Goal: Task Accomplishment & Management: Manage account settings

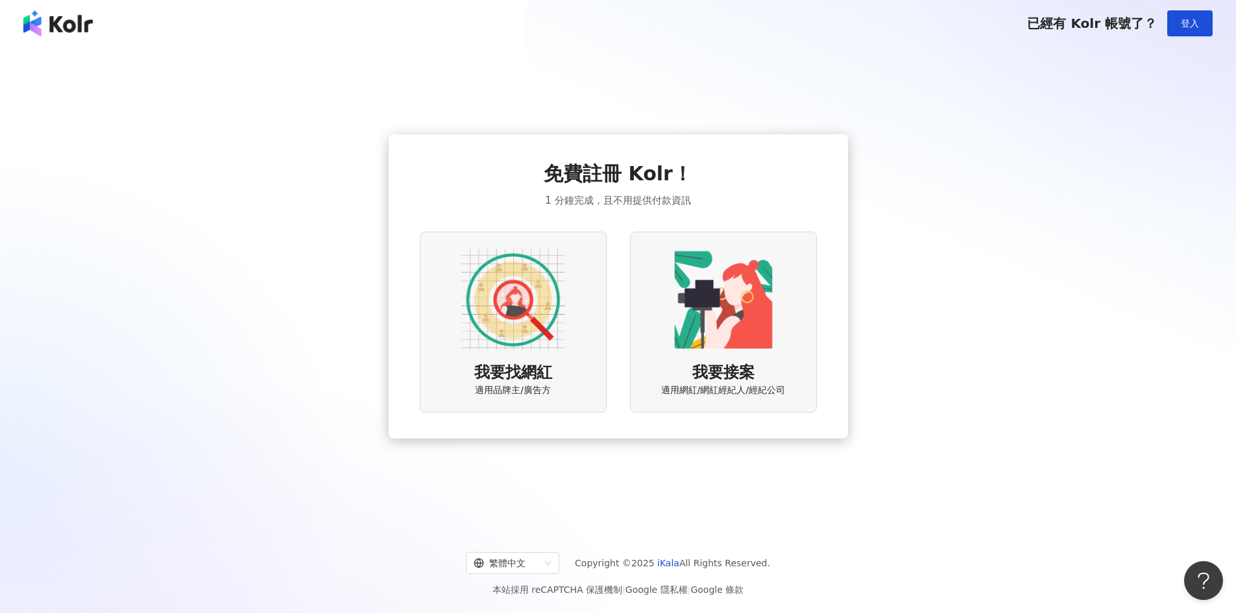
click at [562, 368] on div "我要找網紅 適用品牌主/廣告方" at bounding box center [513, 322] width 187 height 181
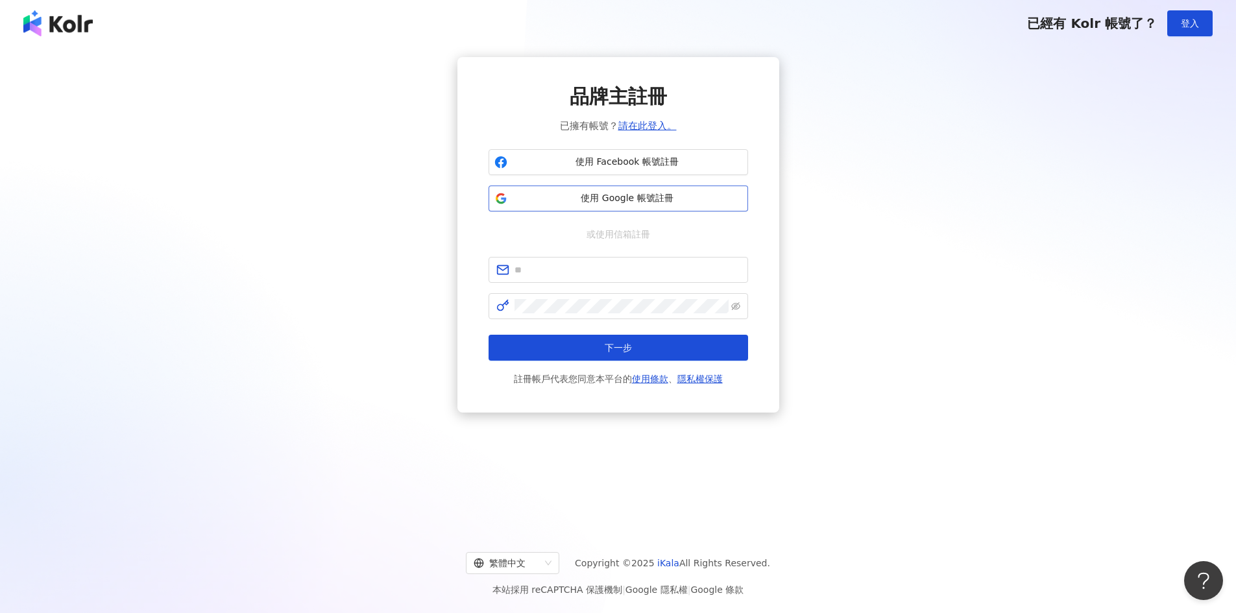
click at [638, 196] on span "使用 Google 帳號註冊" at bounding box center [627, 198] width 230 height 13
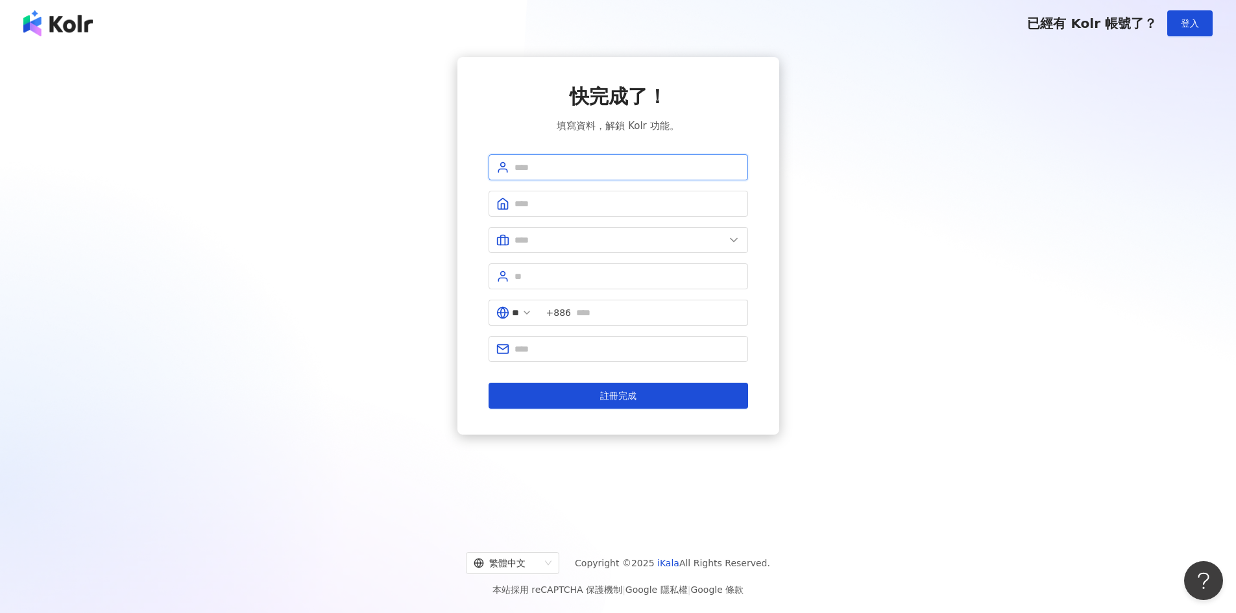
click at [590, 163] on input "text" at bounding box center [627, 167] width 226 height 14
type input "***"
click at [586, 197] on input "text" at bounding box center [627, 204] width 226 height 14
type input "********"
click at [594, 246] on input "text" at bounding box center [619, 240] width 210 height 14
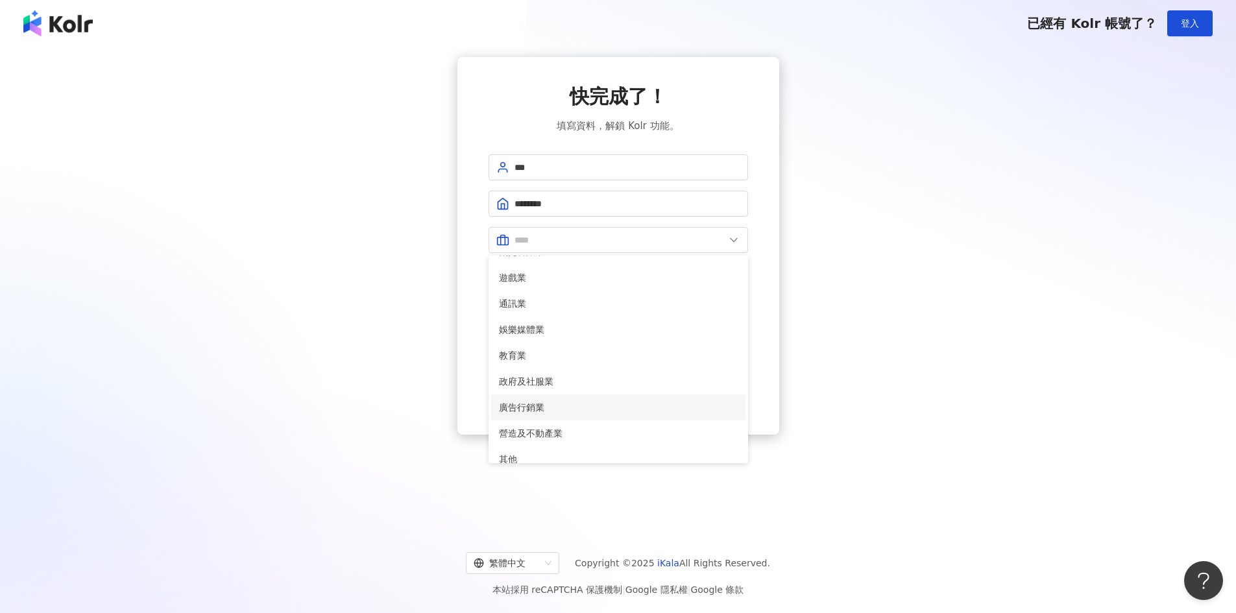
scroll to position [265, 0]
click at [630, 391] on span "其他" at bounding box center [618, 396] width 239 height 14
type input "**"
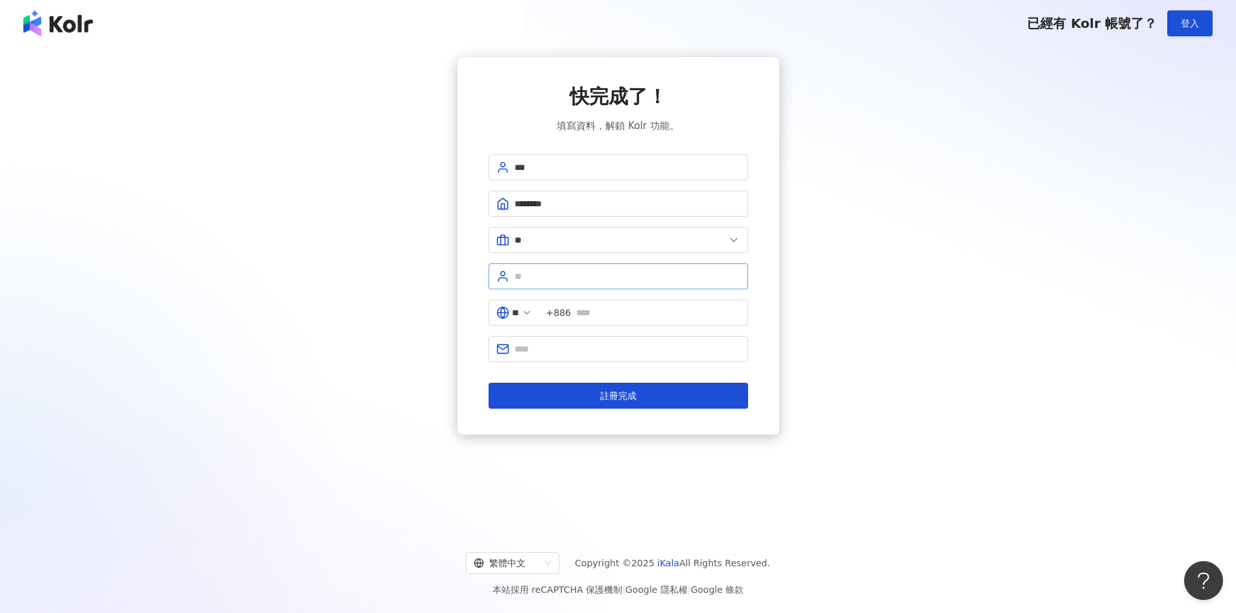
click at [606, 285] on span at bounding box center [617, 276] width 259 height 26
type input "*"
type input "**"
click at [592, 315] on input "text" at bounding box center [658, 312] width 164 height 14
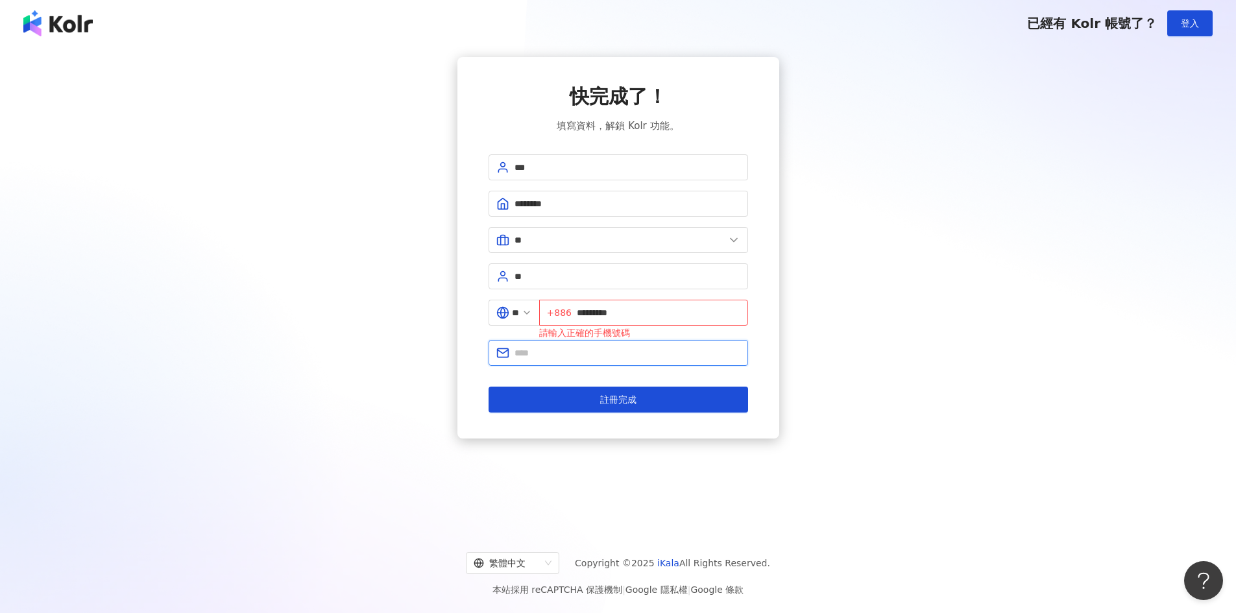
click at [584, 347] on input "text" at bounding box center [627, 353] width 226 height 14
click at [644, 307] on input "*********" at bounding box center [658, 312] width 163 height 14
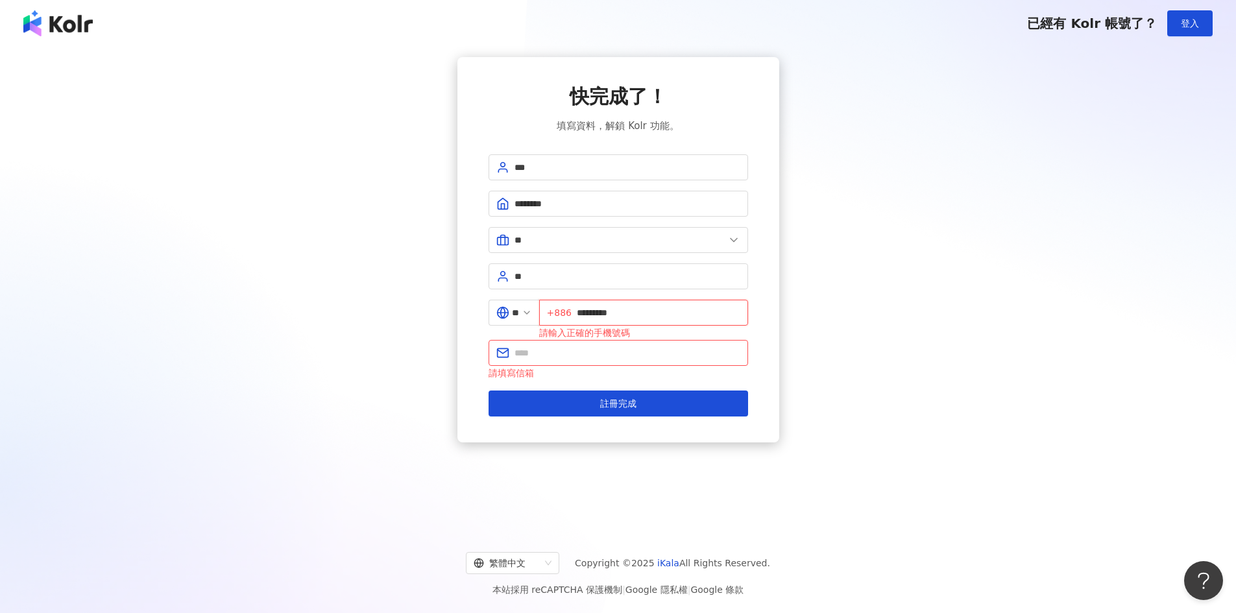
click at [583, 311] on input "*********" at bounding box center [658, 312] width 163 height 14
type input "**********"
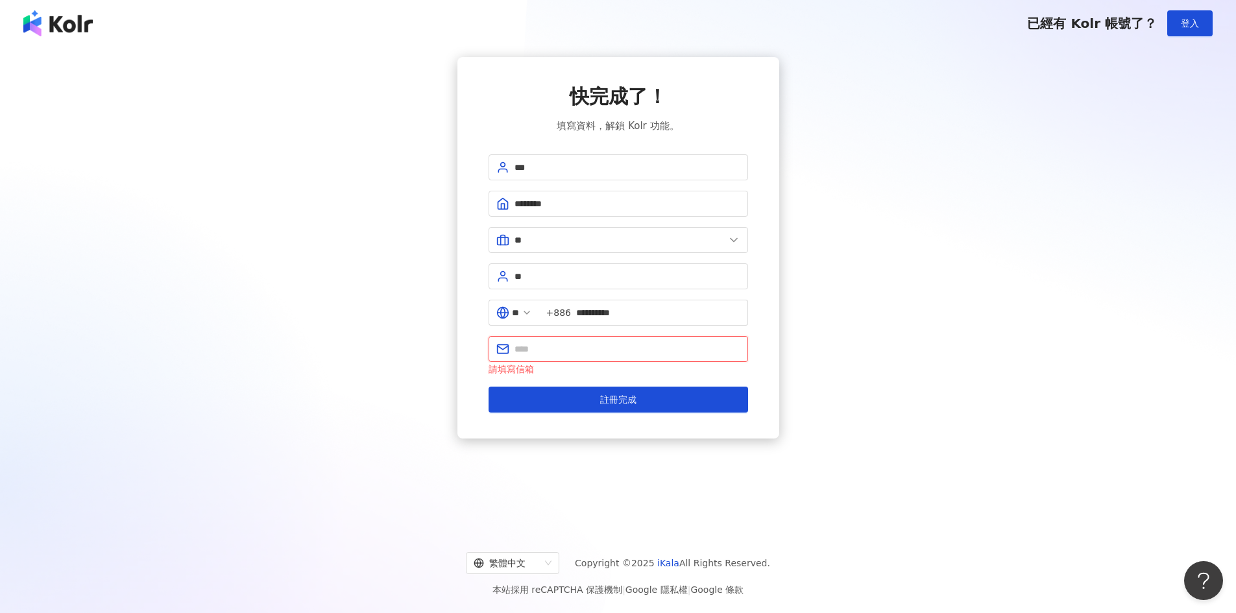
click at [603, 356] on input "text" at bounding box center [627, 349] width 226 height 14
type input "*"
type input "**********"
click at [488, 387] on button "註冊完成" at bounding box center [617, 400] width 259 height 26
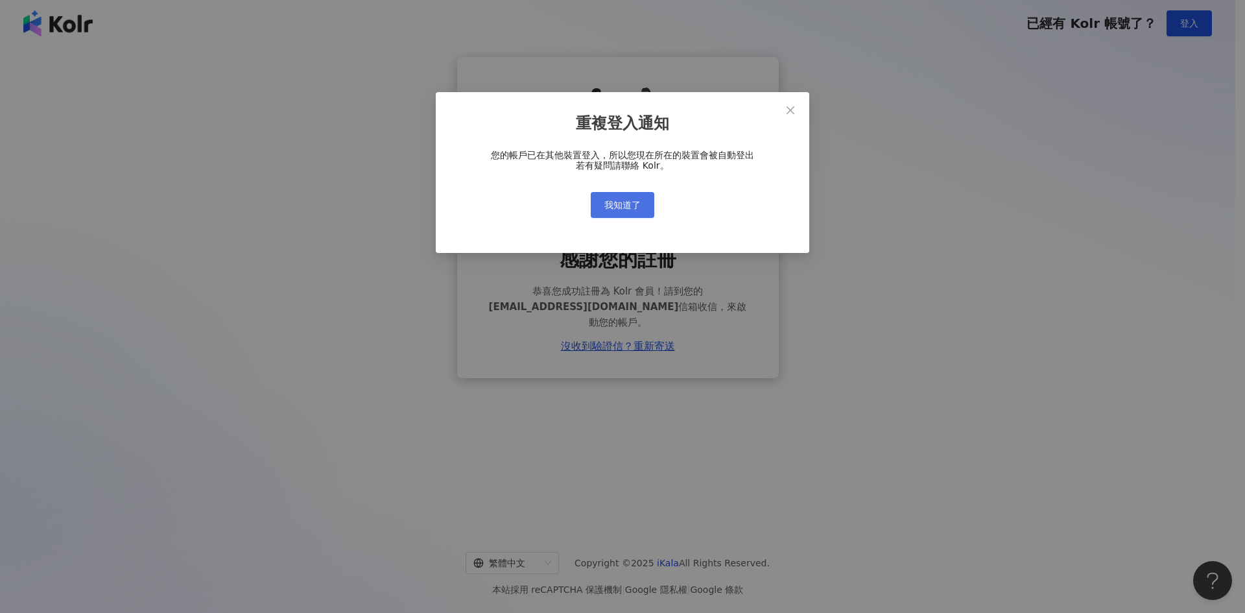
click at [640, 203] on span "我知道了" at bounding box center [623, 205] width 36 height 10
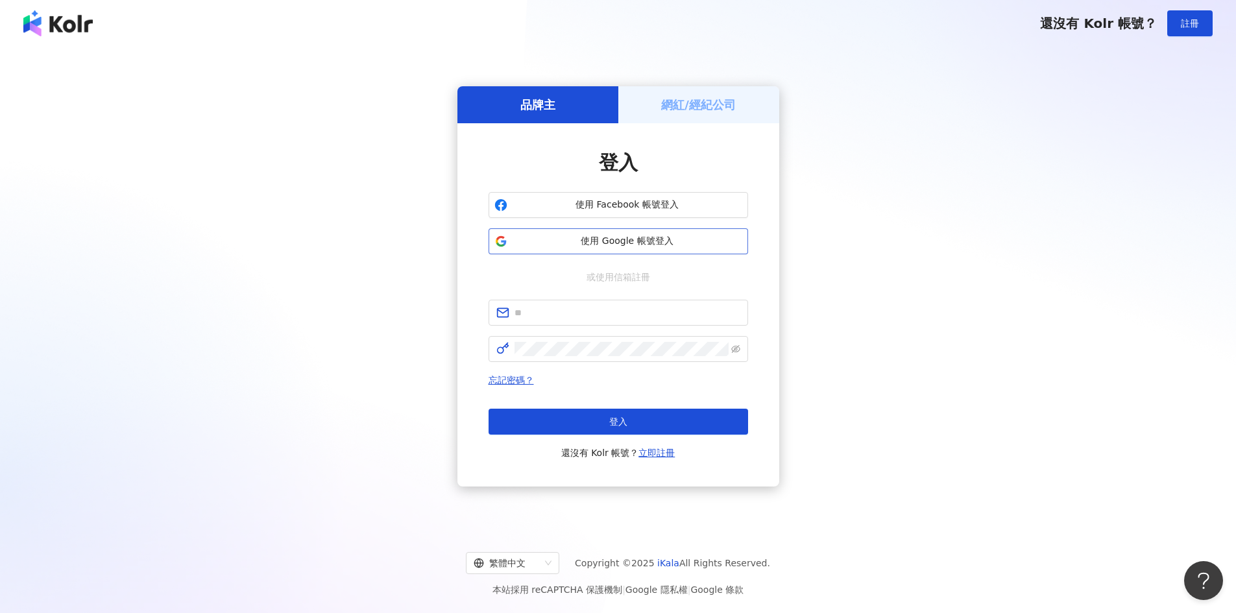
click at [636, 237] on span "使用 Google 帳號登入" at bounding box center [627, 241] width 230 height 13
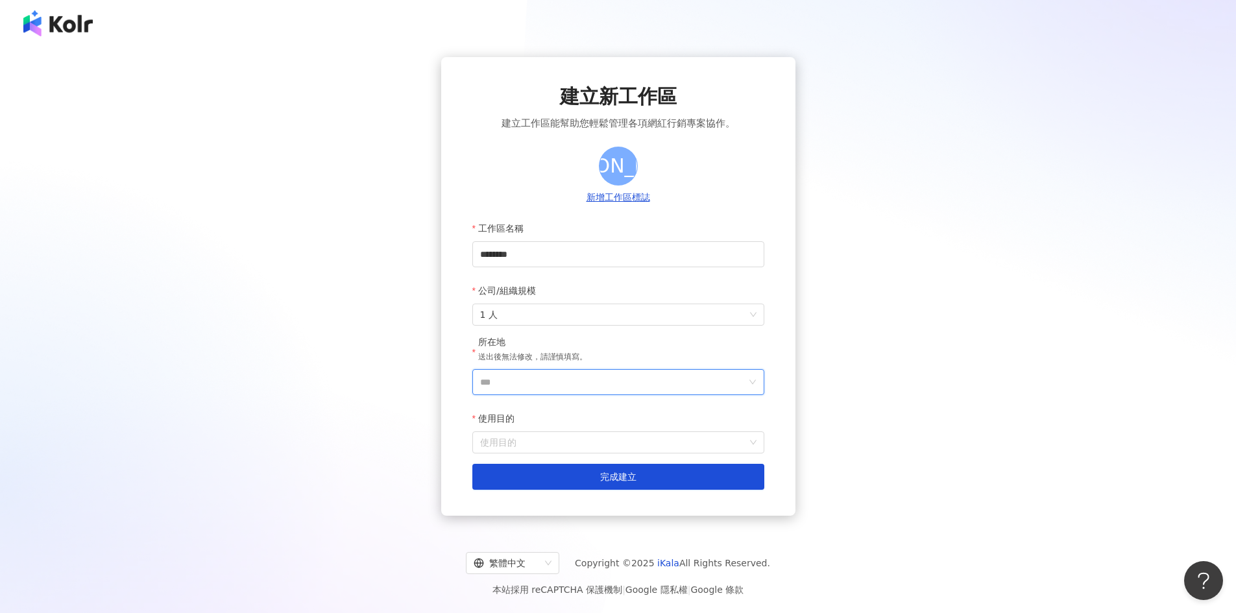
click at [573, 389] on input "***" at bounding box center [613, 382] width 266 height 25
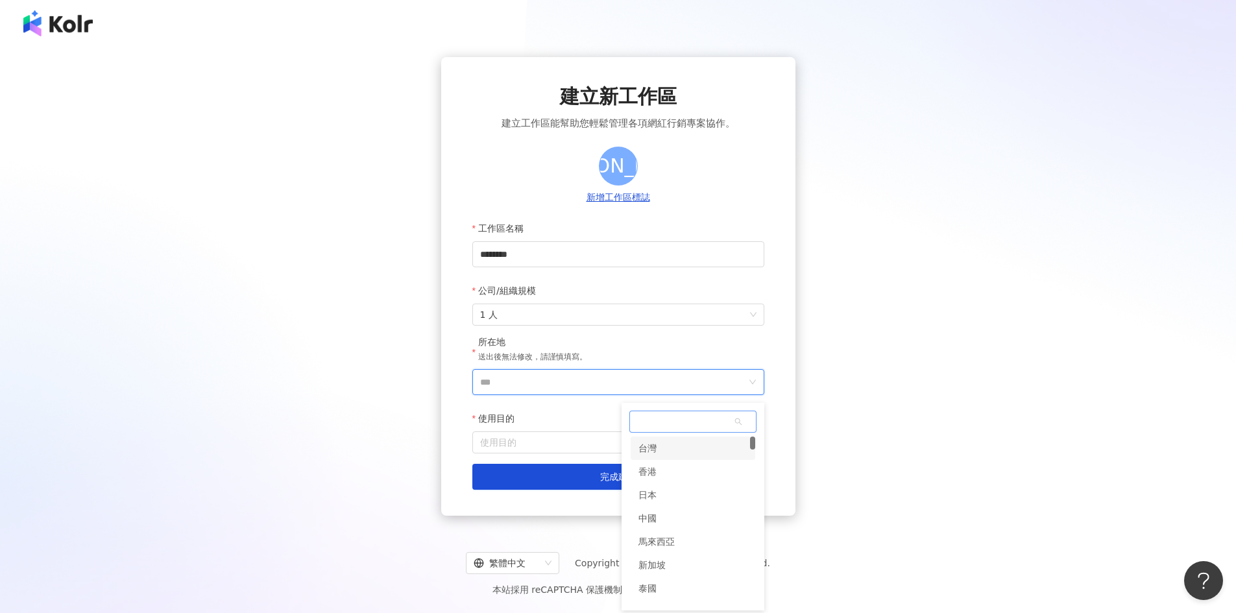
click at [654, 453] on div "台灣" at bounding box center [647, 448] width 18 height 23
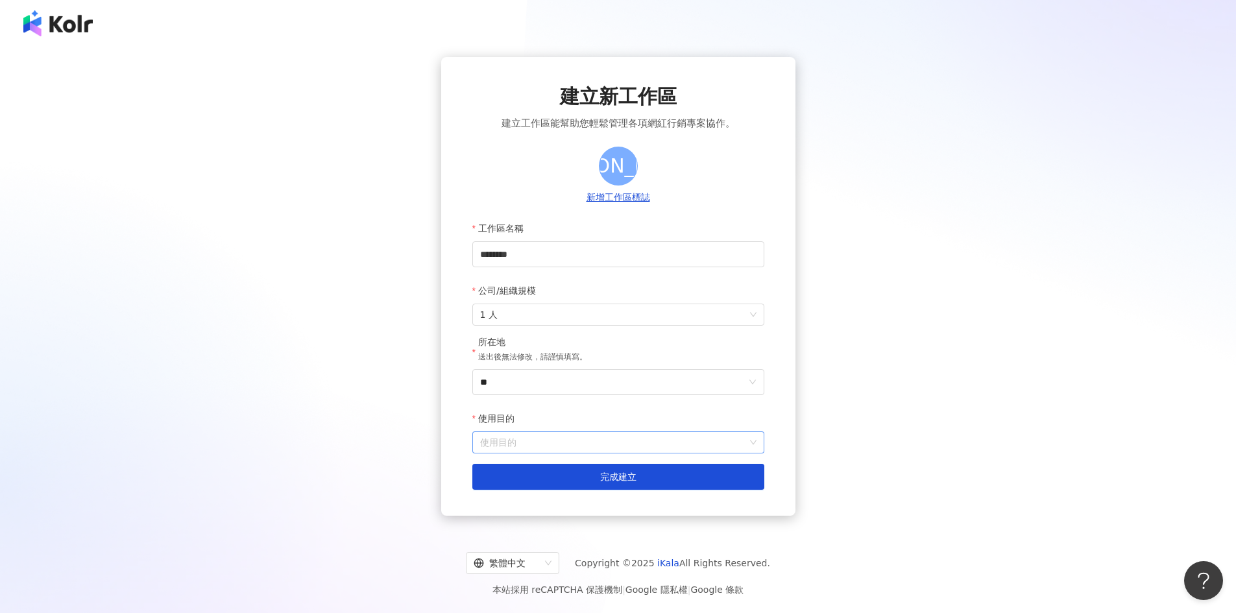
click at [599, 444] on input "使用目的" at bounding box center [618, 442] width 276 height 21
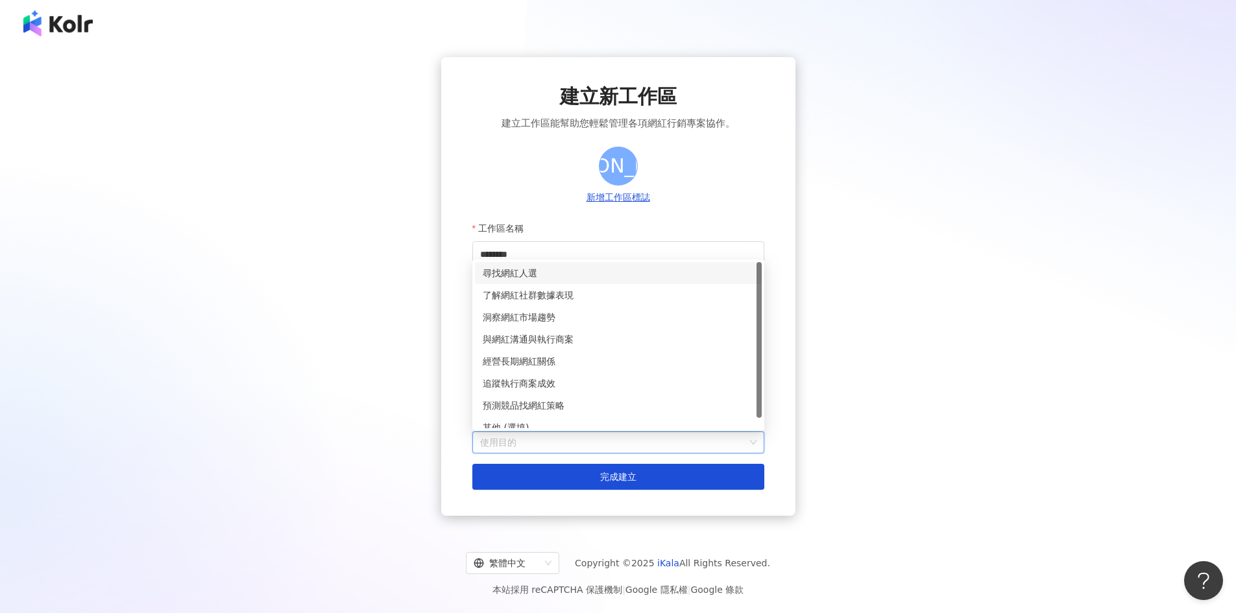
click at [634, 273] on div "尋找網紅人選" at bounding box center [618, 273] width 271 height 14
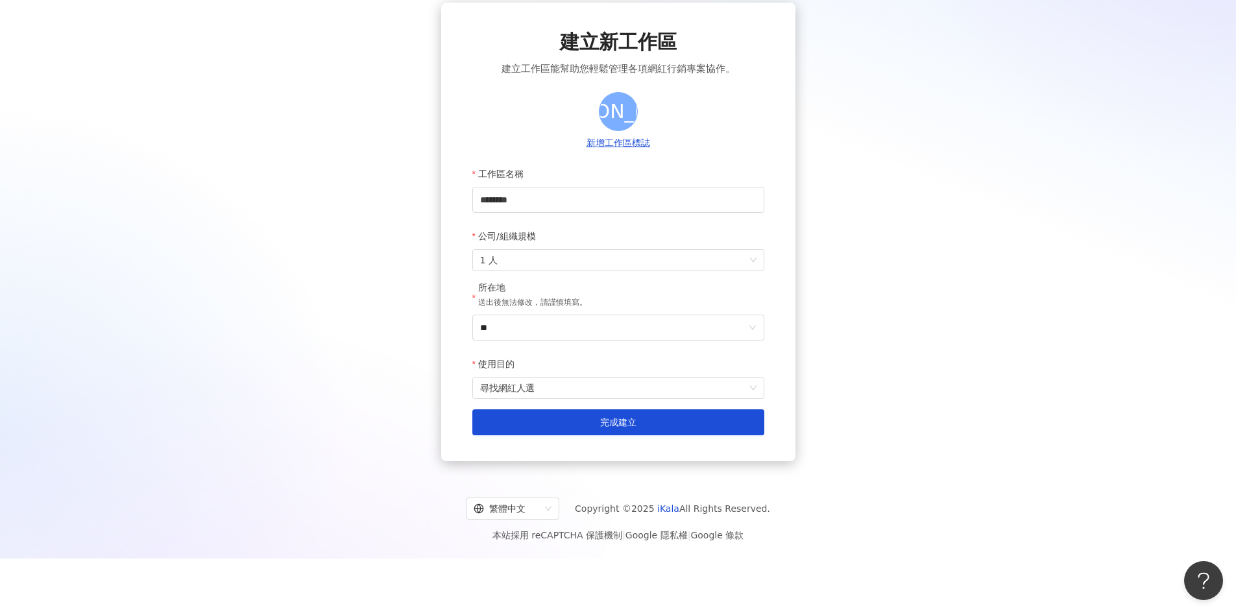
scroll to position [60, 0]
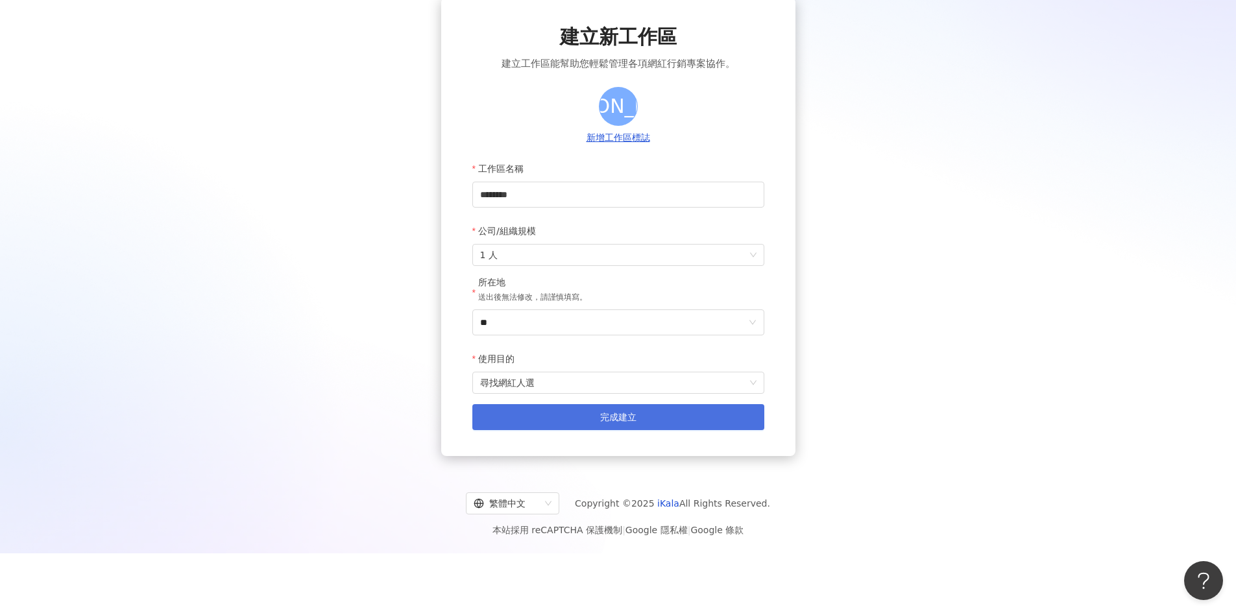
click at [558, 423] on button "完成建立" at bounding box center [618, 417] width 292 height 26
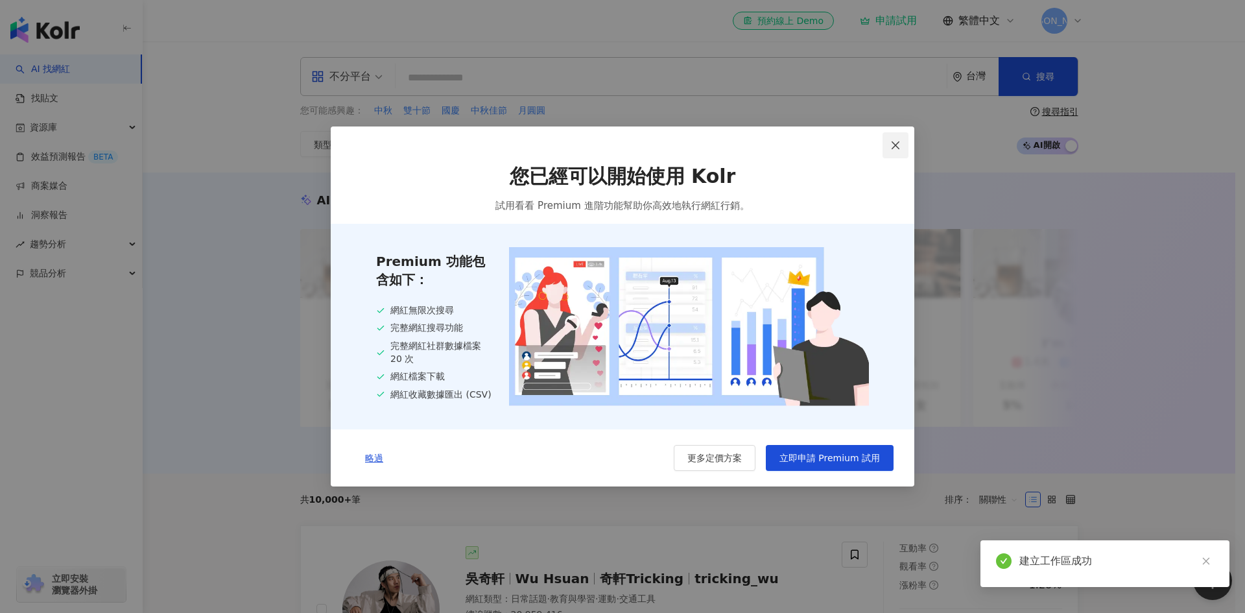
click at [885, 149] on span "Close" at bounding box center [896, 145] width 26 height 10
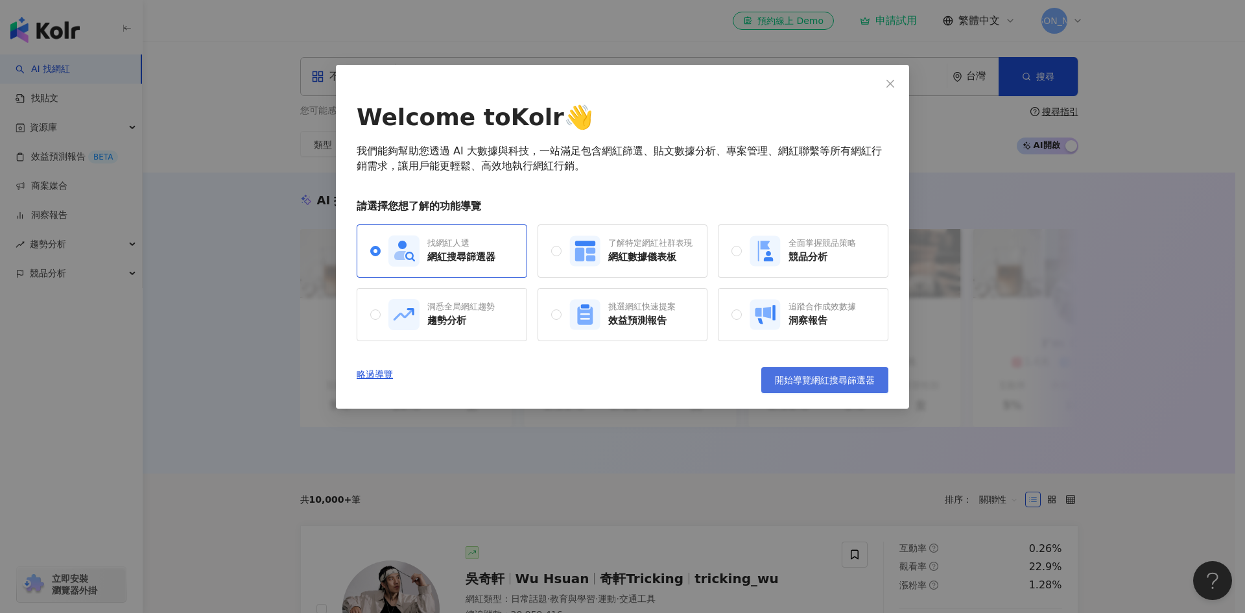
click at [813, 381] on span "開始導覽網紅搜尋篩選器" at bounding box center [825, 380] width 100 height 10
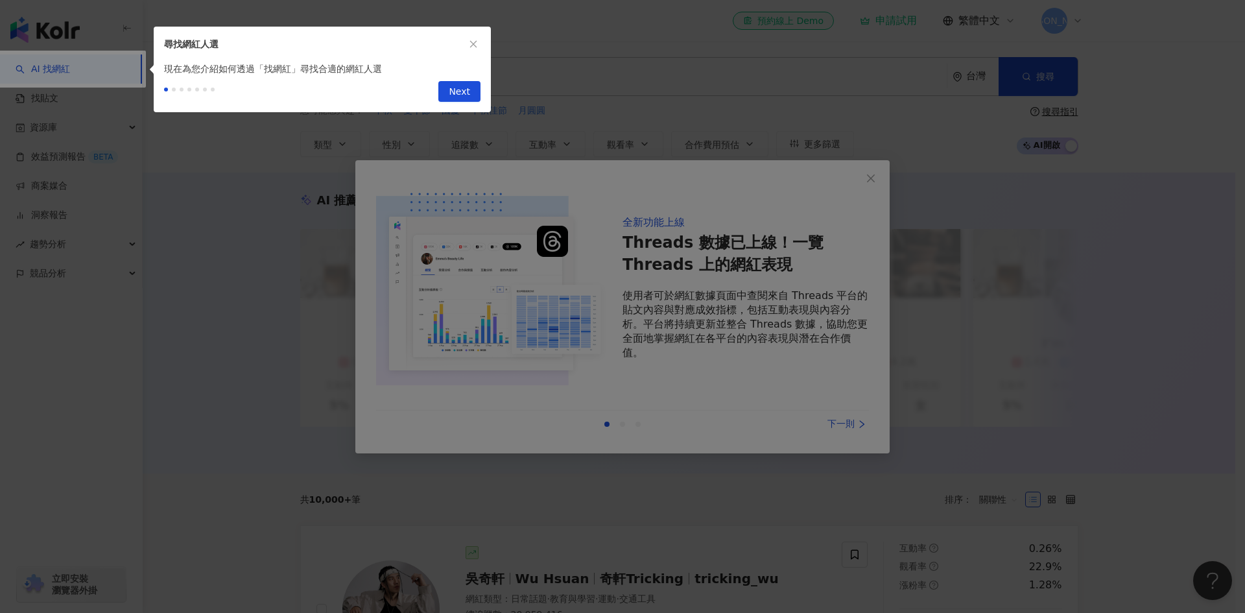
click at [844, 430] on div at bounding box center [622, 306] width 1245 height 613
click at [844, 425] on div at bounding box center [622, 306] width 1245 height 613
click at [464, 86] on span "Next" at bounding box center [459, 92] width 21 height 21
type input "*********"
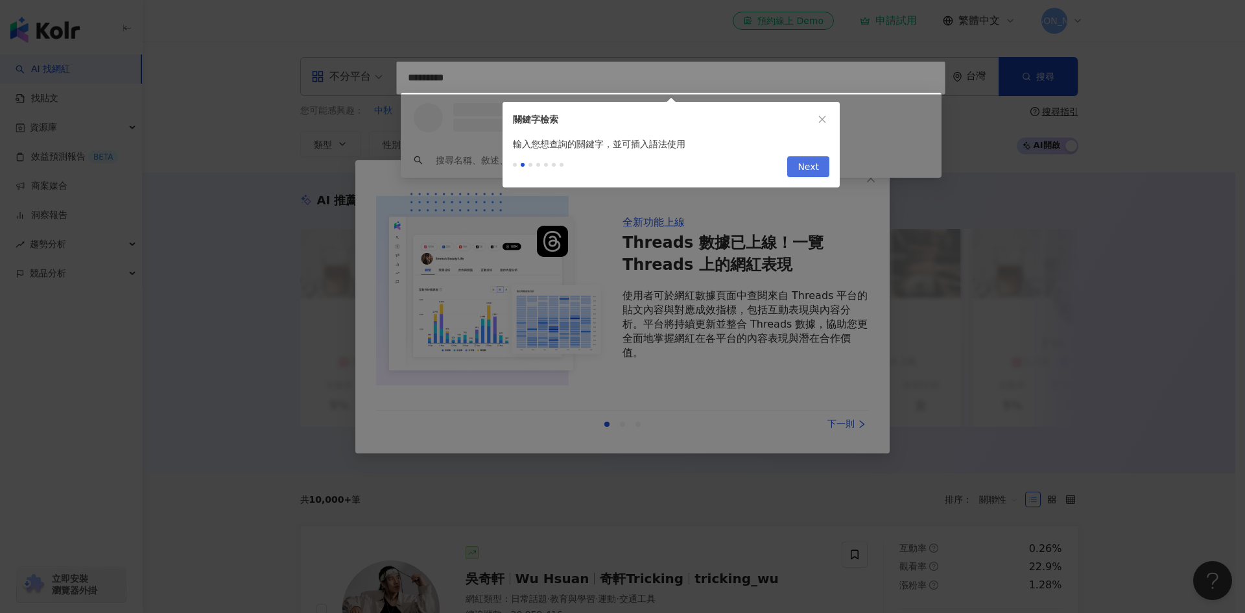
click at [821, 168] on button "Next" at bounding box center [808, 166] width 42 height 21
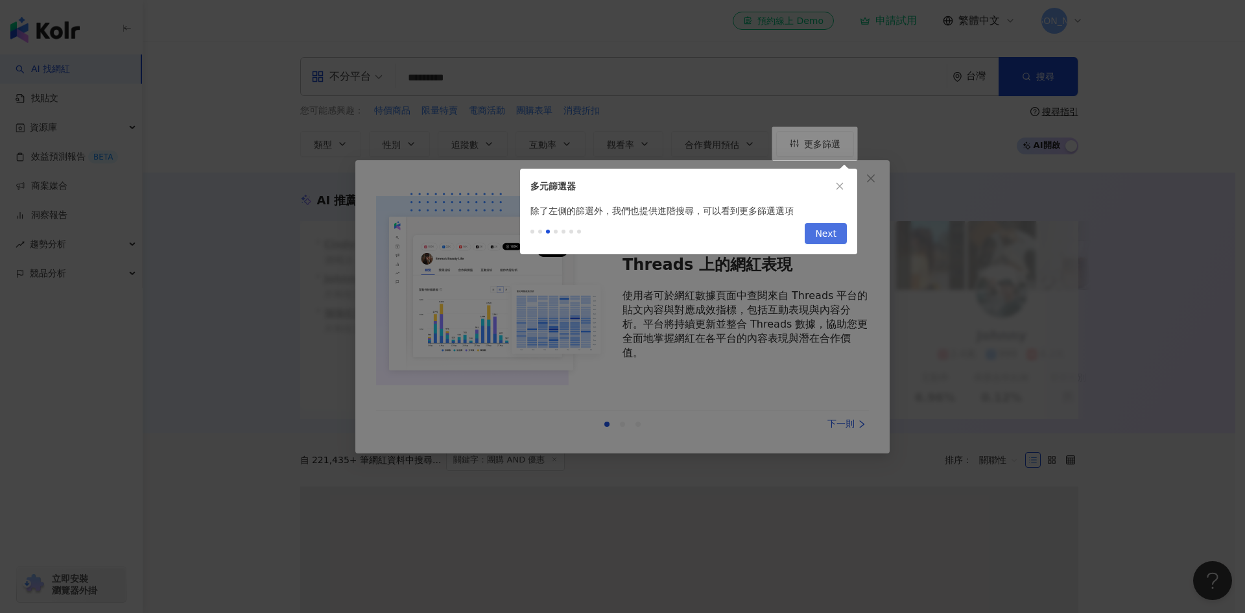
click at [824, 239] on span "Next" at bounding box center [825, 234] width 21 height 21
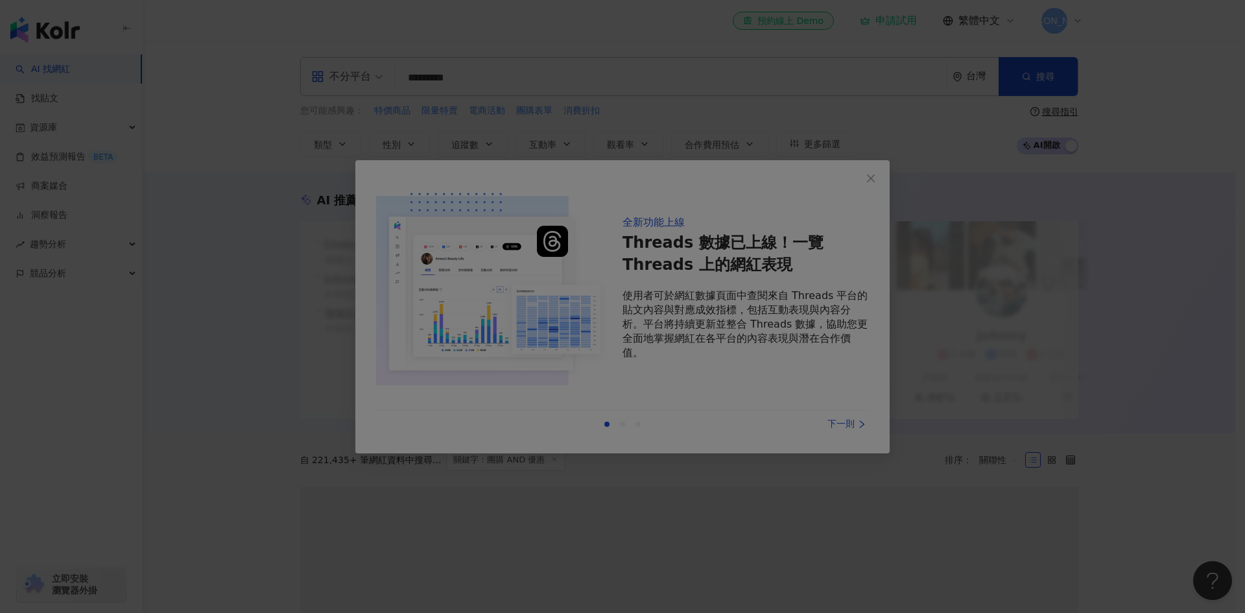
click at [870, 171] on div at bounding box center [622, 306] width 1245 height 613
click at [875, 179] on div at bounding box center [622, 306] width 1245 height 613
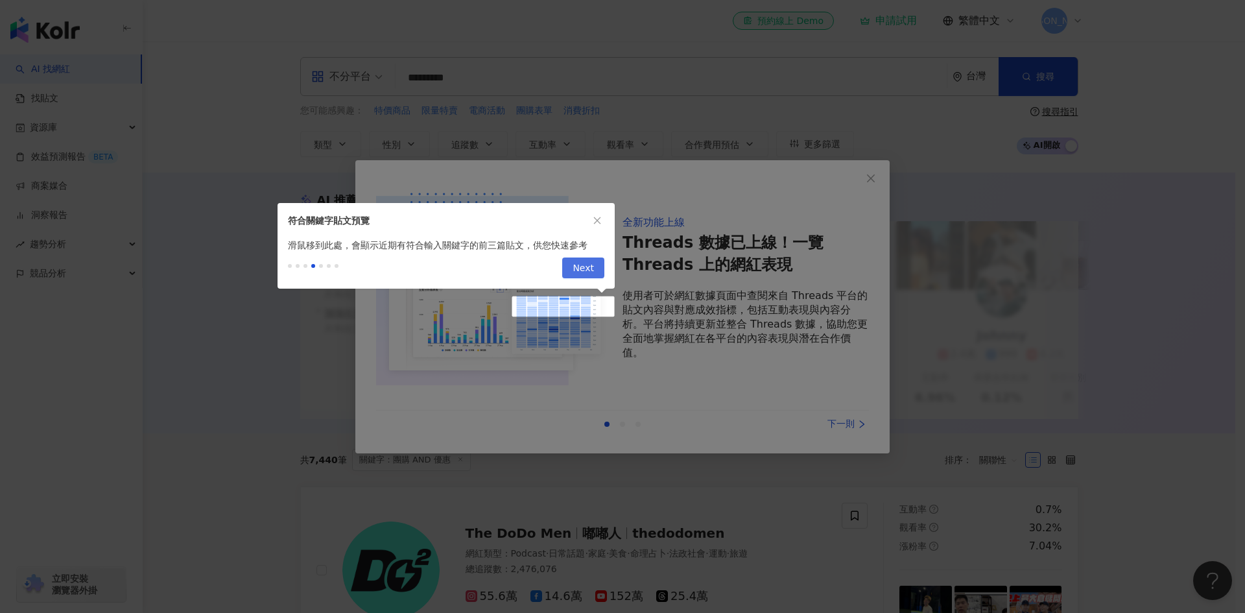
click at [586, 261] on span "Next" at bounding box center [583, 268] width 21 height 21
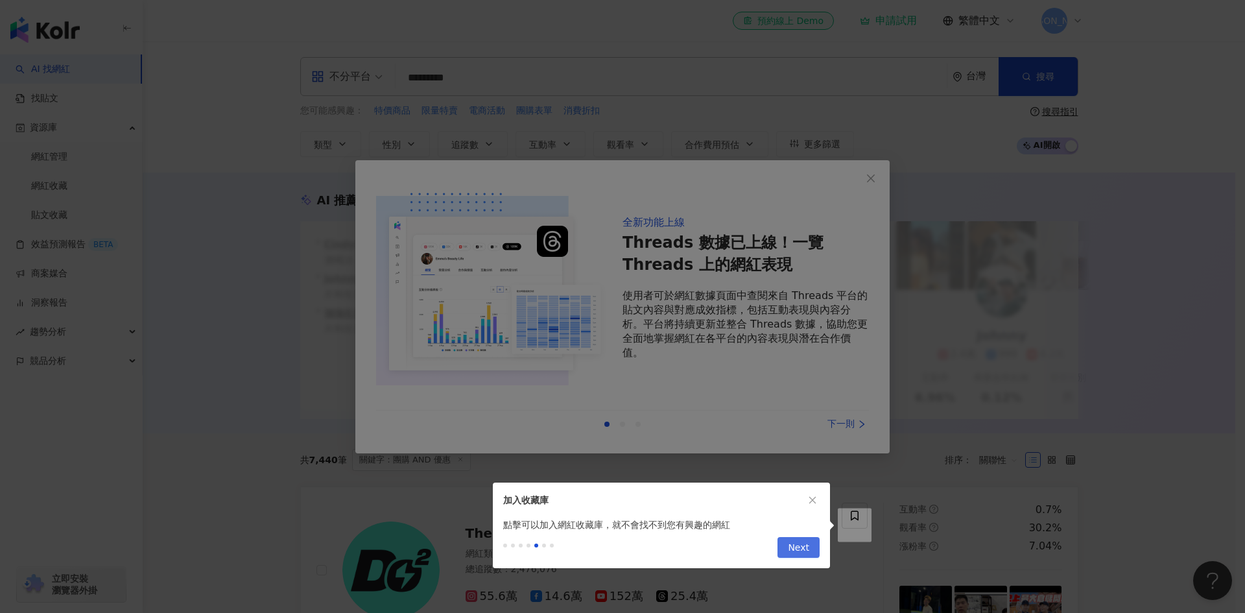
click at [794, 553] on span "Next" at bounding box center [798, 548] width 21 height 21
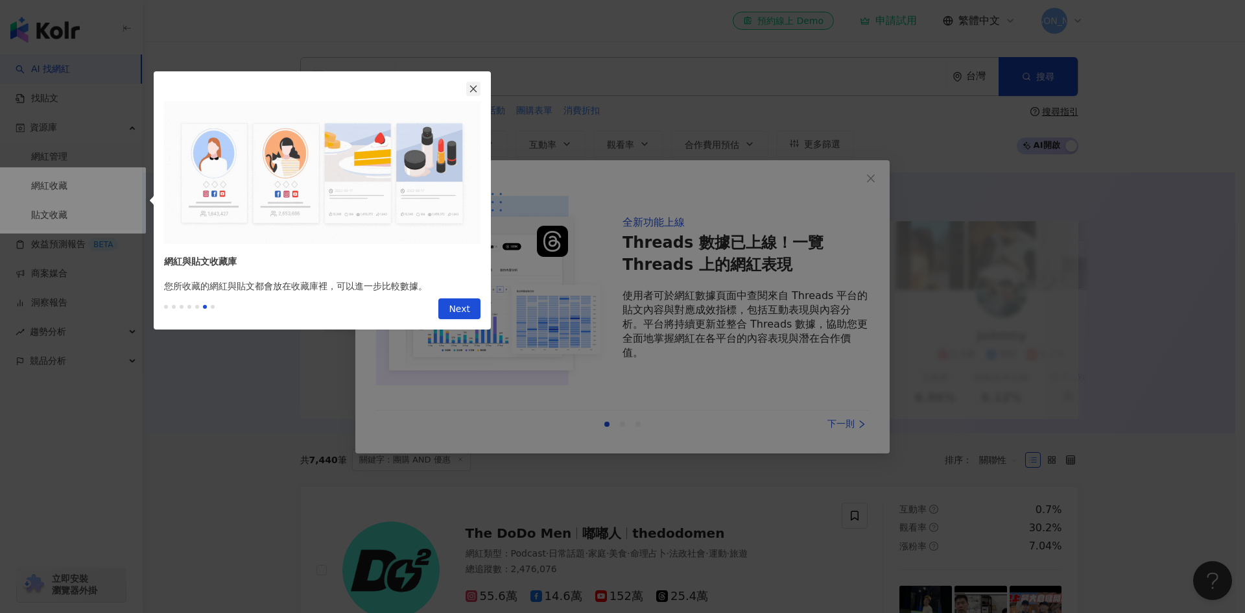
click at [469, 88] on icon "close" at bounding box center [473, 88] width 9 height 9
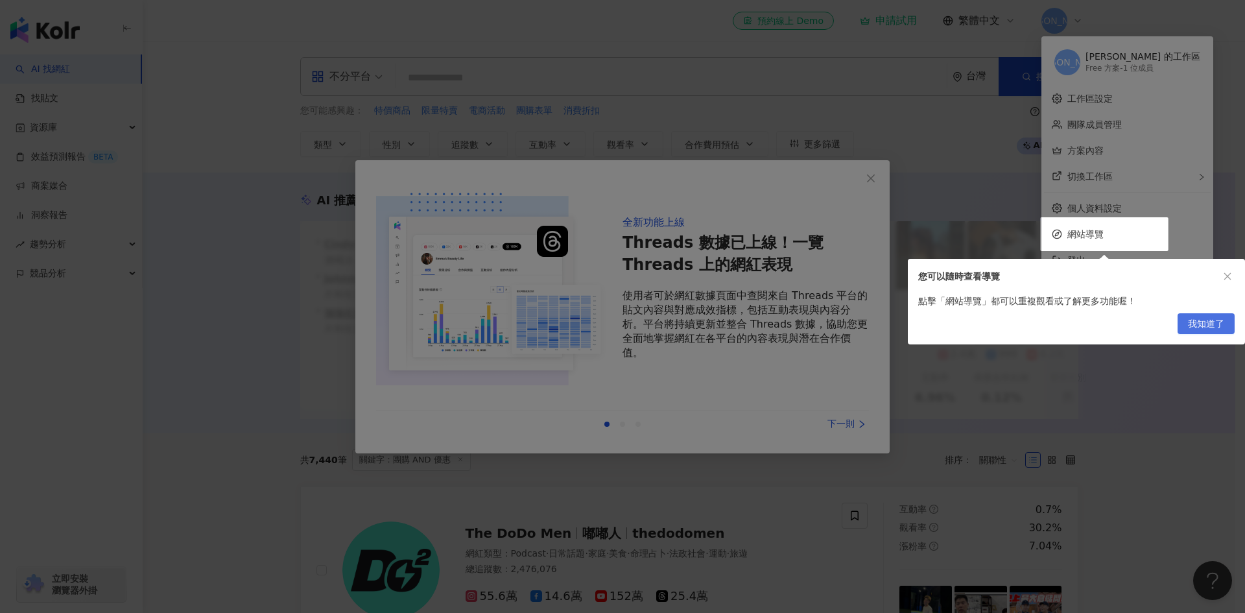
click at [1207, 328] on span "我知道了" at bounding box center [1206, 324] width 36 height 21
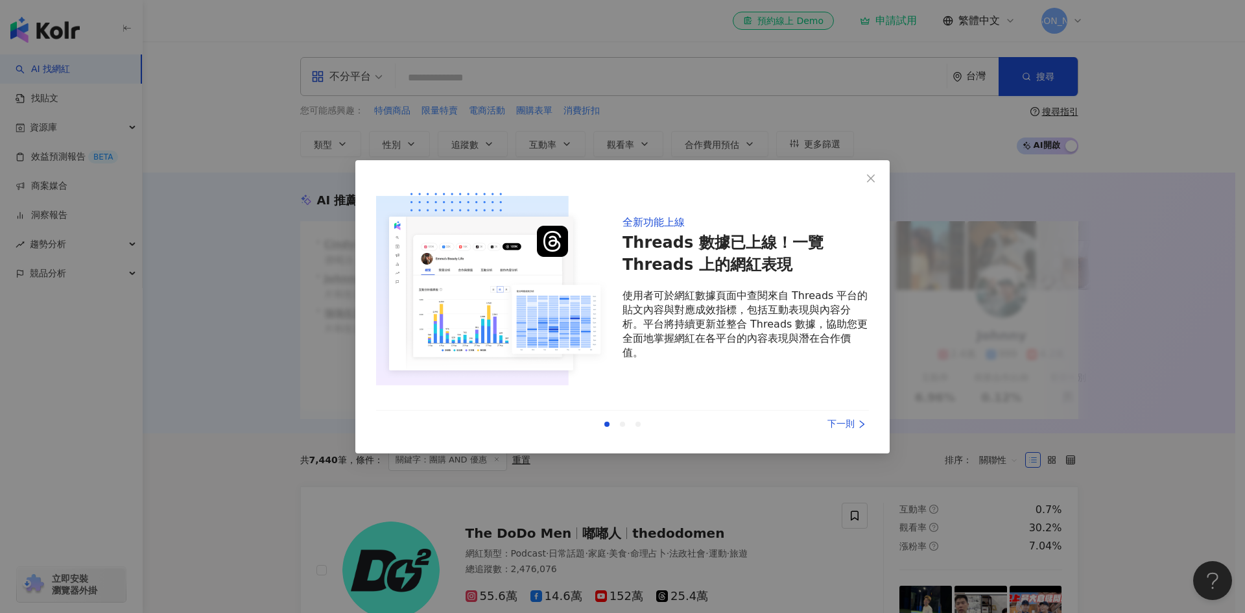
click at [1235, 257] on div "全新功能上線 Threads 數據已上線！一覽 Threads 上的網紅表現 使用者可於網紅數據頁面中查閱來自 Threads 平台的貼文內容與對應成效指標，…" at bounding box center [622, 306] width 1245 height 613
click at [842, 431] on div "下一則" at bounding box center [820, 424] width 97 height 14
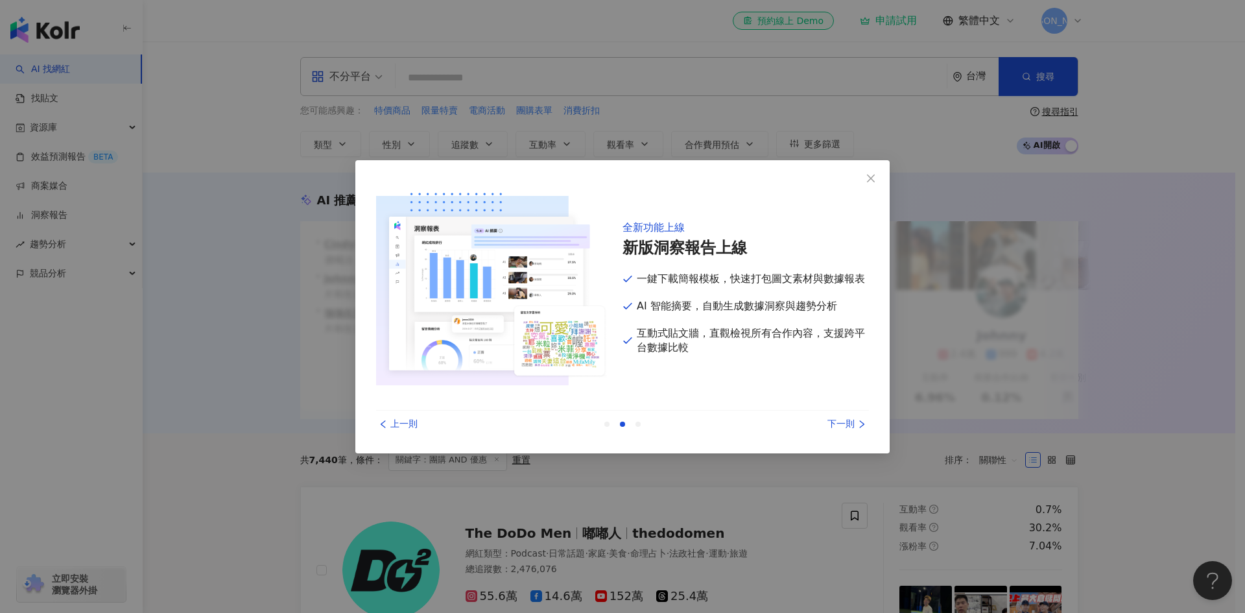
click at [397, 426] on div "上一則" at bounding box center [424, 424] width 97 height 14
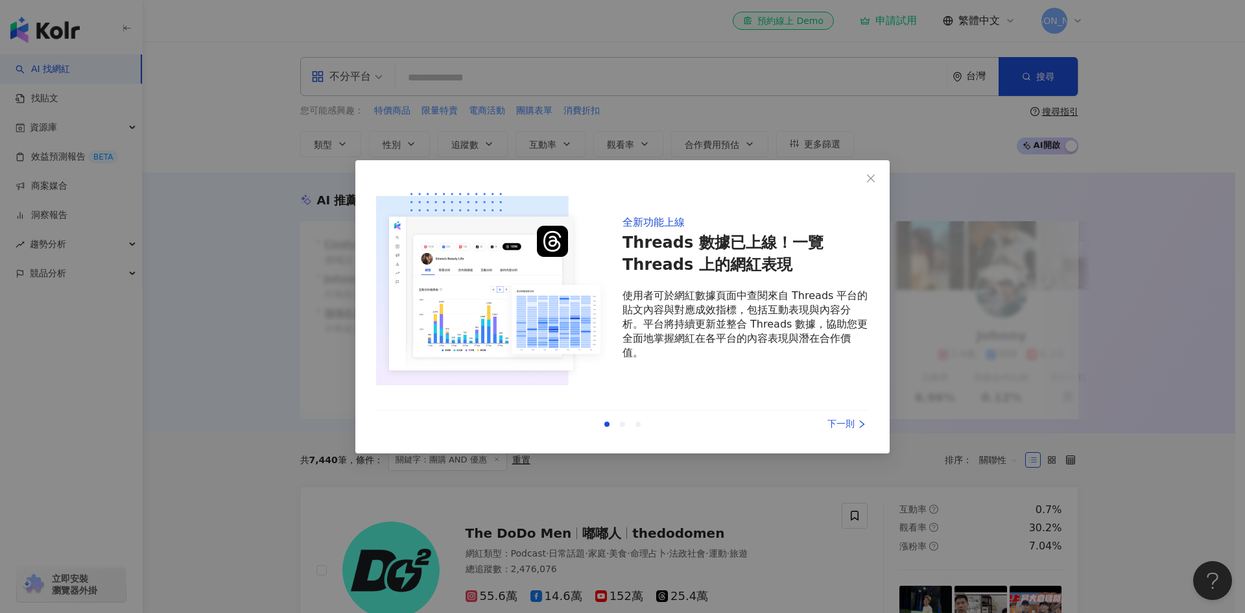
click at [834, 429] on div "下一則" at bounding box center [820, 424] width 97 height 14
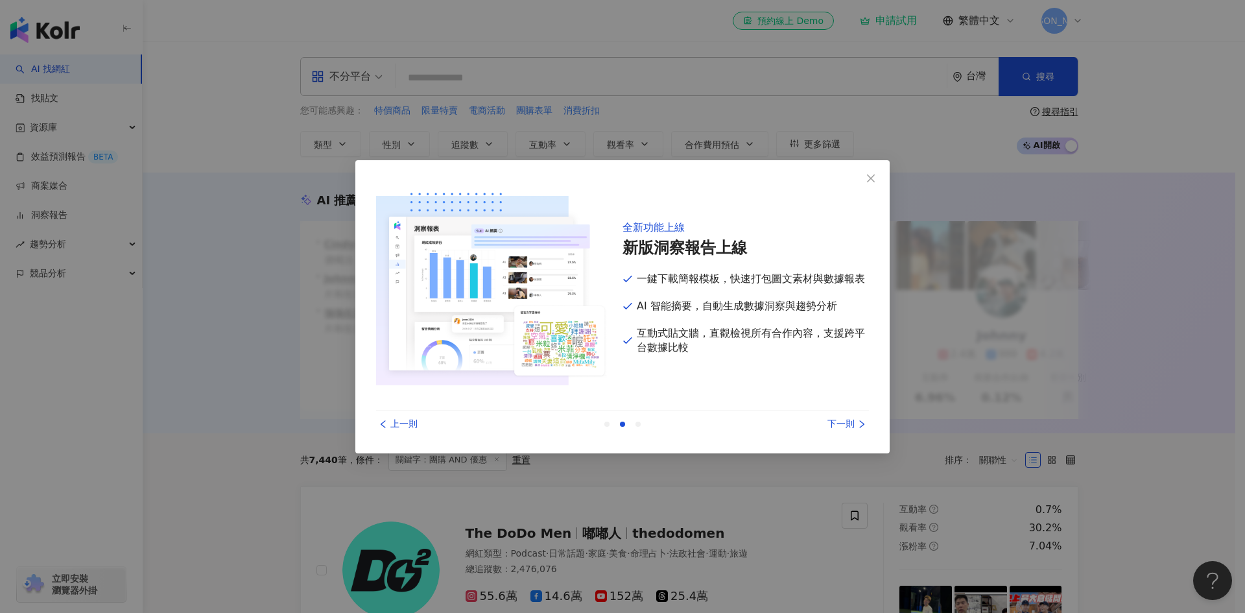
click at [834, 429] on div "下一則" at bounding box center [820, 424] width 97 height 14
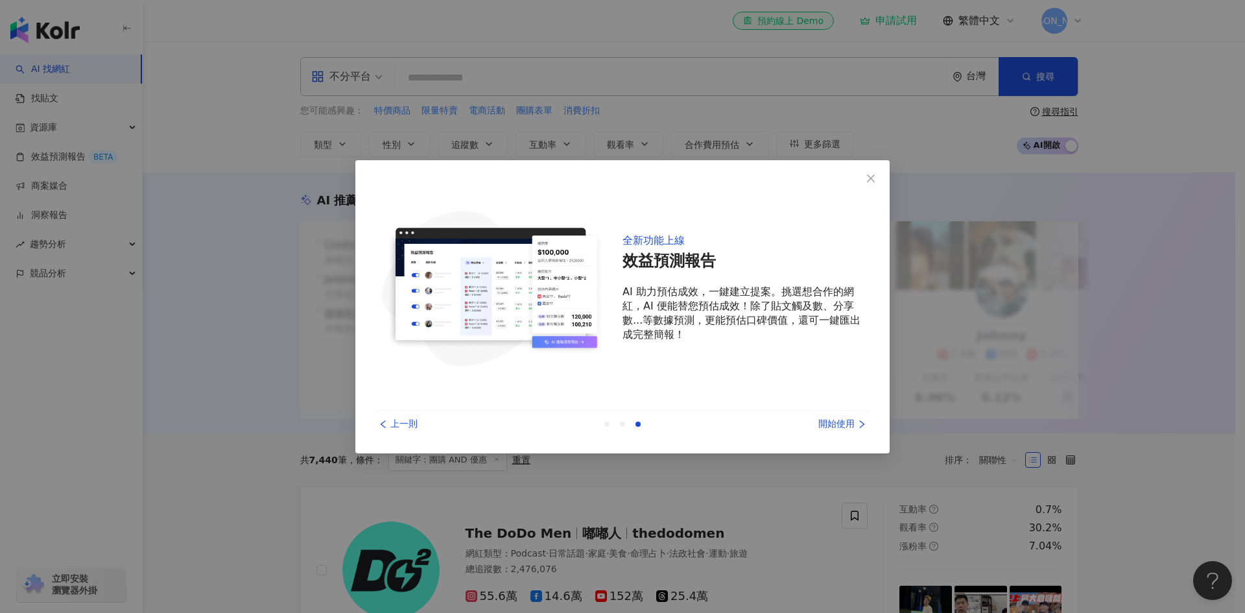
click at [384, 427] on icon "left" at bounding box center [383, 424] width 9 height 9
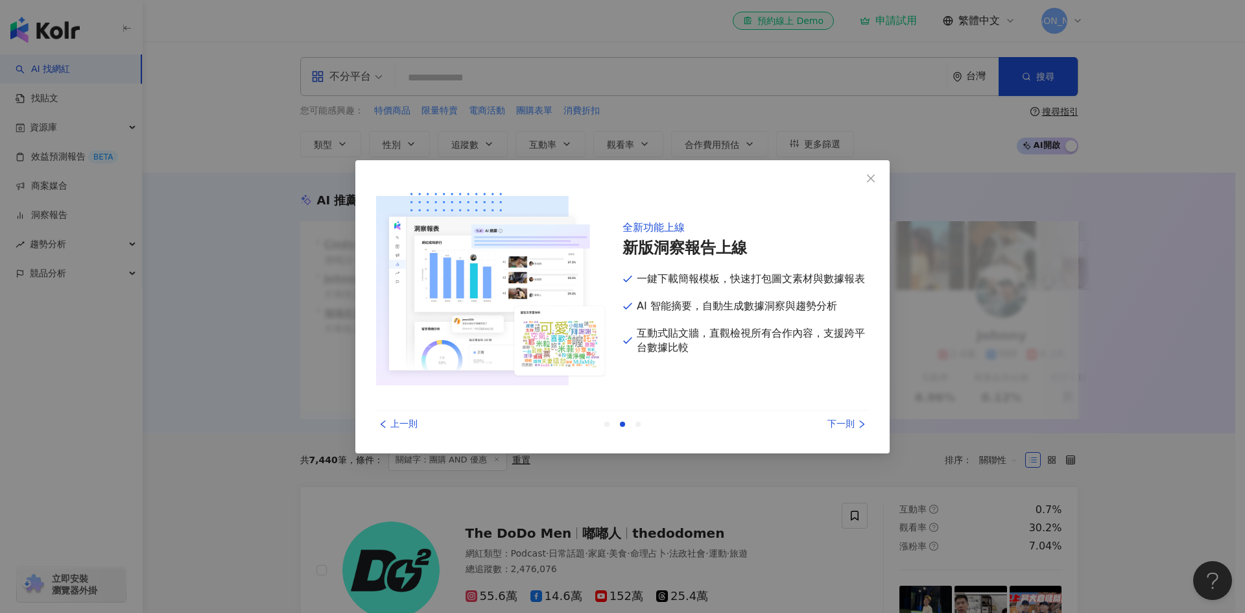
click at [391, 418] on div "上一則" at bounding box center [424, 424] width 97 height 14
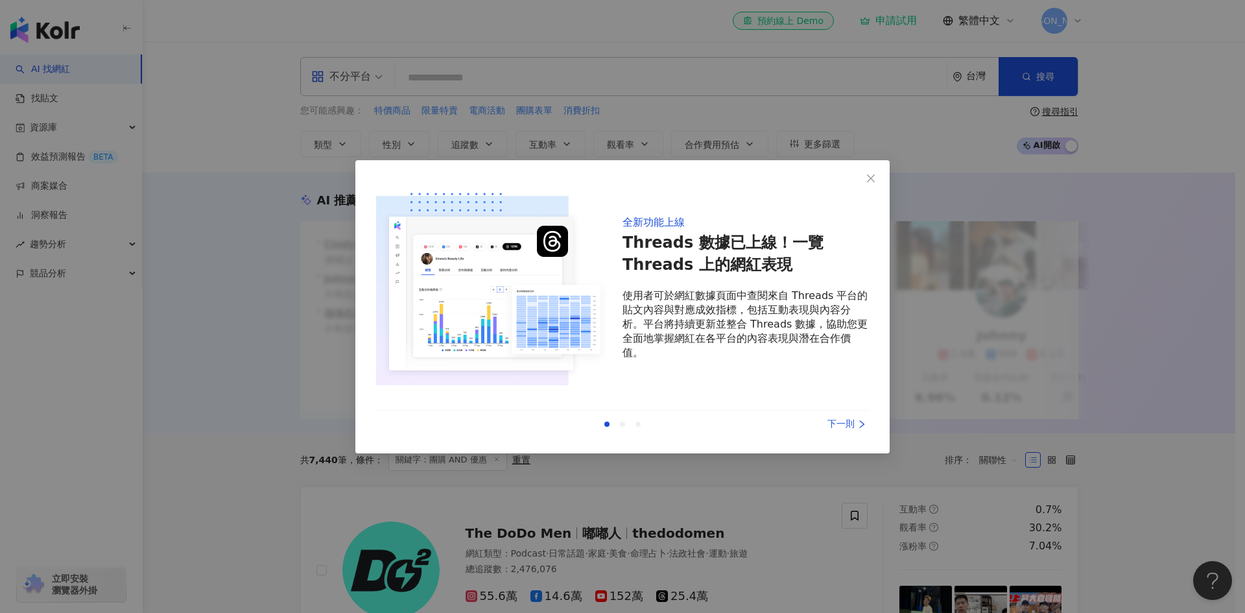
click at [843, 416] on div "上一則 下一則" at bounding box center [622, 424] width 493 height 27
click at [843, 418] on div "下一則" at bounding box center [820, 424] width 97 height 14
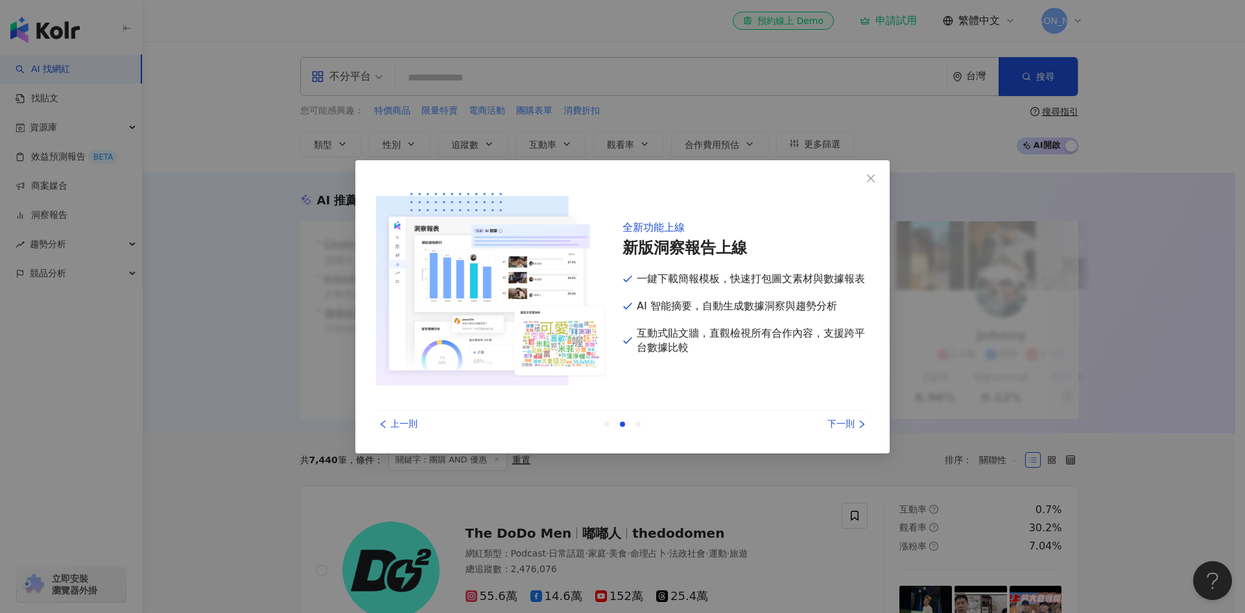
click at [852, 423] on div "下一則" at bounding box center [820, 424] width 97 height 14
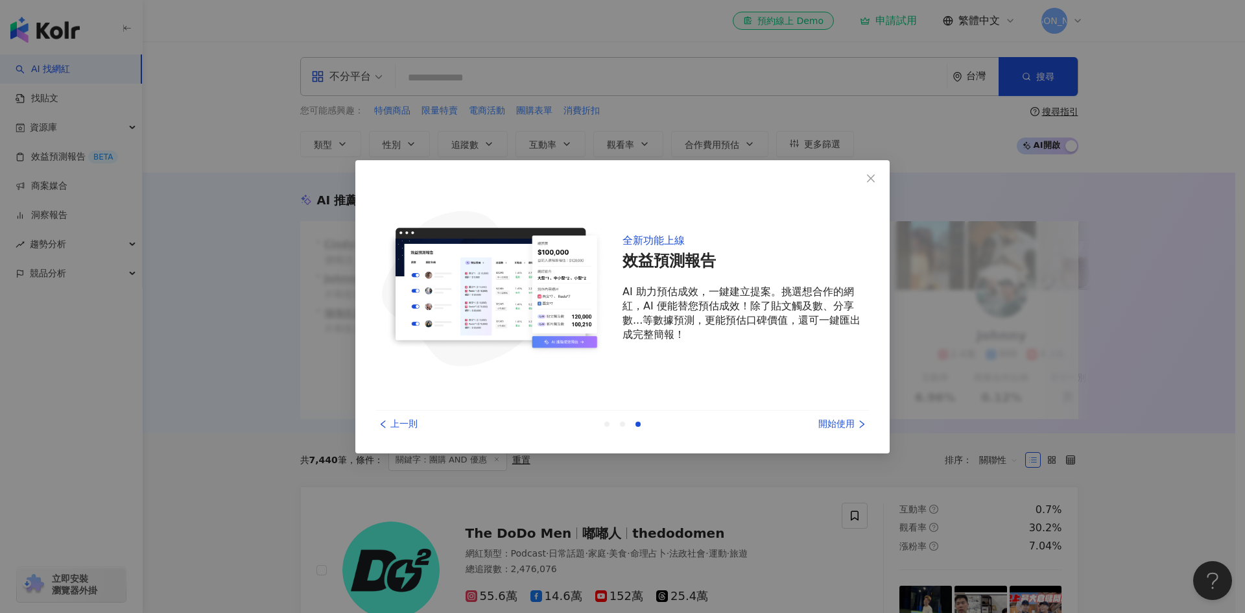
click at [833, 381] on div "全新功能上線 效益預測報告 AI 助力預估成效，一鍵建立提案。挑選想合作的網紅，AI 便能替您預估成效！除了貼文觸及數、分享數...等數據預測，更能預估口碑價…" at bounding box center [746, 288] width 246 height 214
click at [782, 379] on div "全新功能上線 效益預測報告 AI 助力預估成效，一鍵建立提案。挑選想合作的網紅，AI 便能替您預估成效！除了貼文觸及數、分享數...等數據預測，更能預估口碑價…" at bounding box center [746, 288] width 246 height 214
click at [869, 180] on icon "close" at bounding box center [871, 178] width 8 height 8
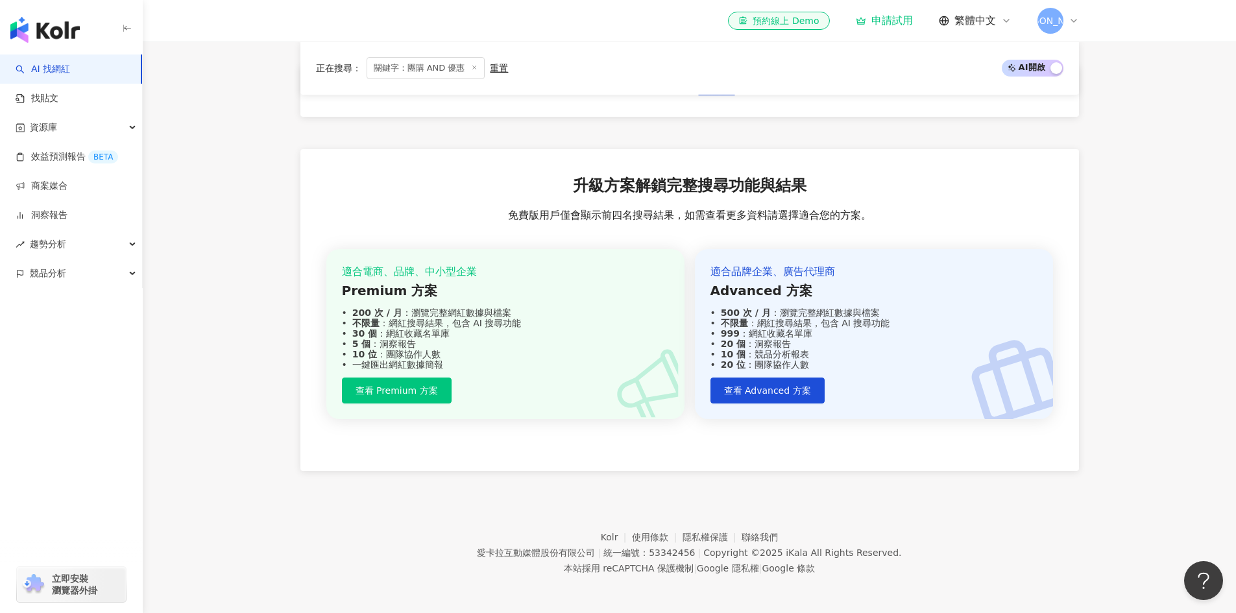
scroll to position [1462, 0]
click at [437, 398] on button "查看 Premium 方案" at bounding box center [397, 389] width 110 height 26
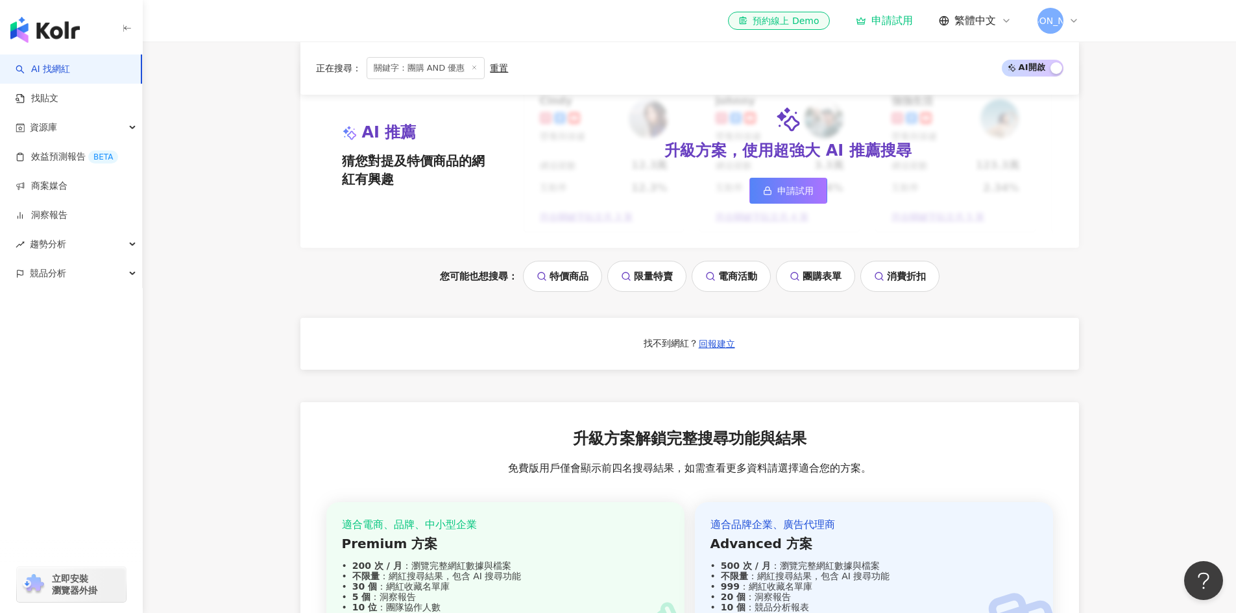
scroll to position [1481, 0]
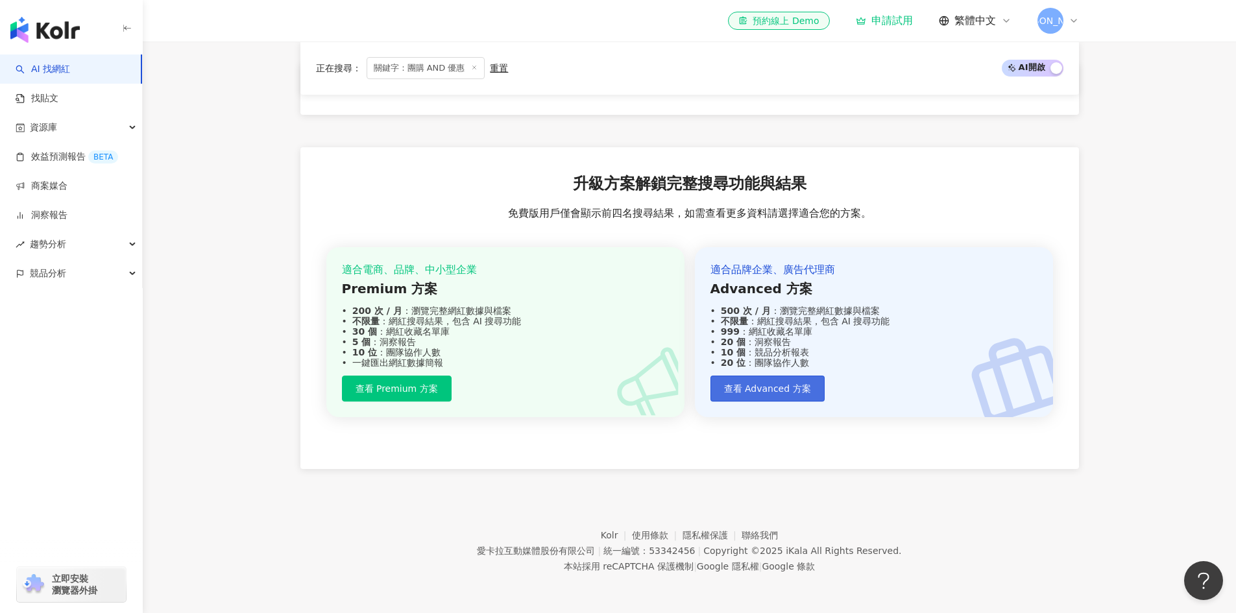
click at [784, 385] on span "查看 Advanced 方案" at bounding box center [767, 388] width 87 height 10
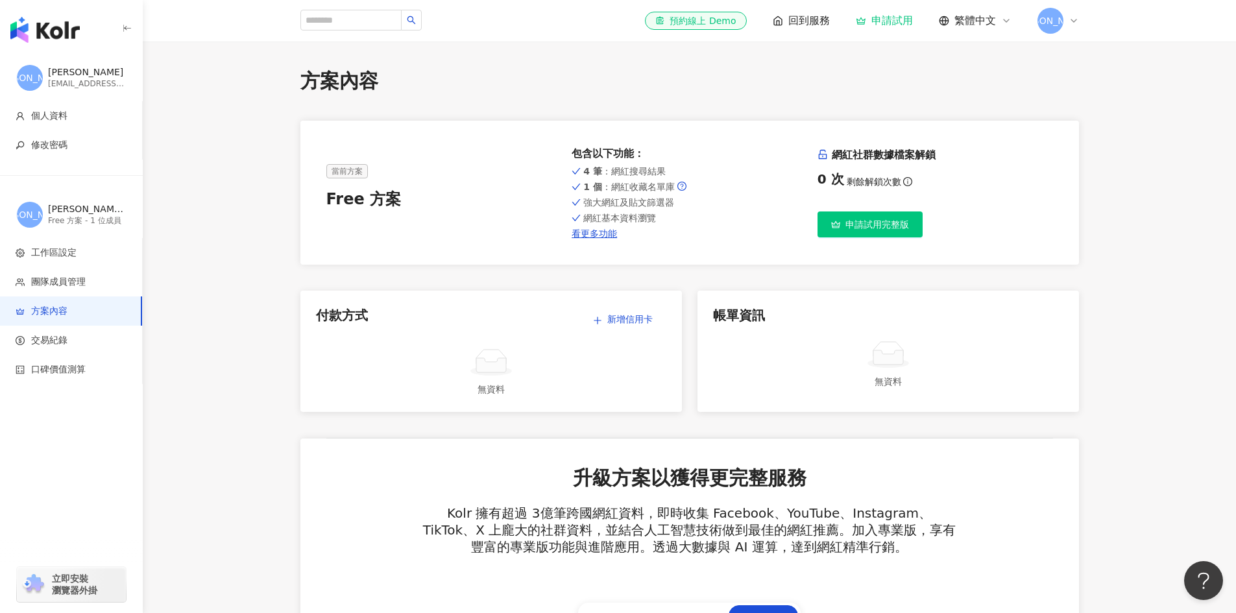
click at [885, 228] on span "申請試用完整版" at bounding box center [877, 224] width 64 height 10
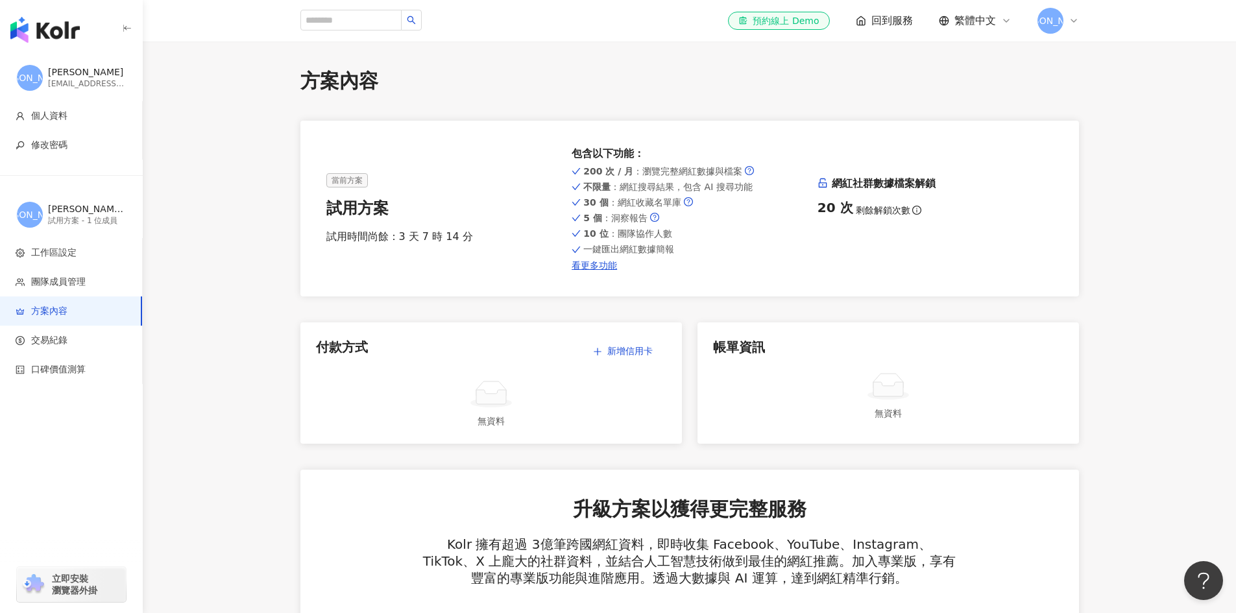
click at [899, 209] on div "20 次 剩餘解鎖次數" at bounding box center [934, 207] width 235 height 18
click at [597, 263] on link "看更多功能" at bounding box center [688, 265] width 235 height 10
click at [433, 230] on div "試用時間尚餘：3 天 7 時 11 分" at bounding box center [443, 237] width 235 height 14
click at [399, 237] on div "試用時間尚餘：3 天 7 時 11 分" at bounding box center [443, 237] width 235 height 14
drag, startPoint x: 724, startPoint y: 195, endPoint x: 634, endPoint y: 242, distance: 102.1
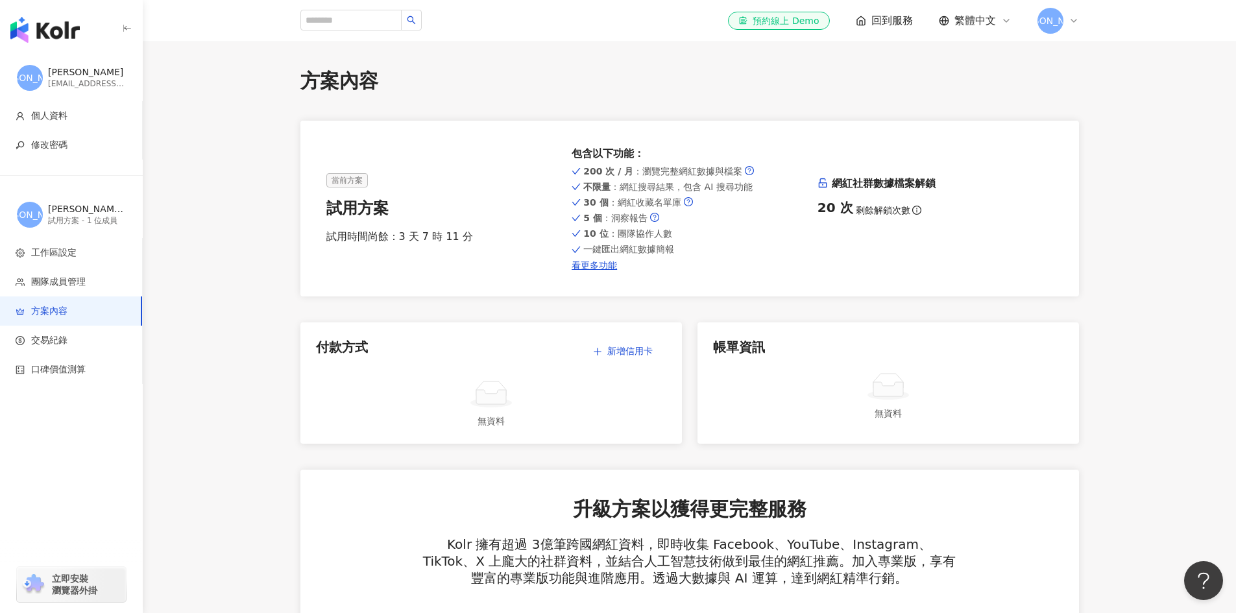
click at [723, 196] on div "200 次 / 月 ：瀏覽完整網紅數據與檔案 不限量 ：網紅搜尋結果，包含 AI 搜尋功能 30 個 ：網紅收藏名單庫 5 個 ：洞察報告 10 位 ：團隊協…" at bounding box center [688, 216] width 235 height 107
click at [595, 262] on link "看更多功能" at bounding box center [688, 265] width 235 height 10
click at [1065, 19] on div "羅" at bounding box center [1058, 21] width 42 height 26
click at [1108, 101] on link "工作區設定" at bounding box center [1085, 98] width 45 height 10
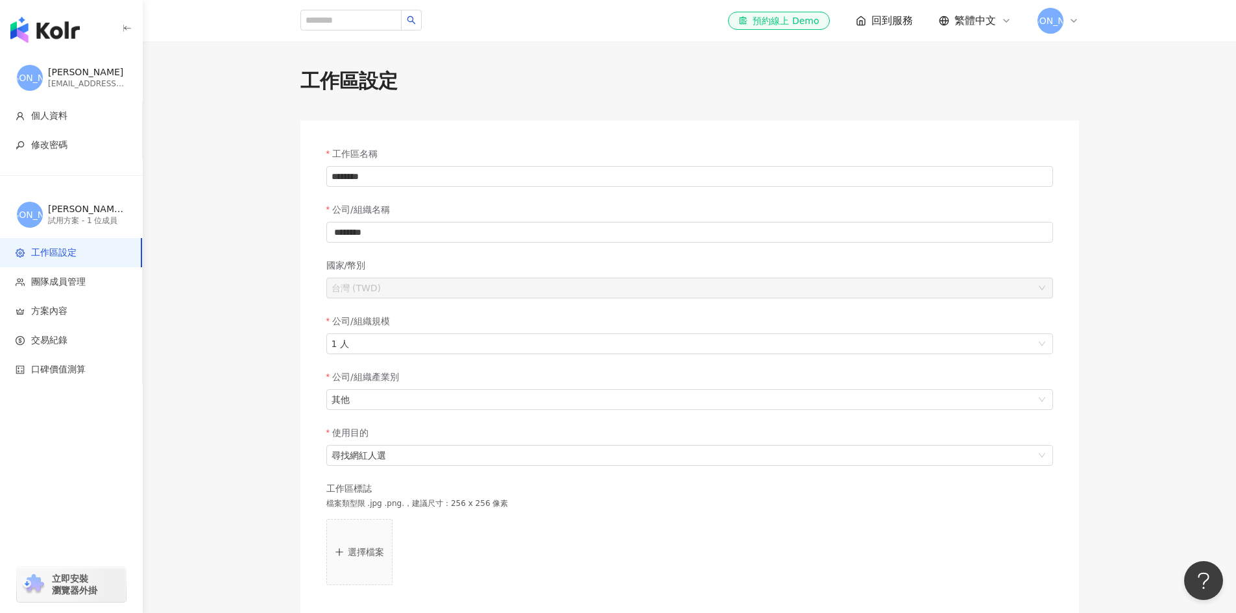
click at [874, 24] on span "回到服務" at bounding box center [892, 21] width 42 height 14
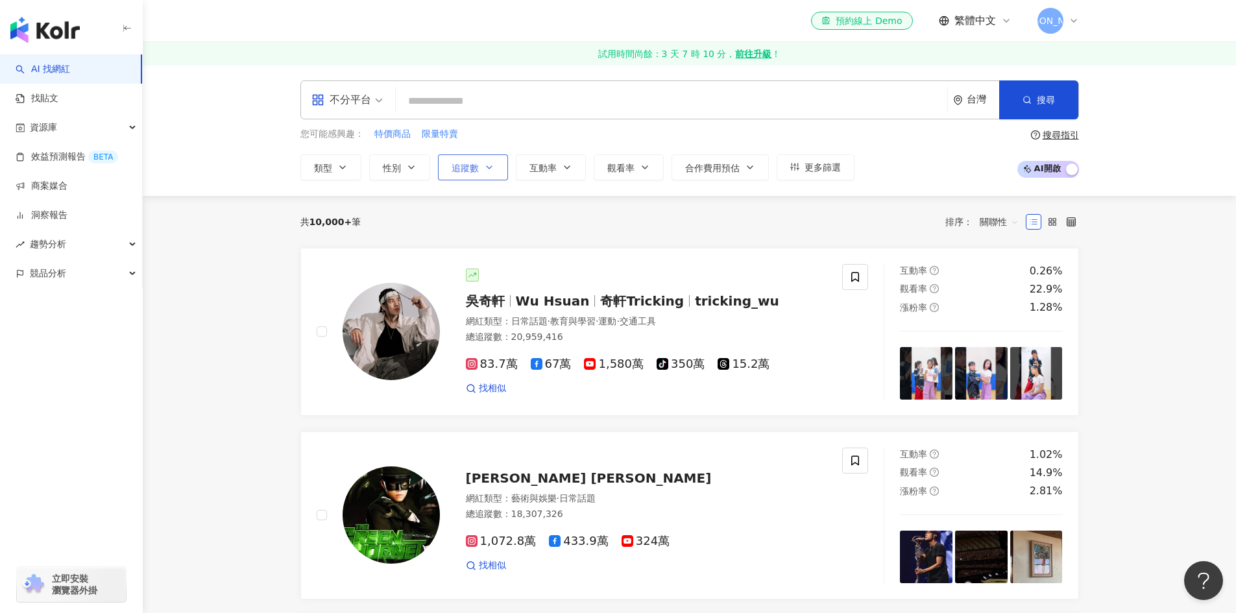
click at [473, 166] on span "追蹤數" at bounding box center [464, 168] width 27 height 10
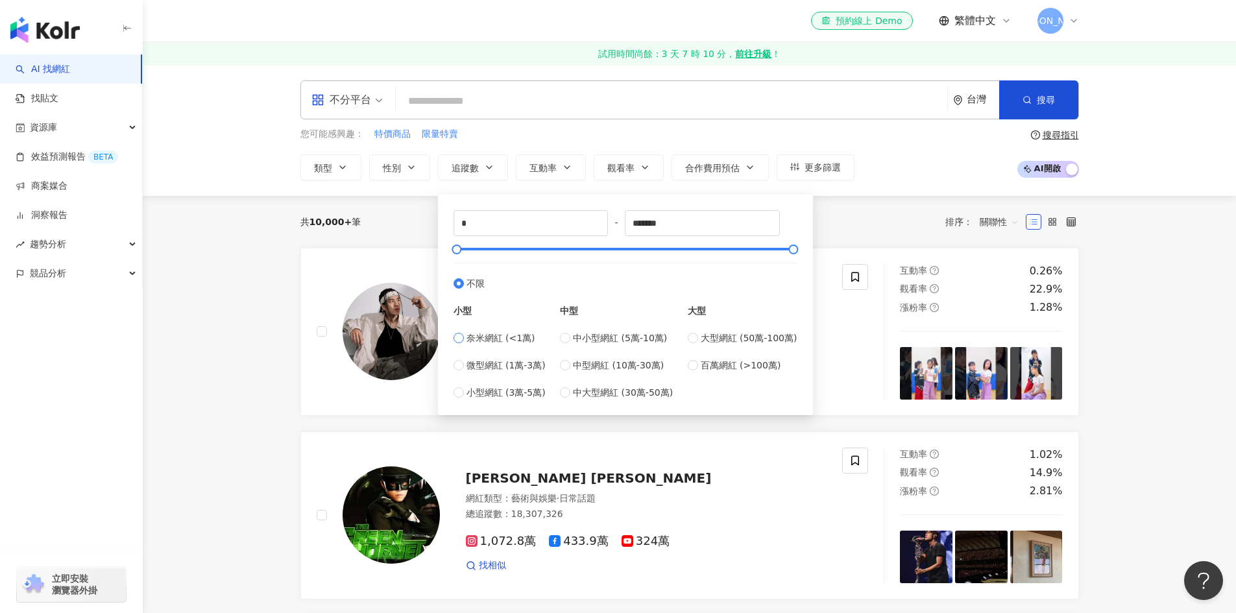
click at [486, 338] on span "奈米網紅 (<1萬)" at bounding box center [500, 338] width 69 height 14
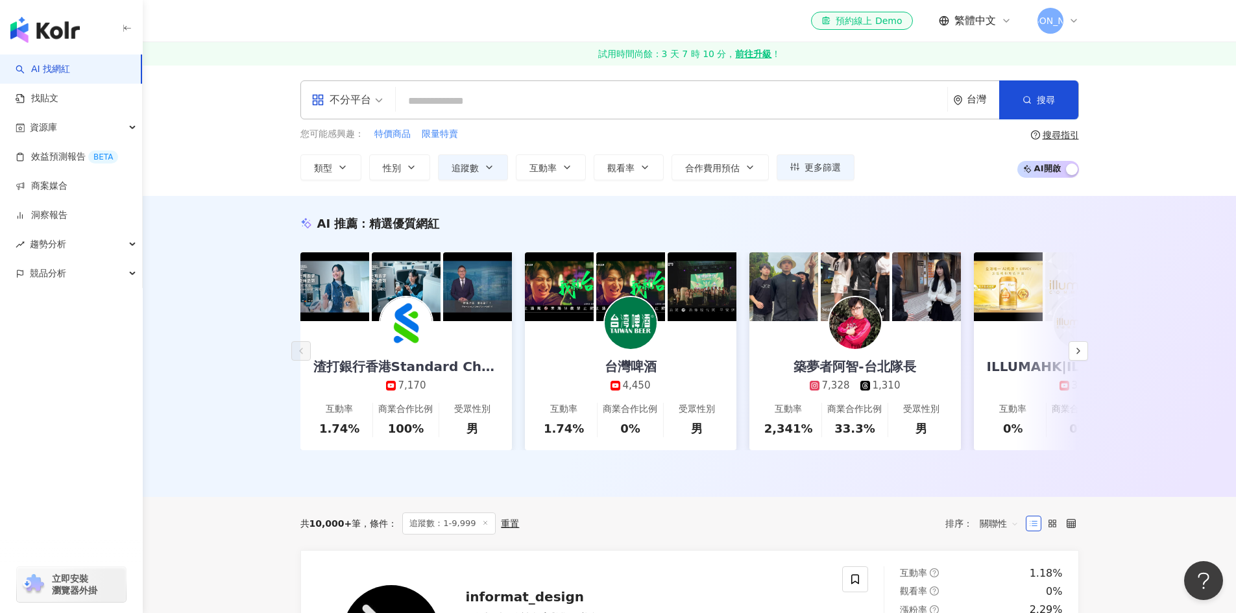
click at [354, 97] on div "不分平台" at bounding box center [341, 100] width 60 height 21
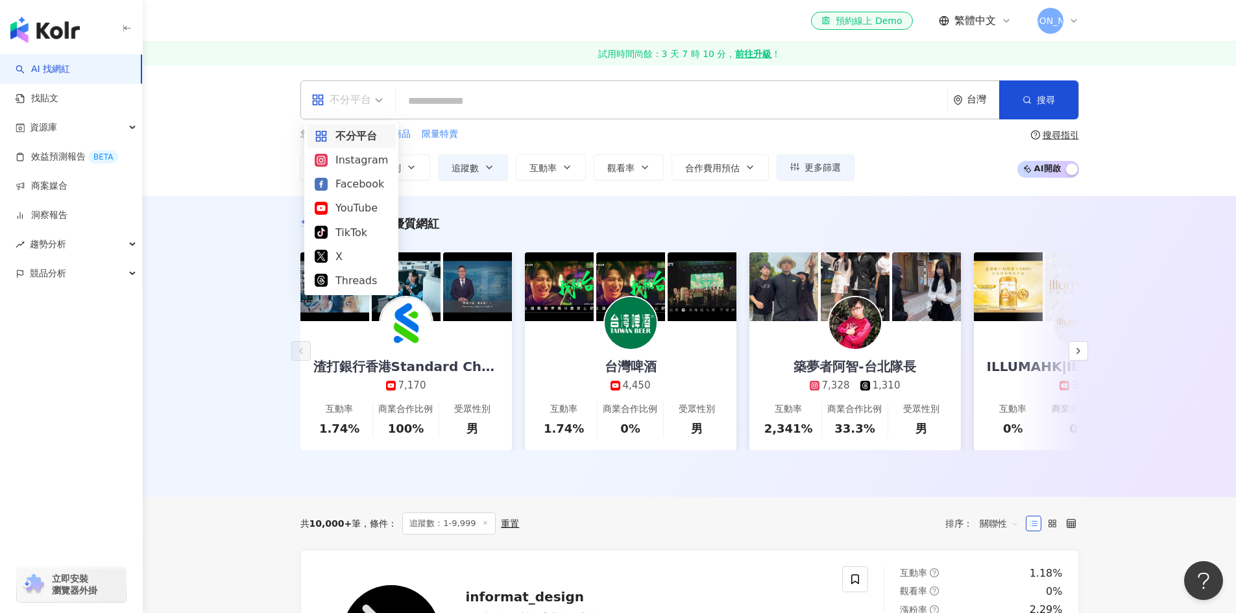
click at [352, 135] on div "不分平台" at bounding box center [351, 136] width 73 height 16
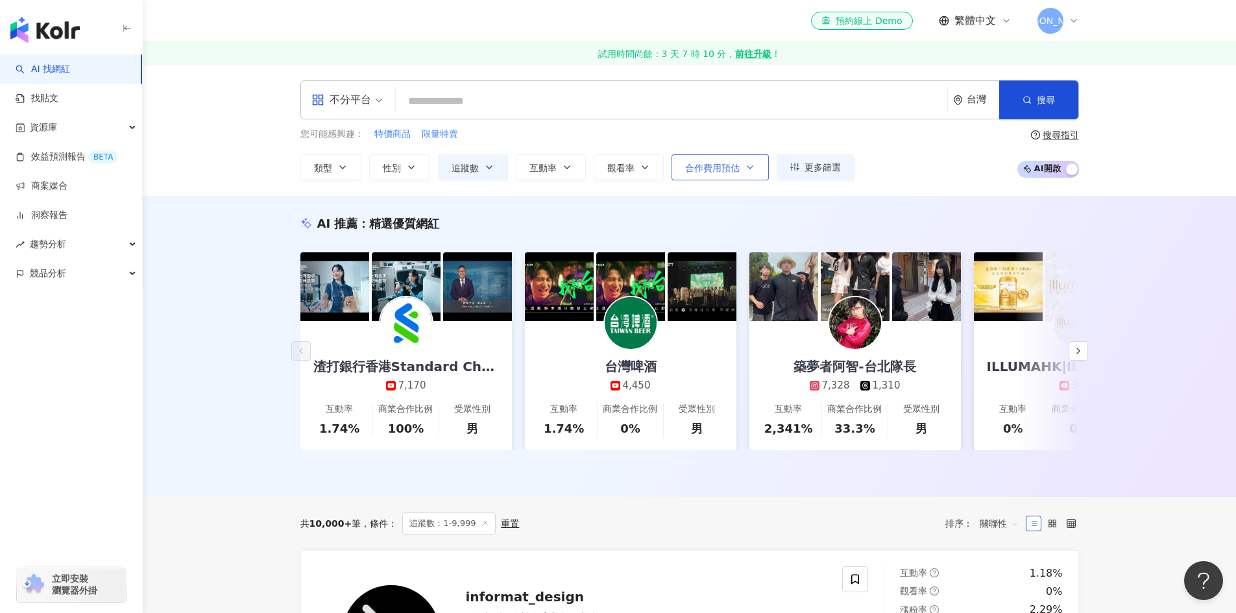
click at [723, 168] on span "合作費用預估" at bounding box center [712, 168] width 54 height 10
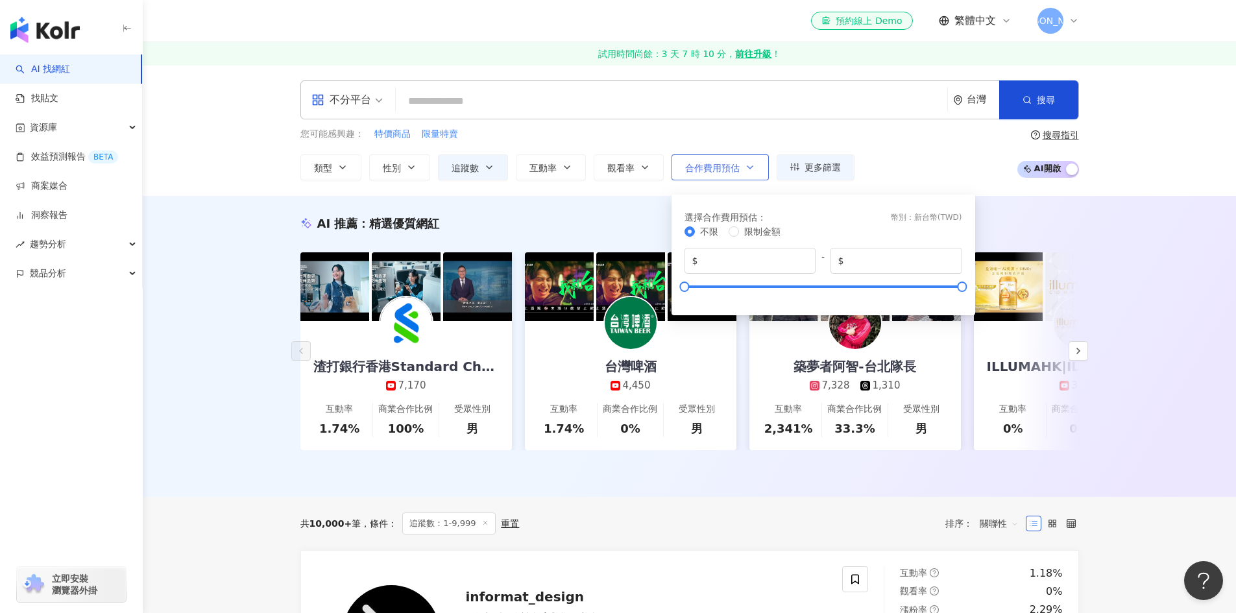
click at [723, 168] on span "合作費用預估" at bounding box center [712, 168] width 54 height 10
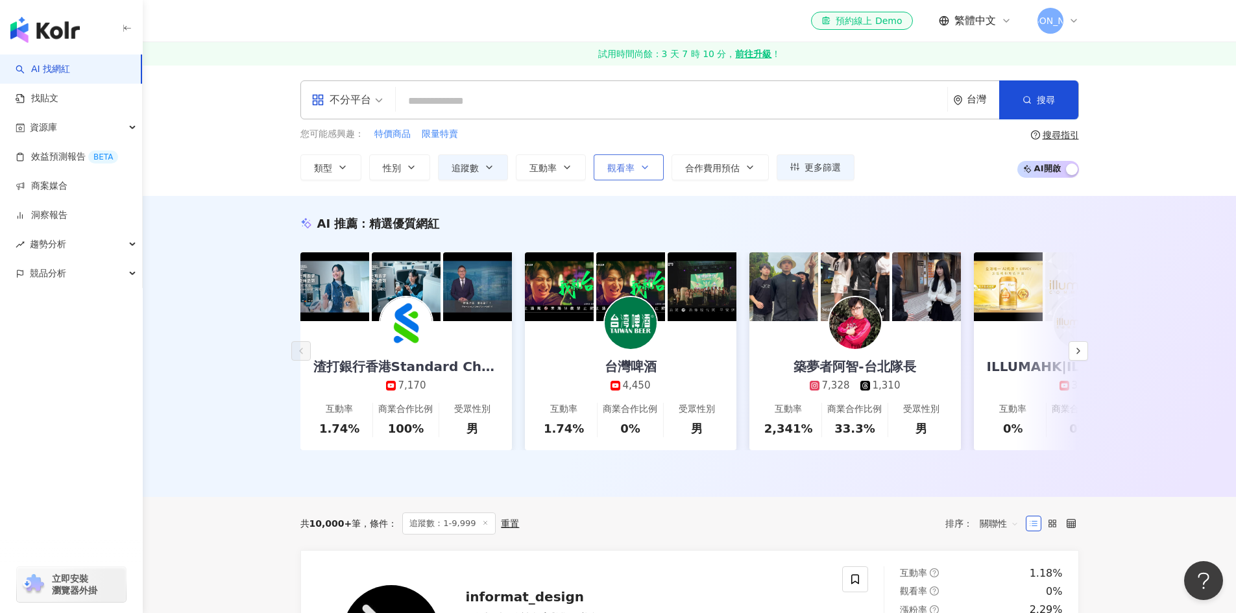
click at [641, 170] on icon "button" at bounding box center [645, 167] width 10 height 10
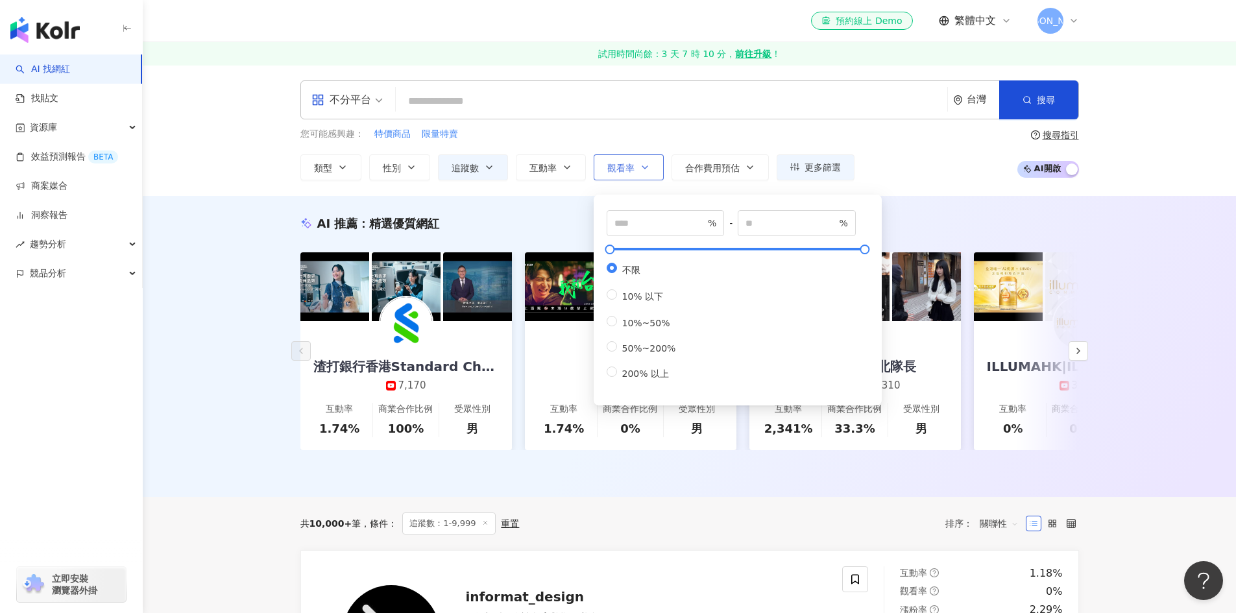
click at [641, 170] on icon "button" at bounding box center [645, 167] width 10 height 10
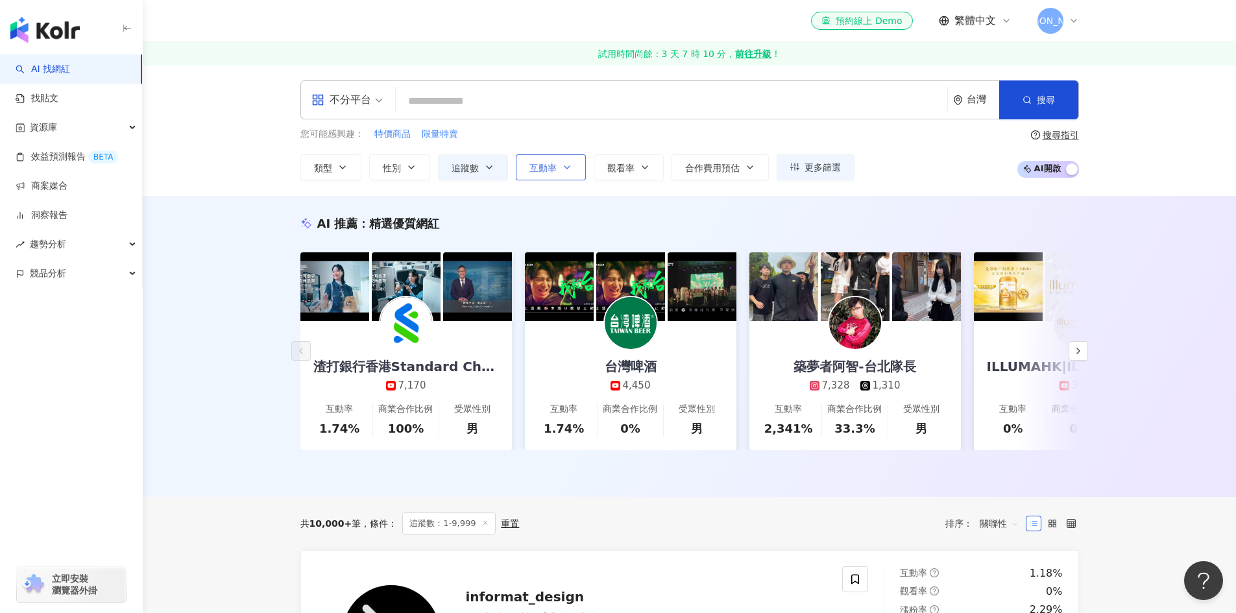
click at [582, 170] on button "互動率" at bounding box center [551, 167] width 70 height 26
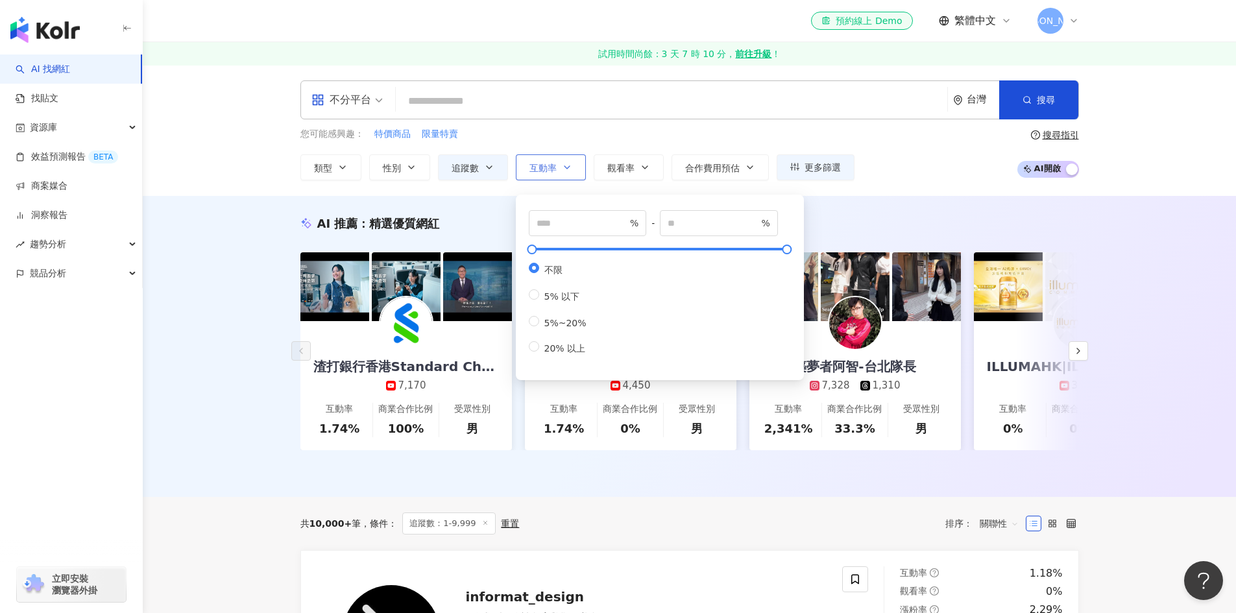
click at [582, 170] on button "互動率" at bounding box center [551, 167] width 70 height 26
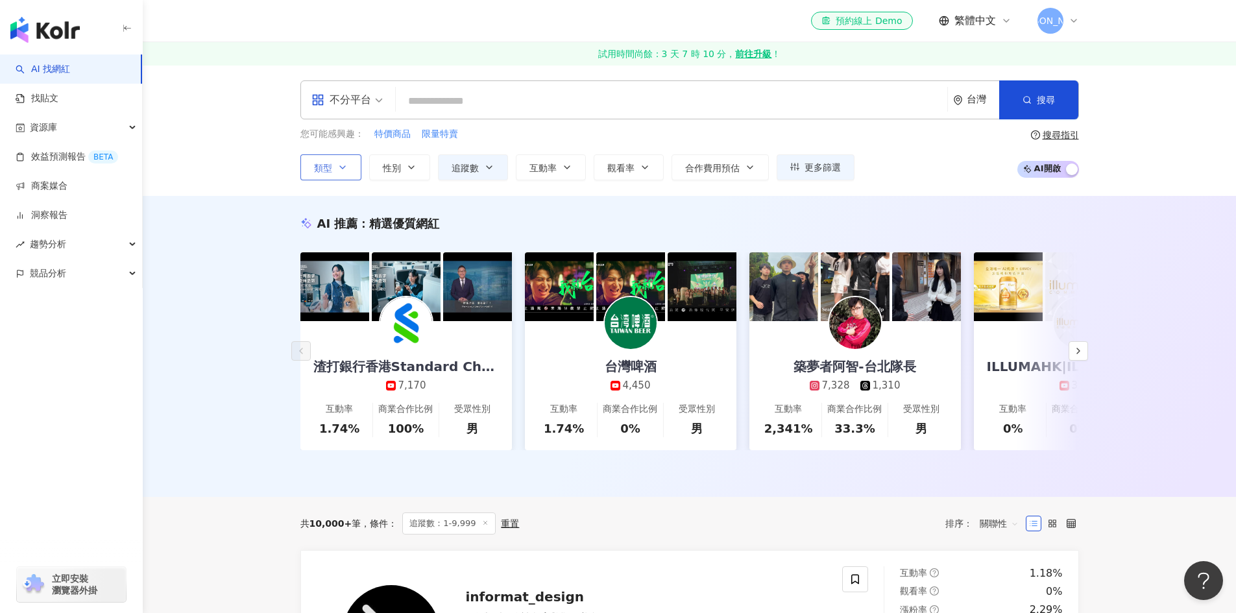
click at [316, 171] on span "類型" at bounding box center [323, 168] width 18 height 10
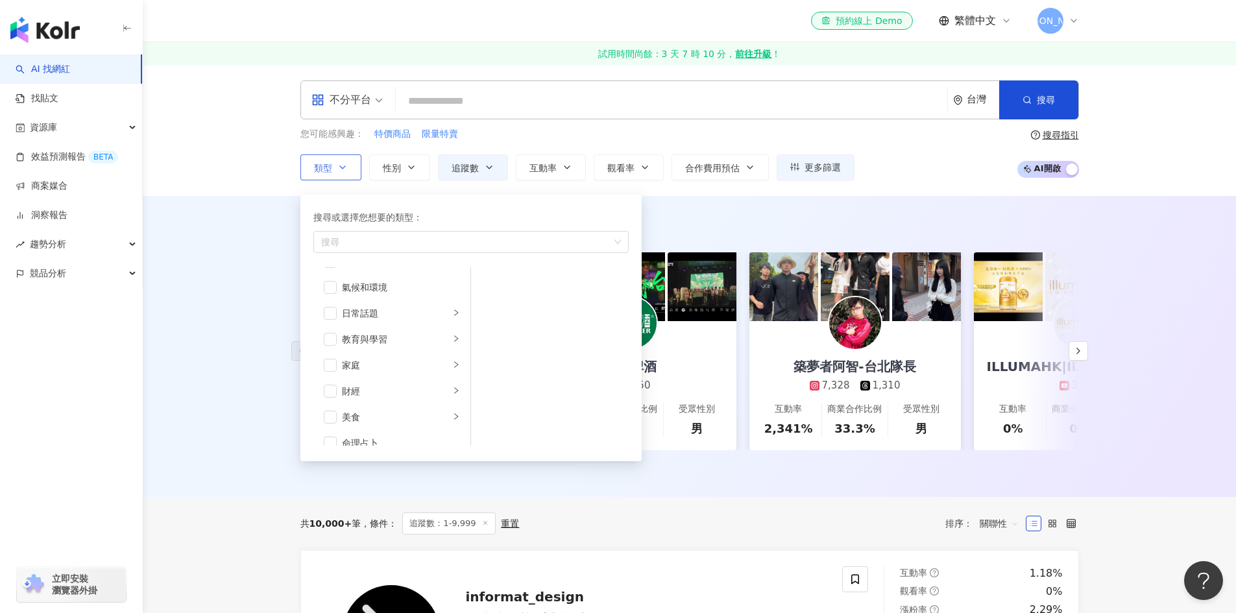
scroll to position [53, 0]
click at [419, 360] on div "家庭" at bounding box center [396, 360] width 108 height 14
click at [499, 282] on div "母嬰" at bounding box center [558, 283] width 119 height 14
click at [503, 309] on div "親子" at bounding box center [558, 309] width 119 height 14
click at [211, 293] on div "AI 推薦 ： 精選優質網紅 渣打銀行香港Standard Chartered HK 7,170 互動率 1.74% 商業合作比例 100% 受眾性別 男 台…" at bounding box center [689, 346] width 1093 height 301
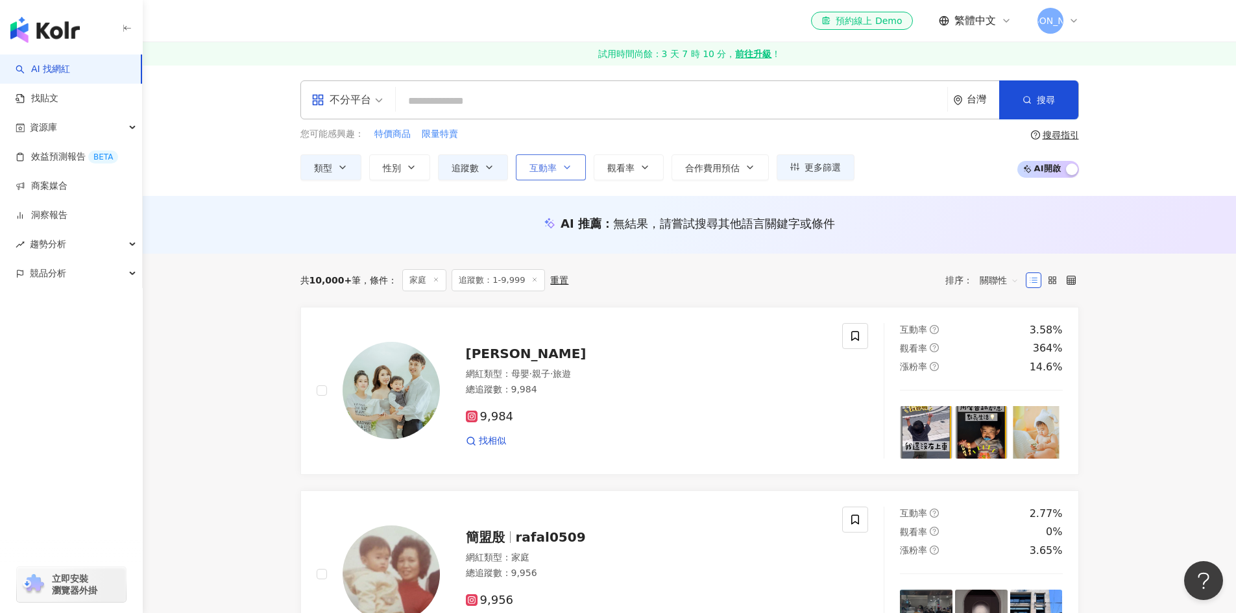
click at [553, 160] on button "互動率" at bounding box center [551, 167] width 70 height 26
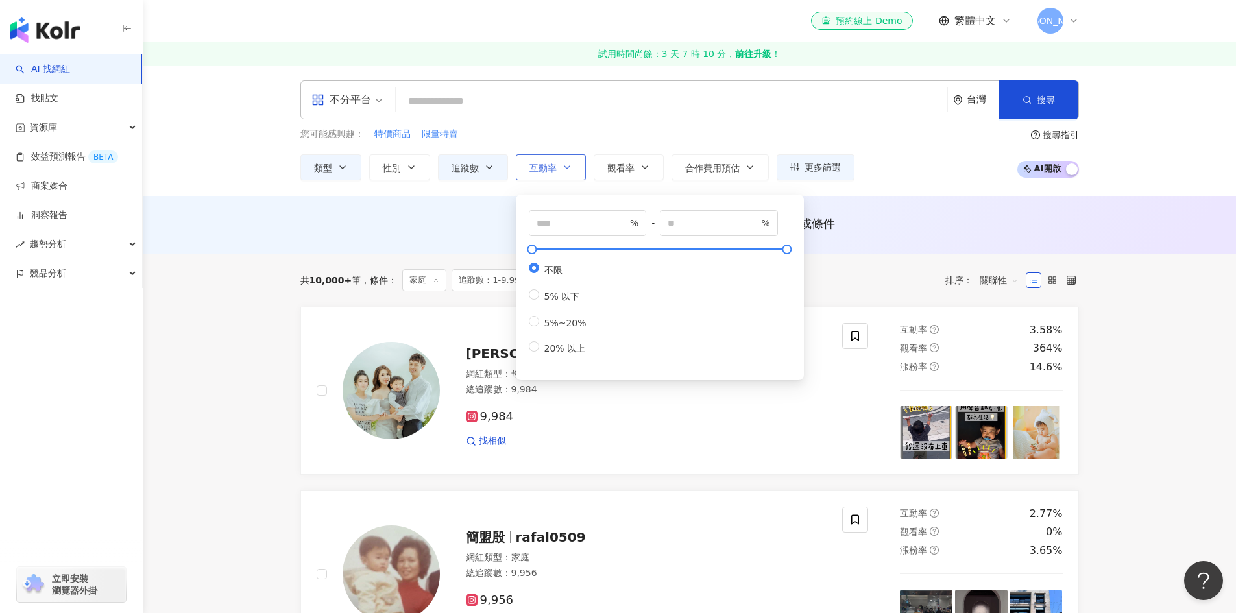
click at [553, 160] on button "互動率" at bounding box center [551, 167] width 70 height 26
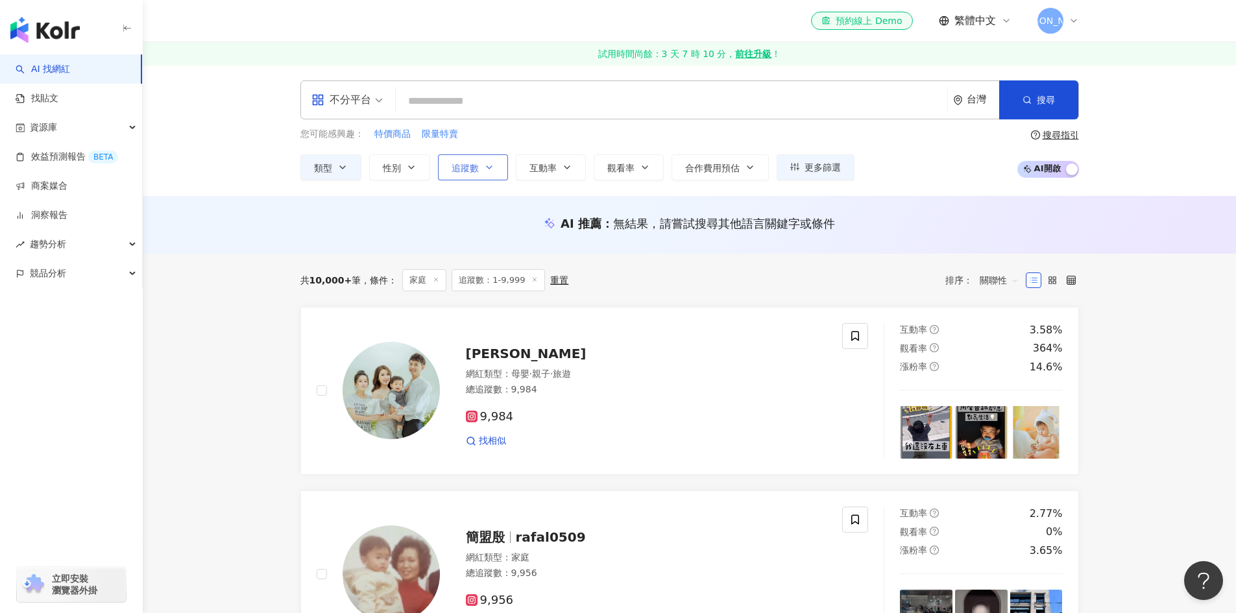
click at [477, 159] on button "追蹤數" at bounding box center [473, 167] width 70 height 26
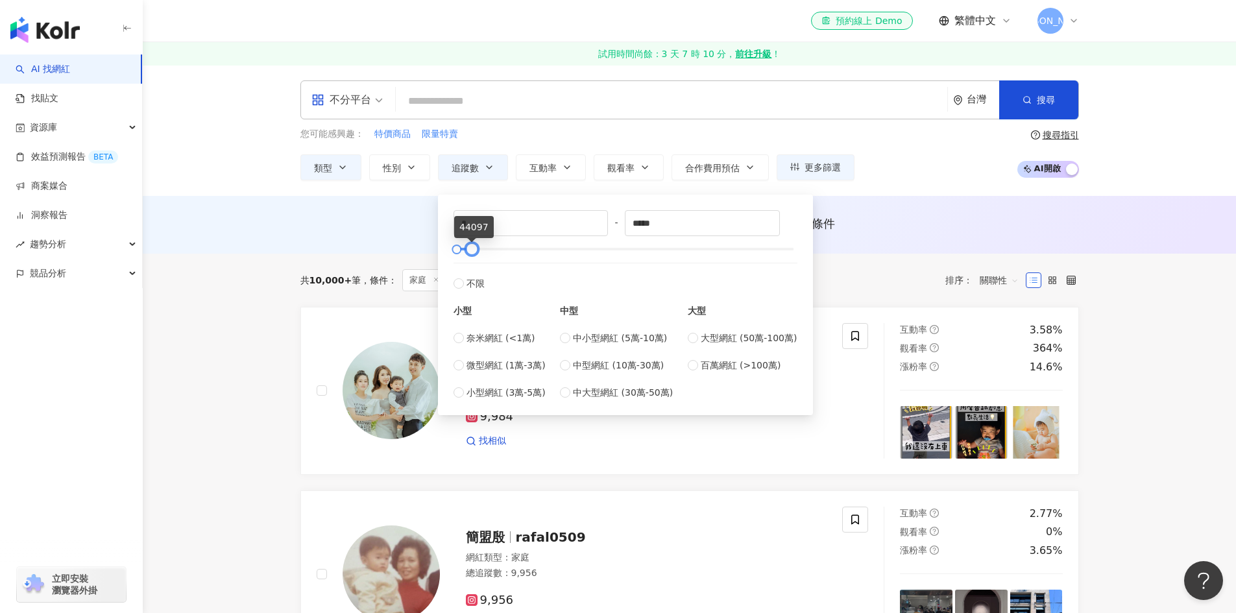
type input "*"
drag, startPoint x: 465, startPoint y: 248, endPoint x: 447, endPoint y: 256, distance: 19.8
click at [447, 253] on div "* - * 不限 小型 奈米網紅 (<1萬) 微型網紅 (1萬-3萬) 小型網紅 (3萬-5萬) 中型 中小型網紅 (5萬-10萬) 中型網紅 (10萬-30…" at bounding box center [625, 304] width 359 height 205
type input "*****"
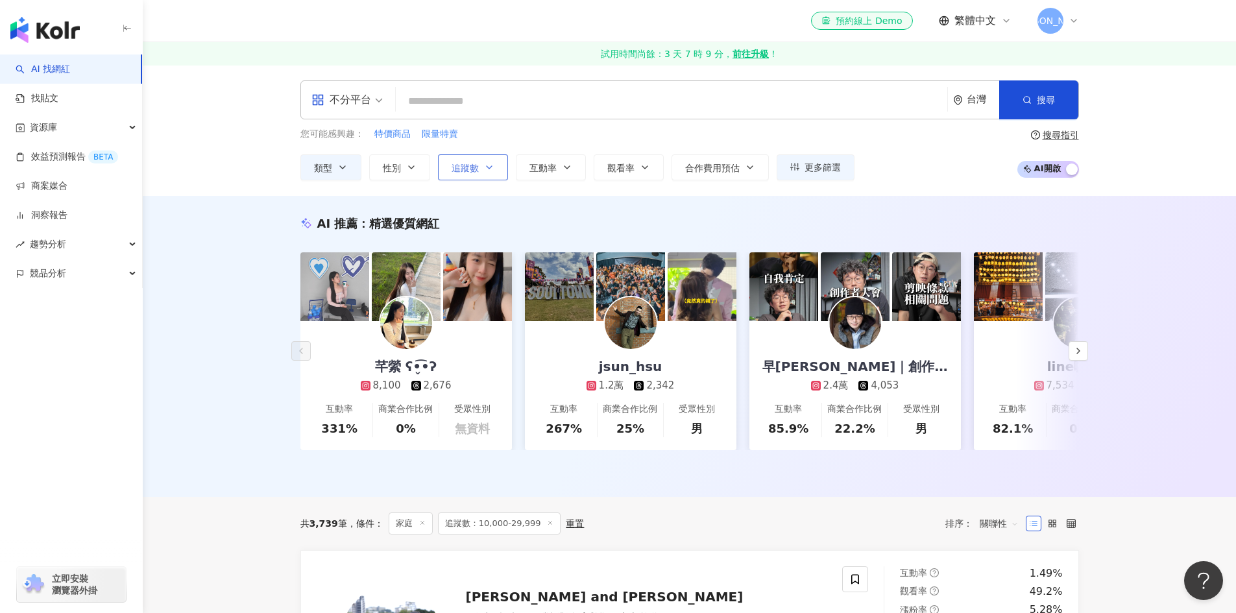
click at [480, 167] on button "追蹤數" at bounding box center [473, 167] width 70 height 26
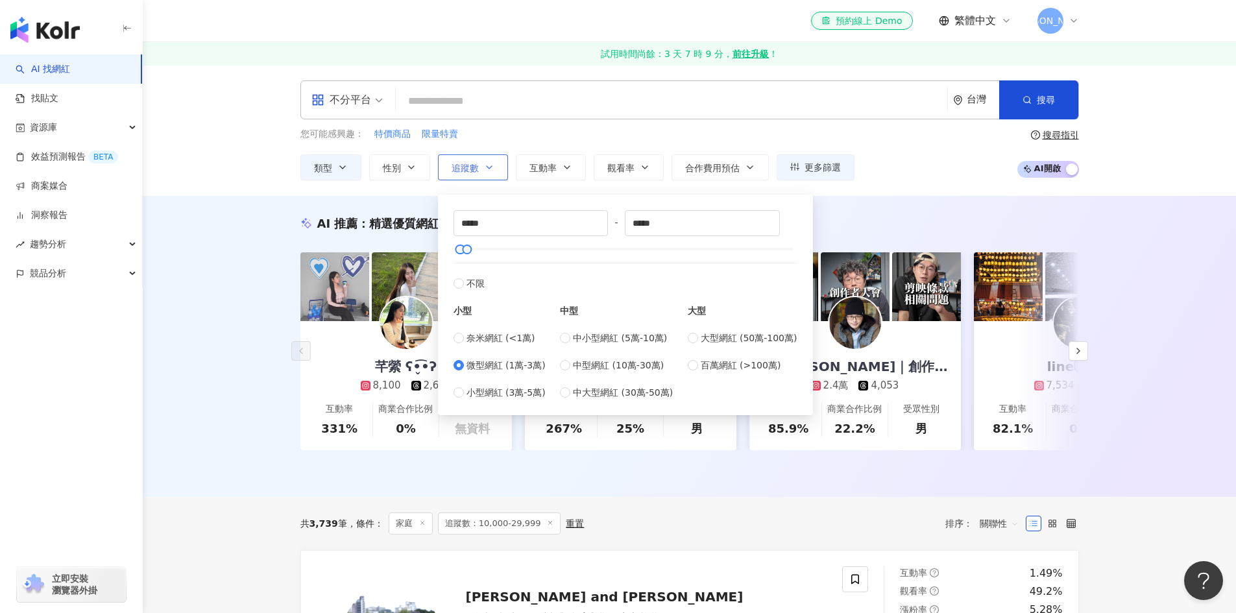
click at [480, 167] on button "追蹤數" at bounding box center [473, 167] width 70 height 26
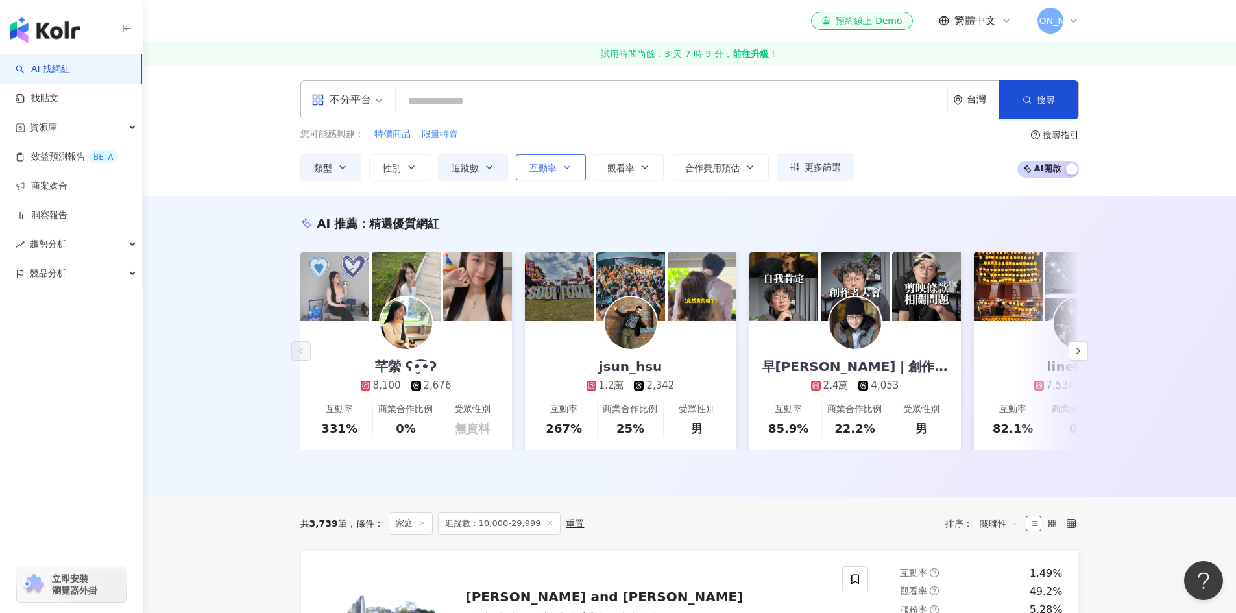
click at [559, 167] on button "互動率" at bounding box center [551, 167] width 70 height 26
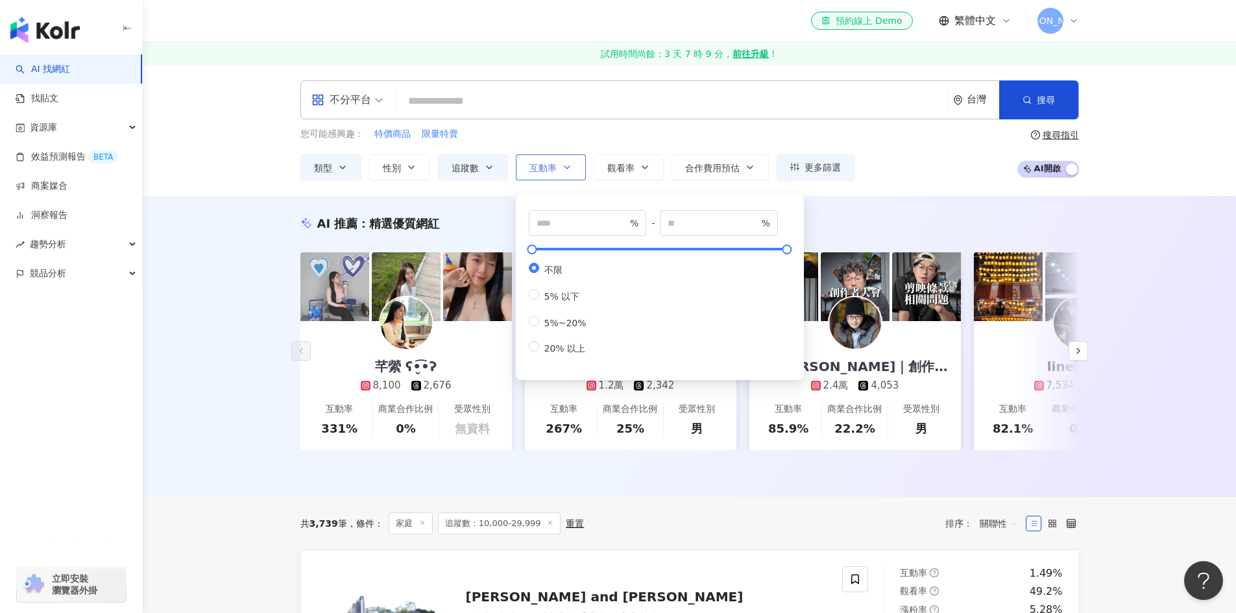
click at [571, 167] on icon "button" at bounding box center [567, 167] width 10 height 10
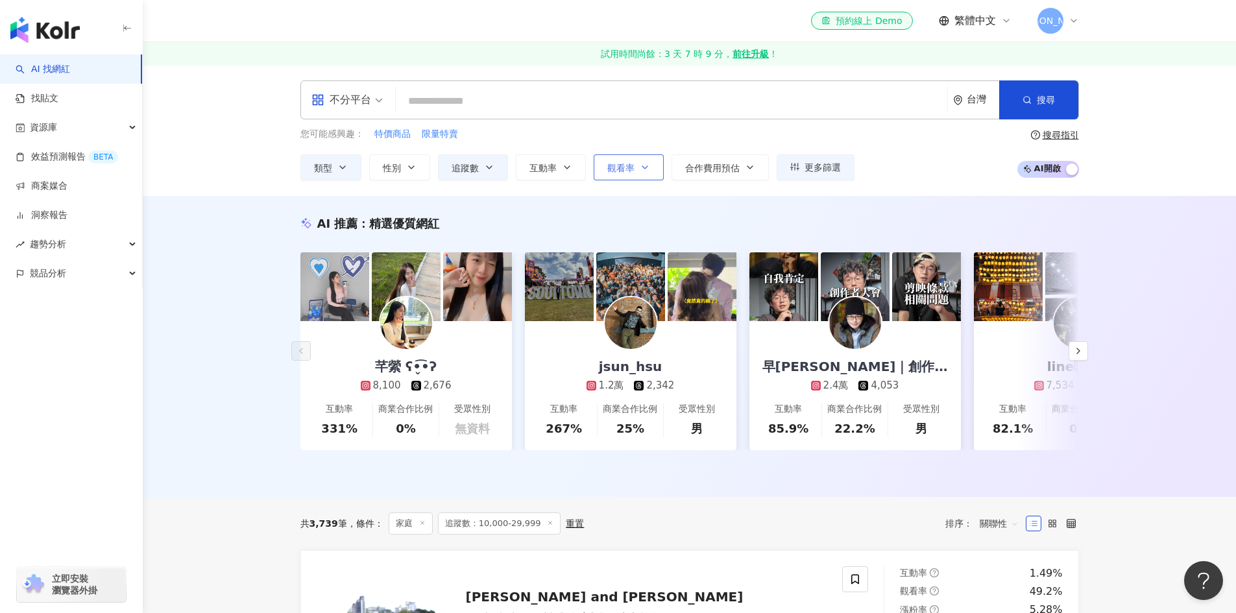
click at [646, 165] on icon "button" at bounding box center [645, 167] width 10 height 10
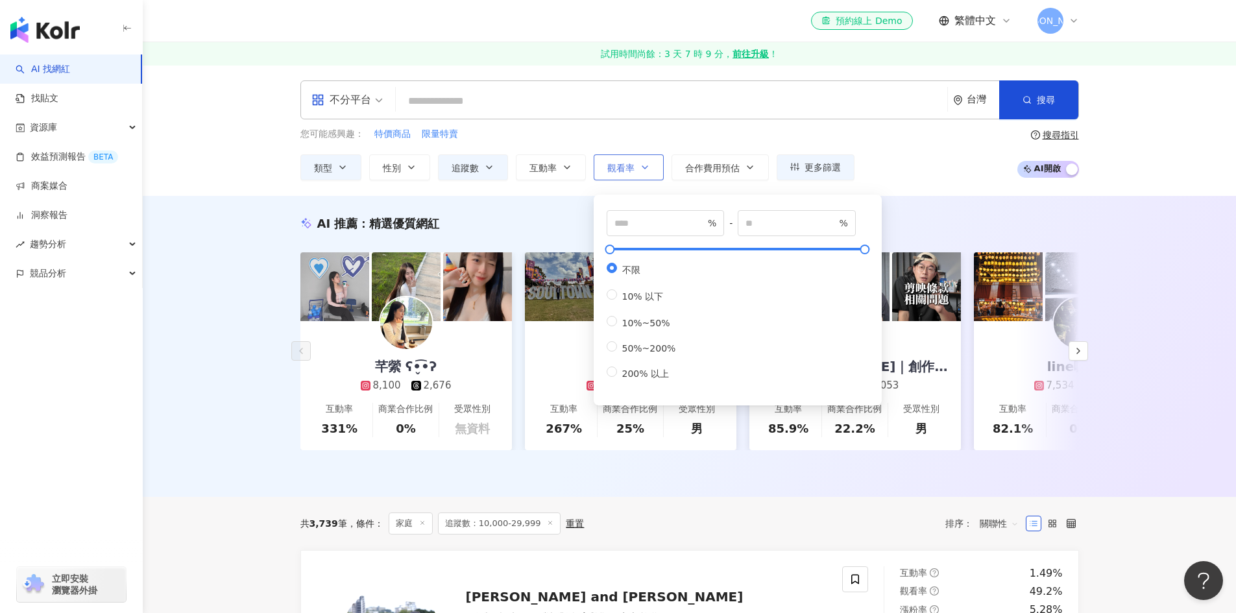
click at [646, 165] on icon "button" at bounding box center [645, 167] width 10 height 10
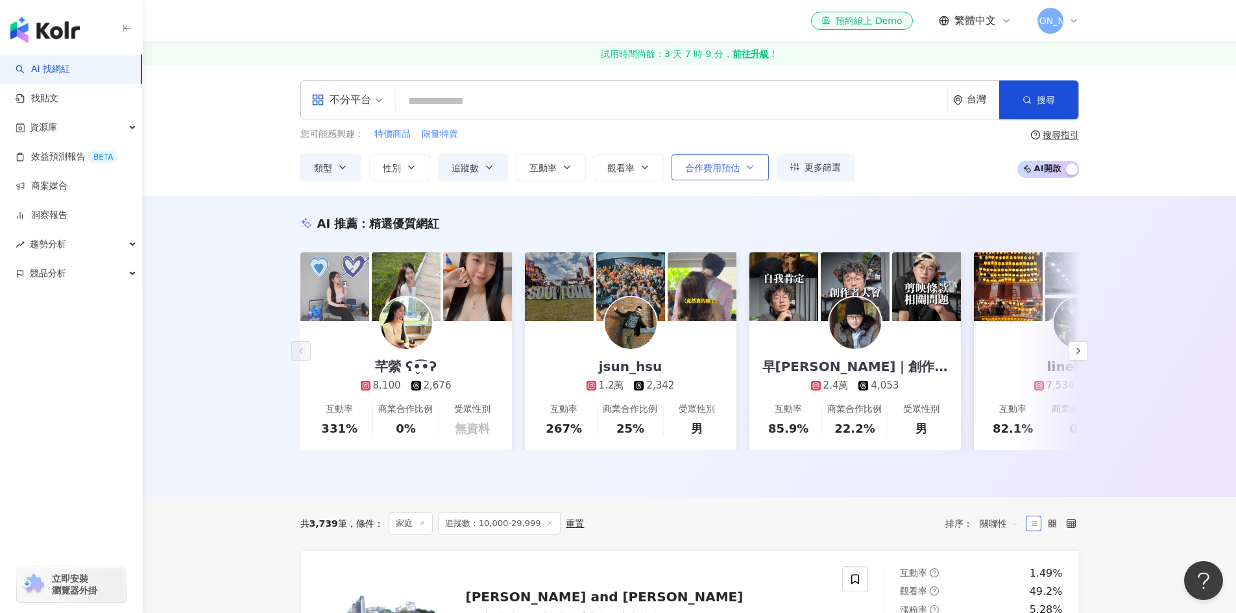
click at [715, 165] on span "合作費用預估" at bounding box center [712, 168] width 54 height 10
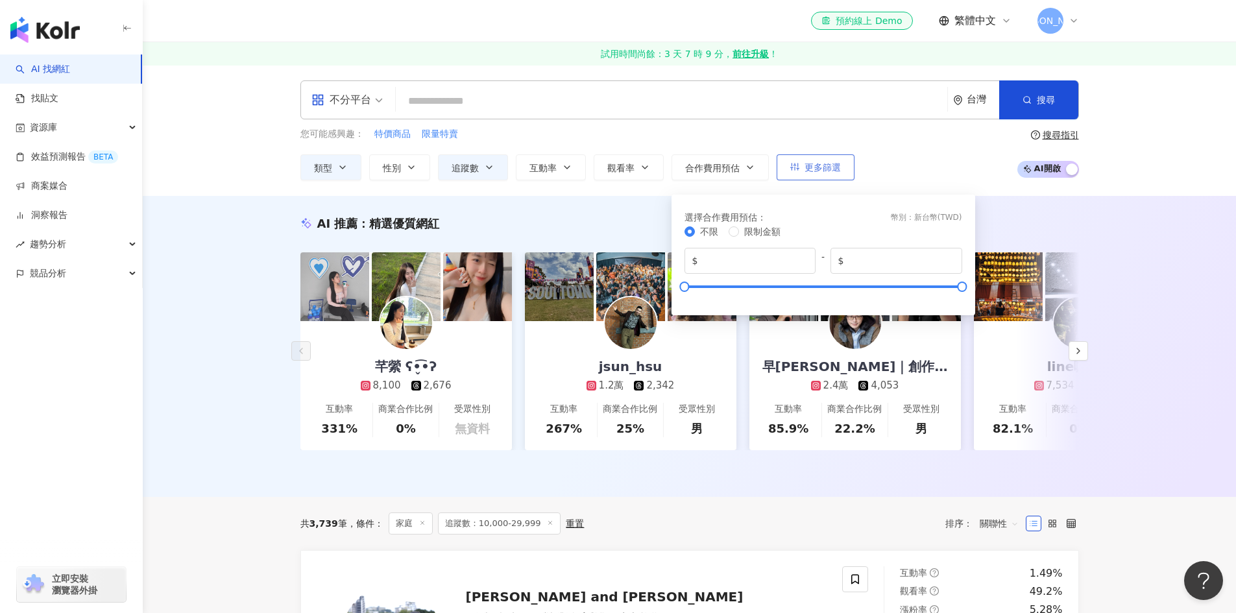
click at [815, 176] on button "更多篩選" at bounding box center [815, 167] width 78 height 26
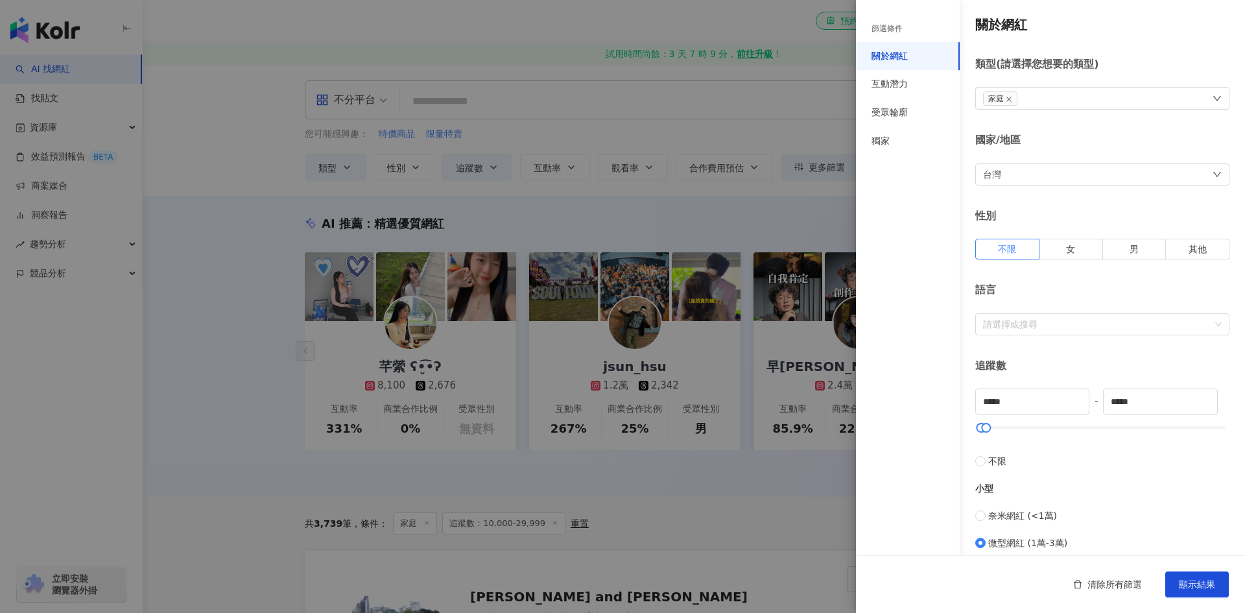
click at [736, 193] on div at bounding box center [622, 306] width 1245 height 613
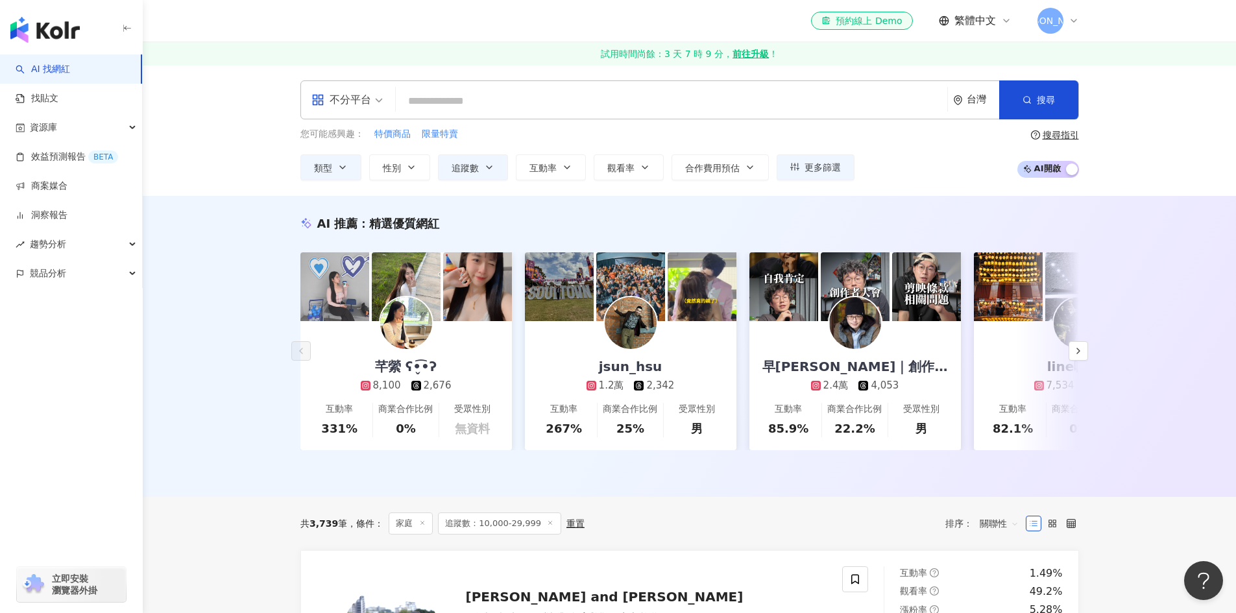
click at [331, 99] on div "不分平台" at bounding box center [341, 100] width 60 height 21
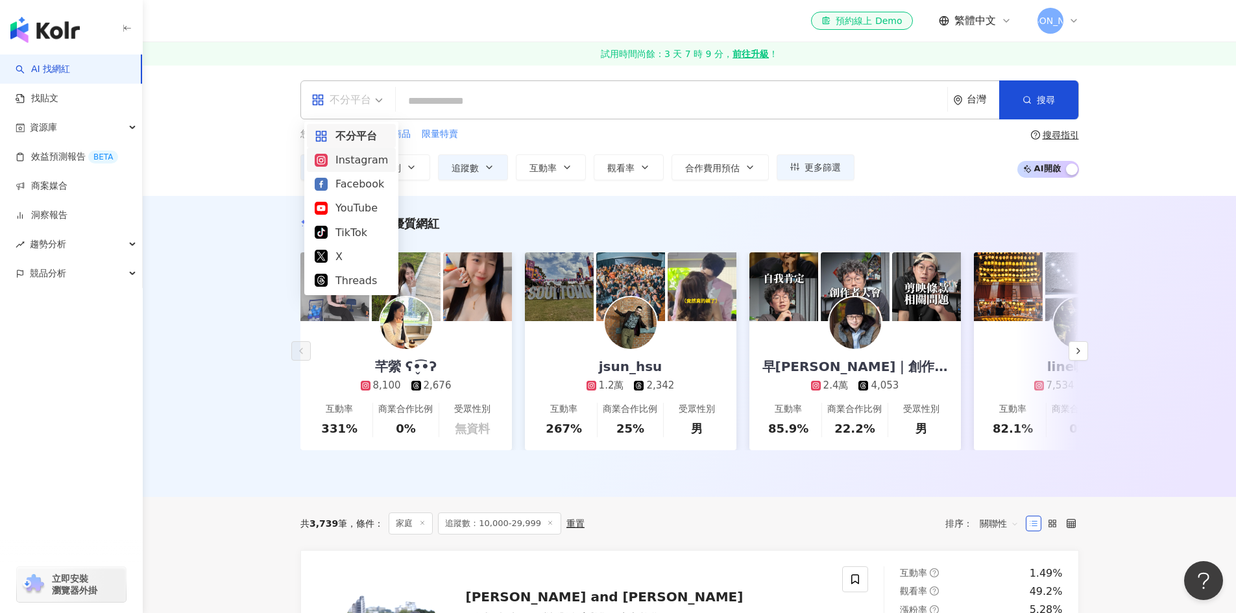
click at [337, 153] on div "Instagram" at bounding box center [351, 160] width 73 height 16
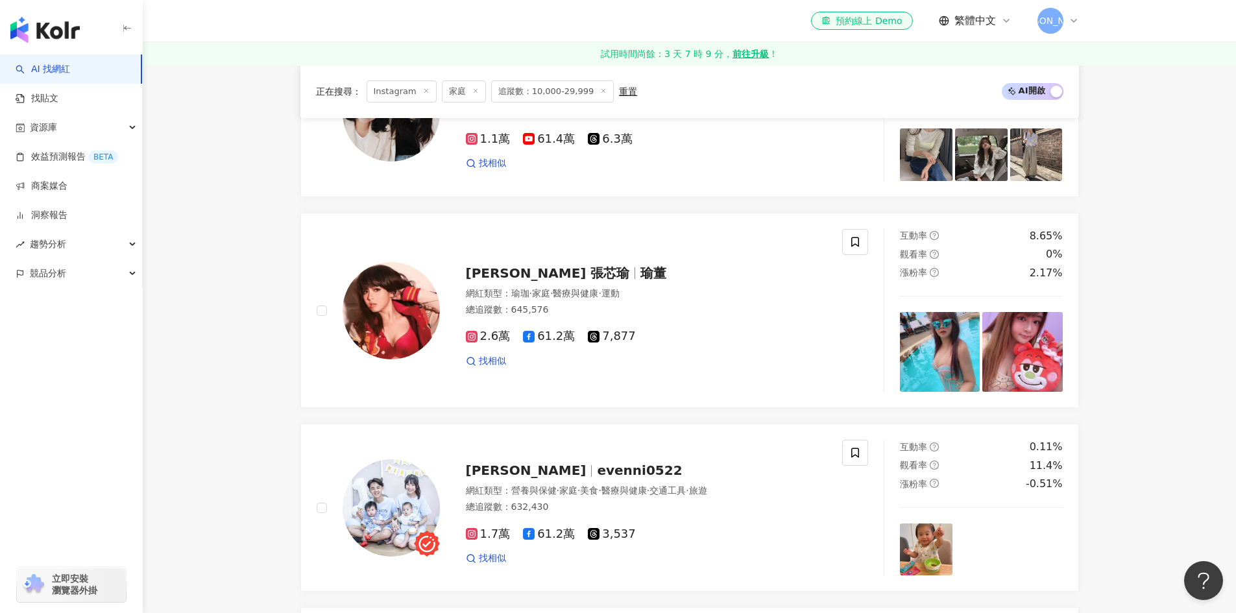
scroll to position [1921, 0]
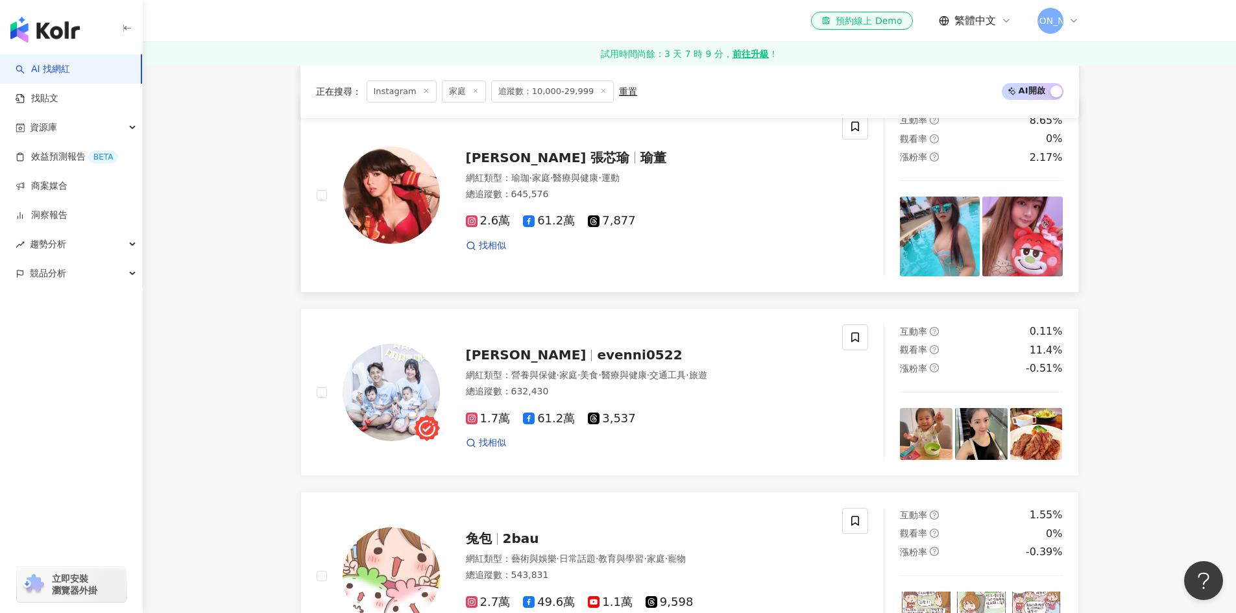
click at [421, 209] on img at bounding box center [390, 195] width 97 height 97
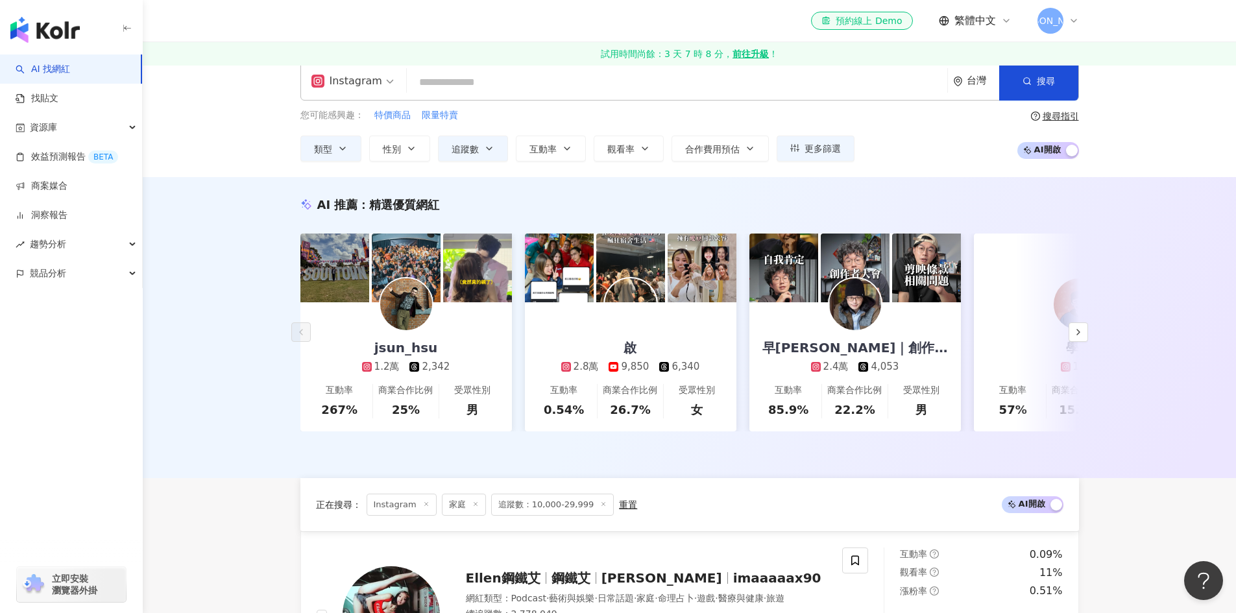
scroll to position [0, 0]
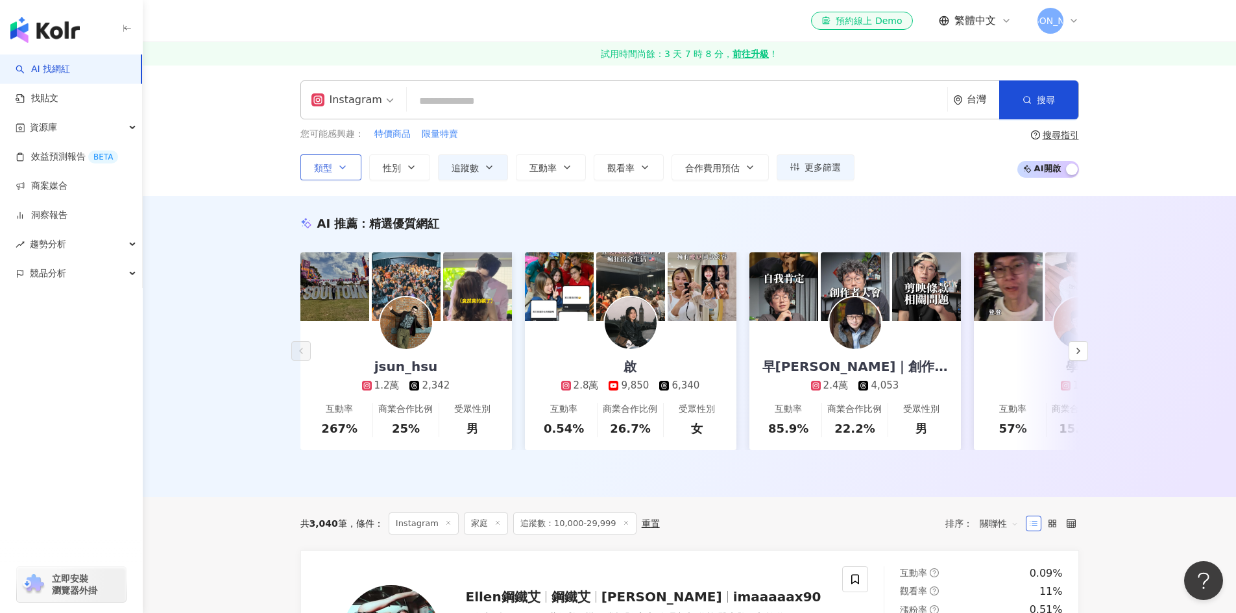
click at [328, 171] on span "類型" at bounding box center [323, 168] width 18 height 10
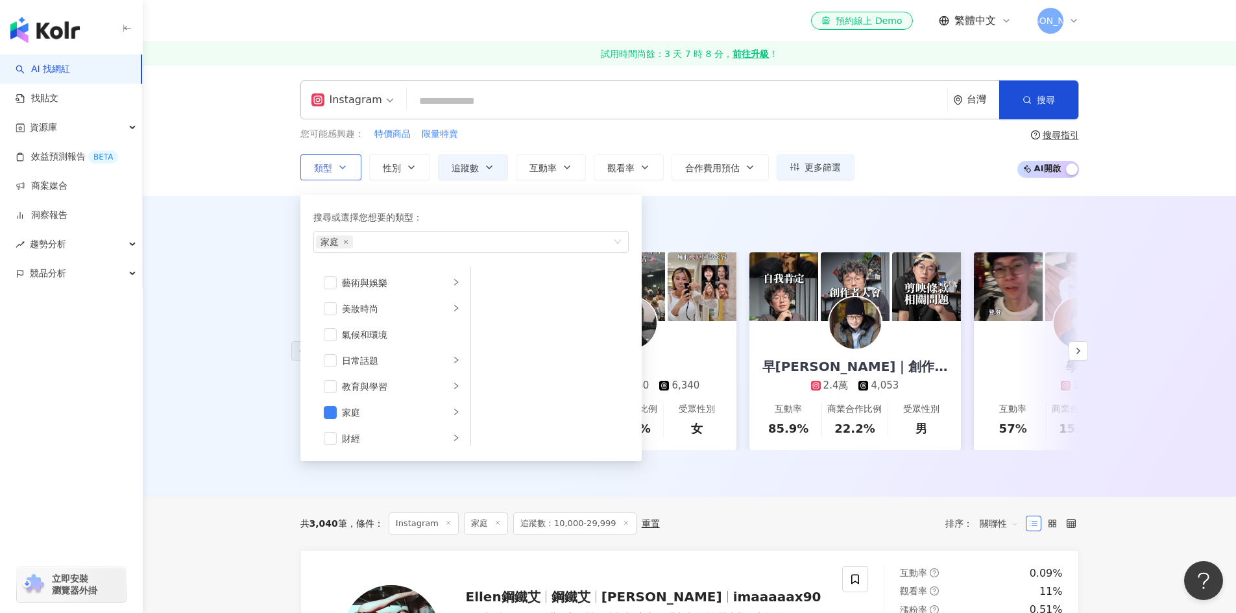
click at [328, 171] on span "類型" at bounding box center [323, 168] width 18 height 10
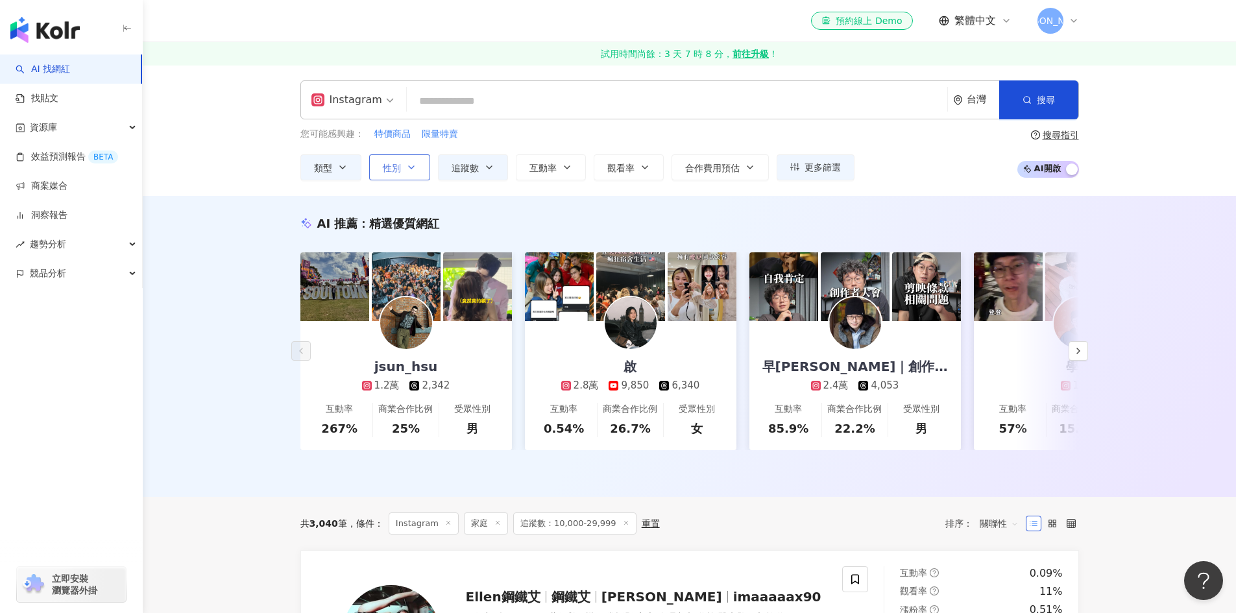
click at [421, 171] on button "性別" at bounding box center [399, 167] width 61 height 26
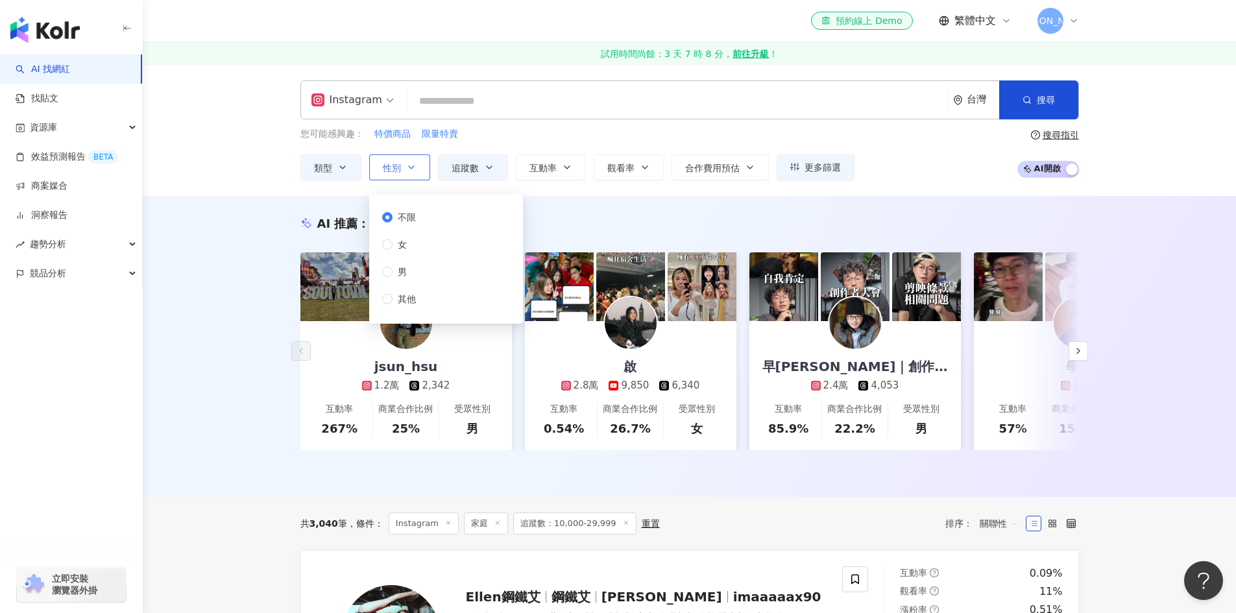
click at [421, 171] on button "性別" at bounding box center [399, 167] width 61 height 26
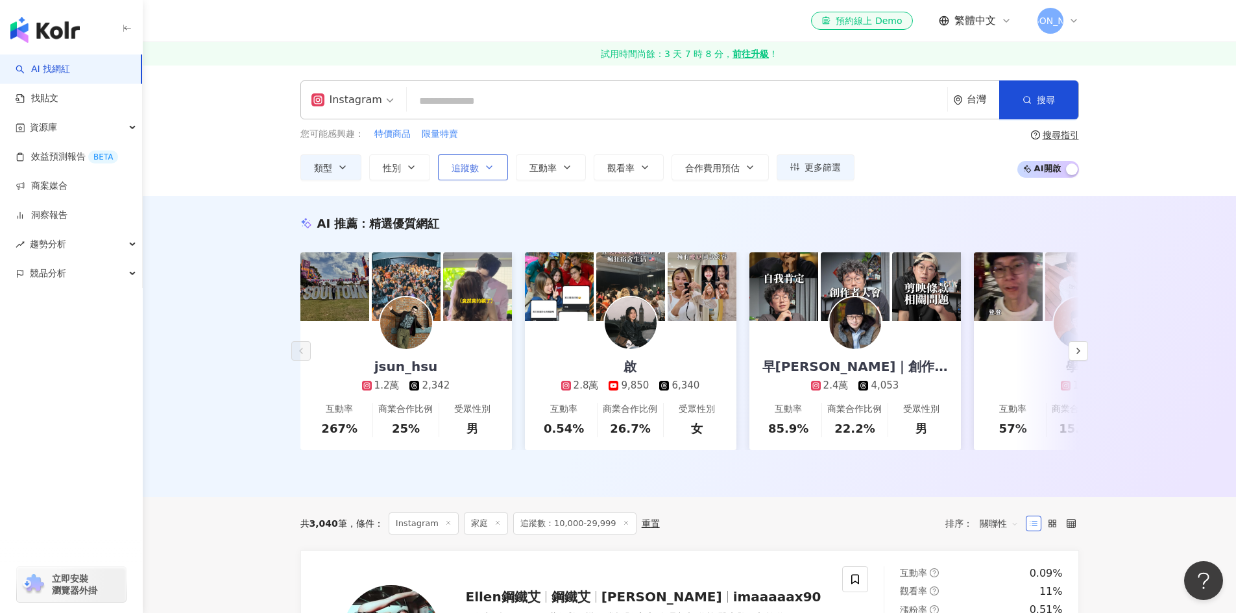
click at [479, 171] on button "追蹤數" at bounding box center [473, 167] width 70 height 26
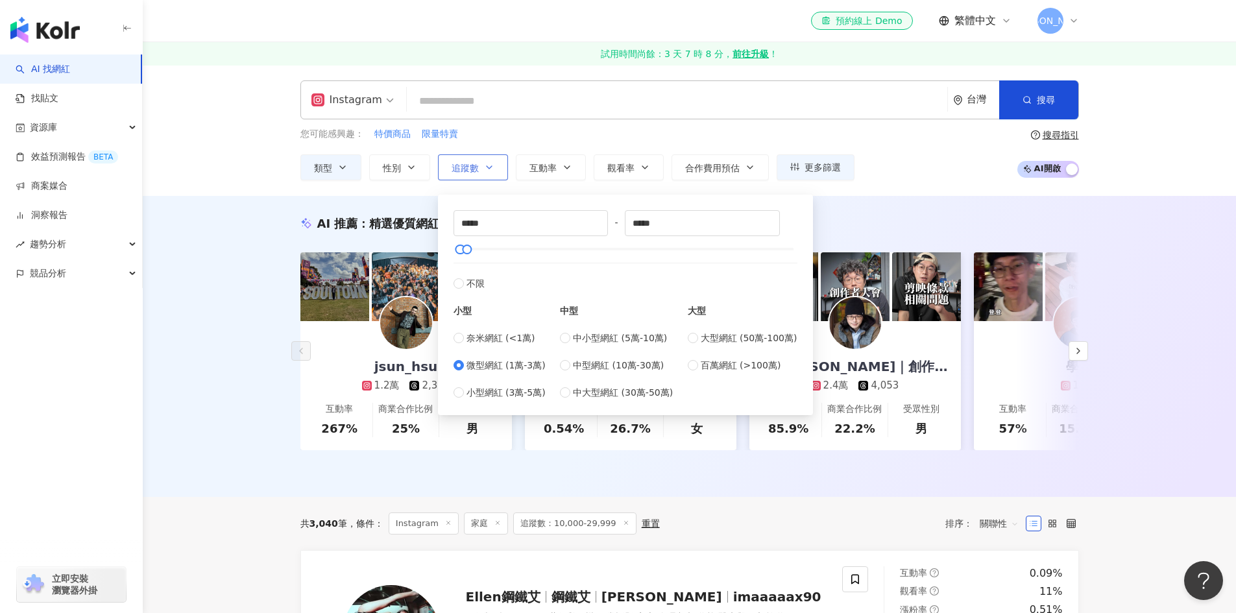
click at [479, 171] on button "追蹤數" at bounding box center [473, 167] width 70 height 26
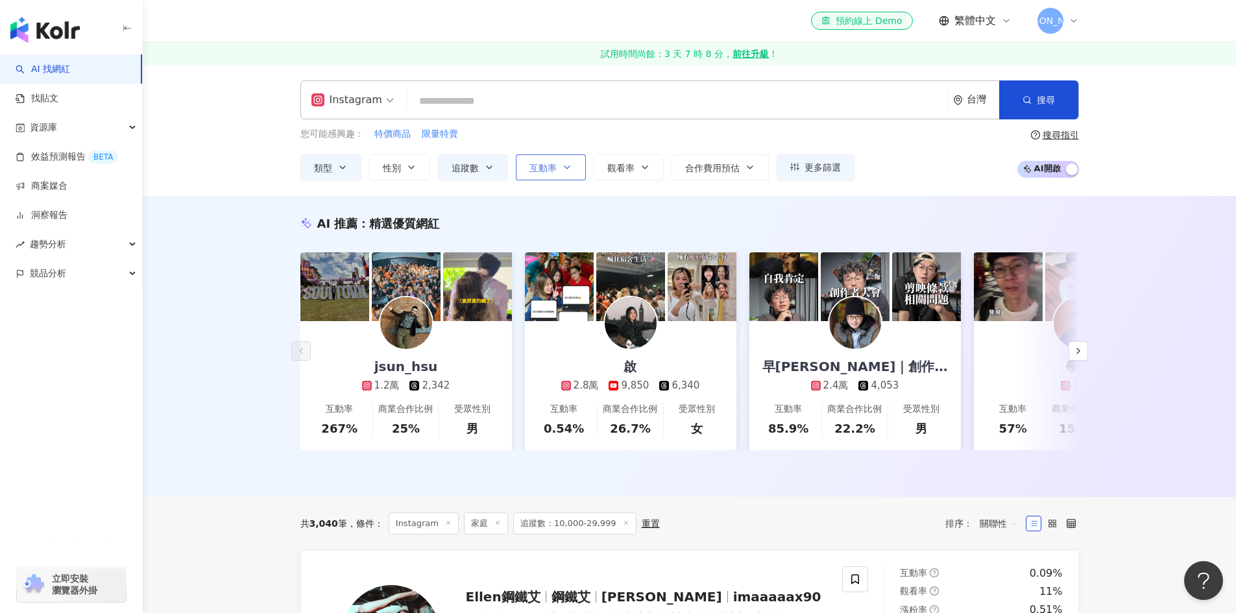
click at [553, 170] on span "互動率" at bounding box center [542, 168] width 27 height 10
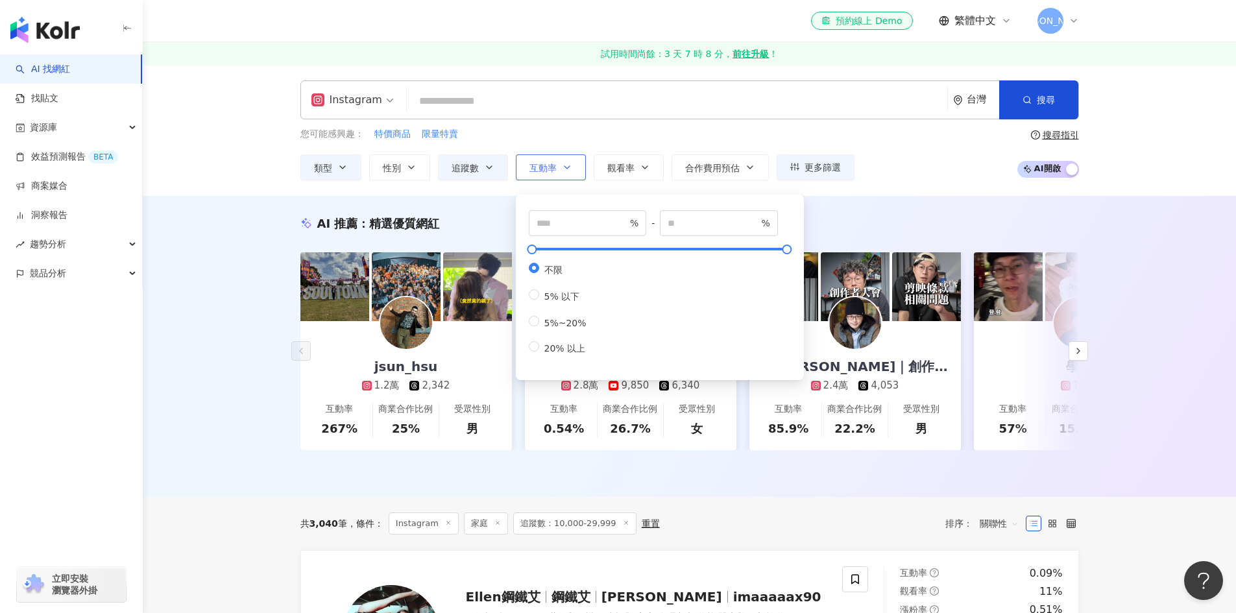
click at [553, 170] on span "互動率" at bounding box center [542, 168] width 27 height 10
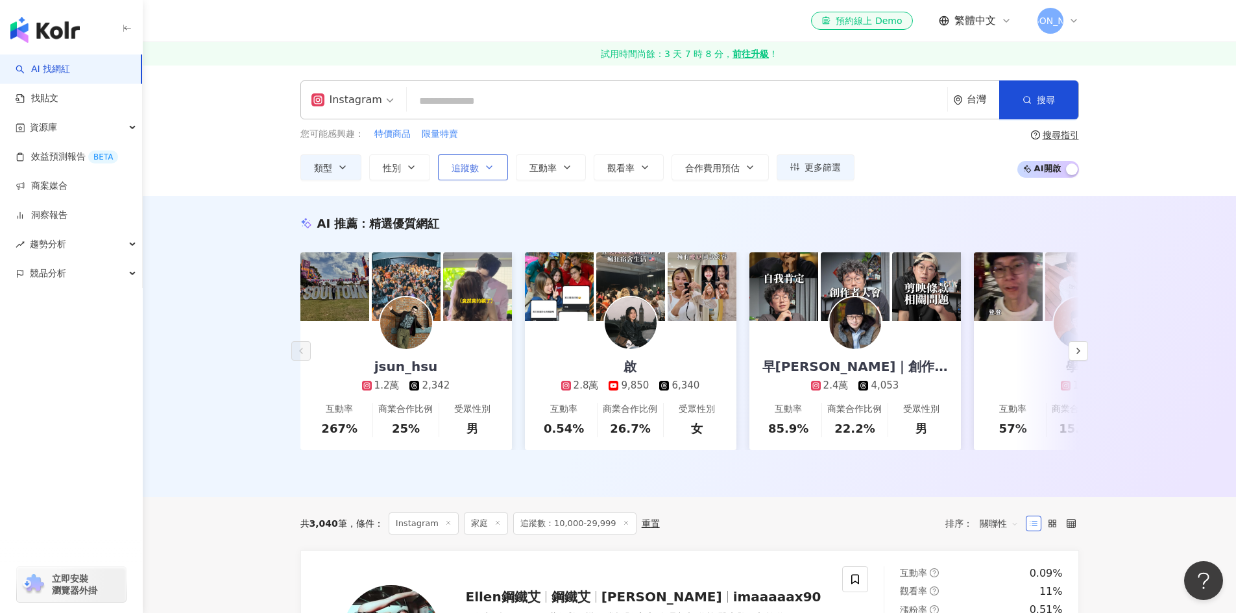
click at [469, 170] on span "追蹤數" at bounding box center [464, 168] width 27 height 10
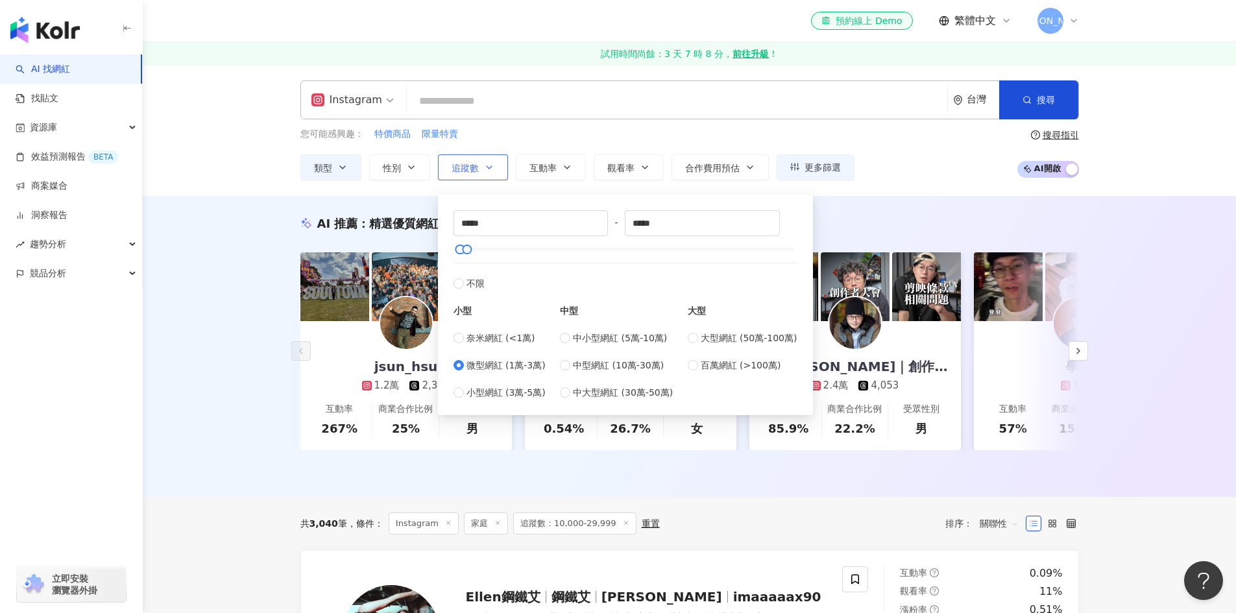
click at [469, 170] on span "追蹤數" at bounding box center [464, 168] width 27 height 10
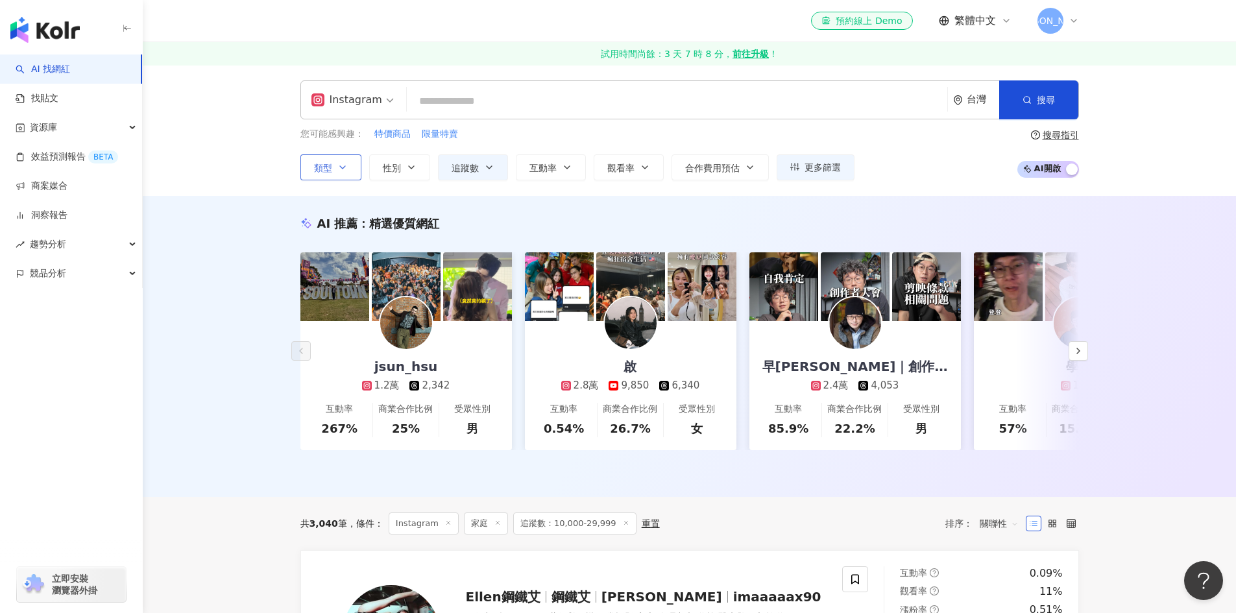
click at [305, 170] on button "類型" at bounding box center [330, 167] width 61 height 26
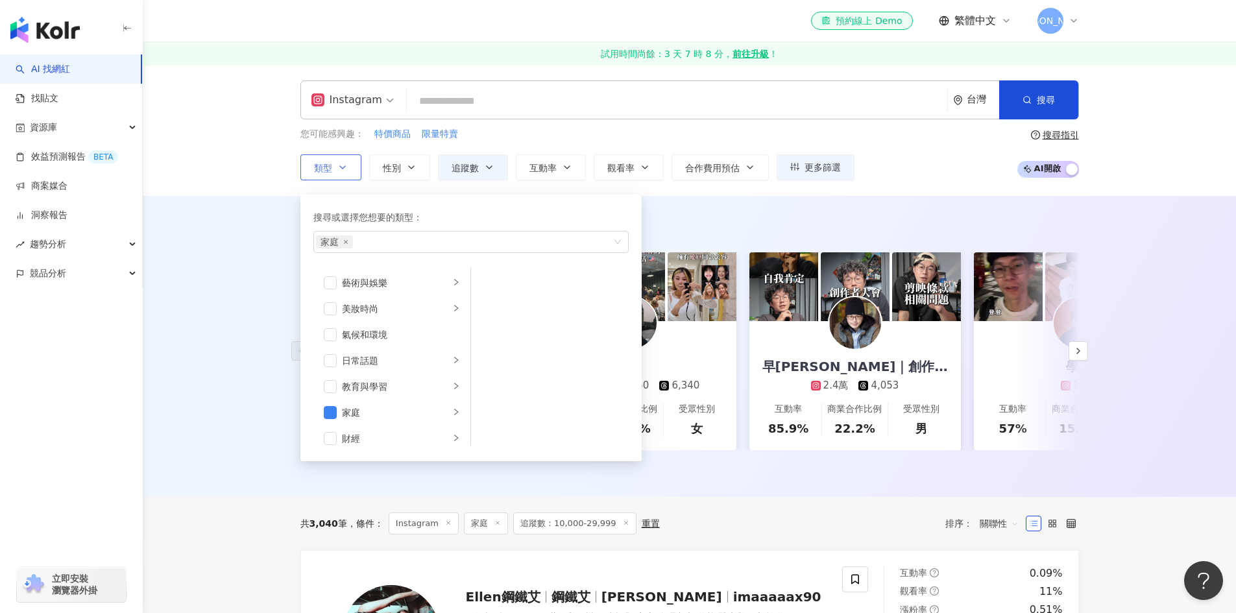
click at [305, 170] on button "類型 搜尋或選擇您想要的類型： 家庭 藝術與娛樂 美妝時尚 氣候和環境 日常話題 教育與學習 家庭 財經 美食 命理占卜 遊戲 法政社會 生活風格 影視娛樂 …" at bounding box center [330, 167] width 61 height 26
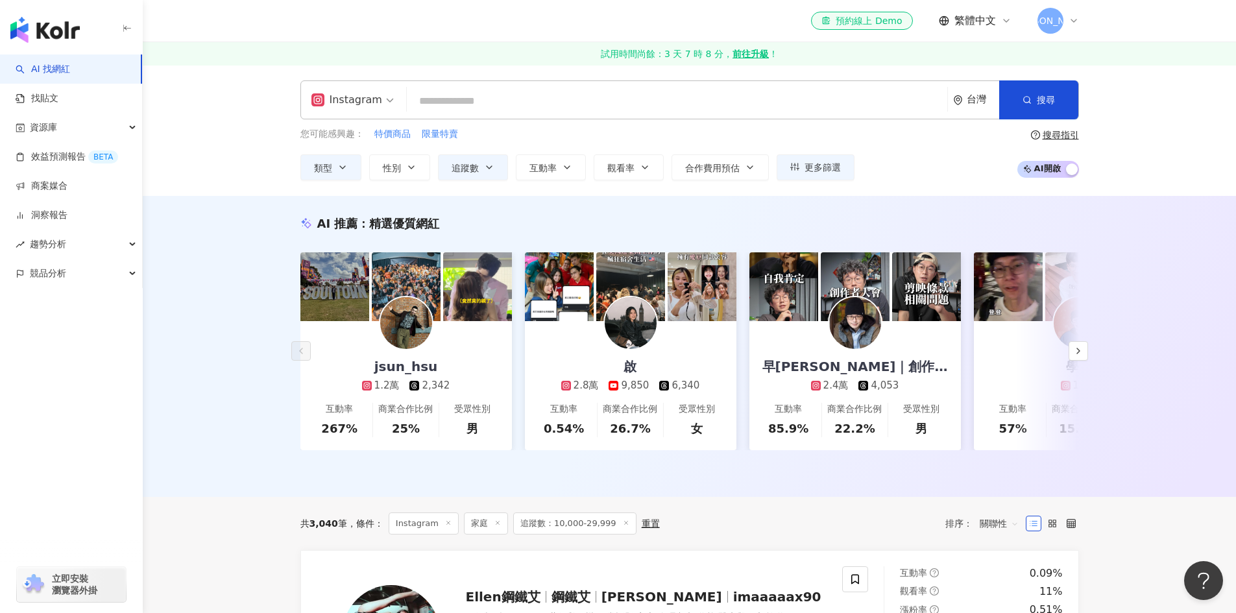
click at [354, 105] on div "Instagram" at bounding box center [346, 100] width 71 height 21
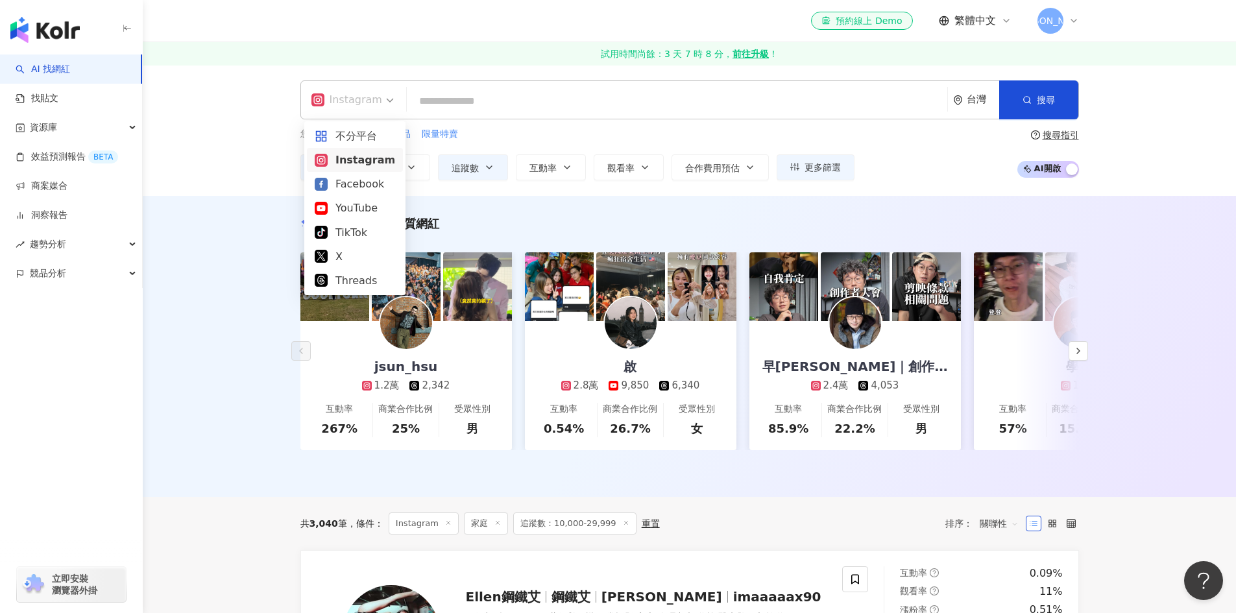
click at [352, 159] on div "Instagram" at bounding box center [355, 160] width 80 height 16
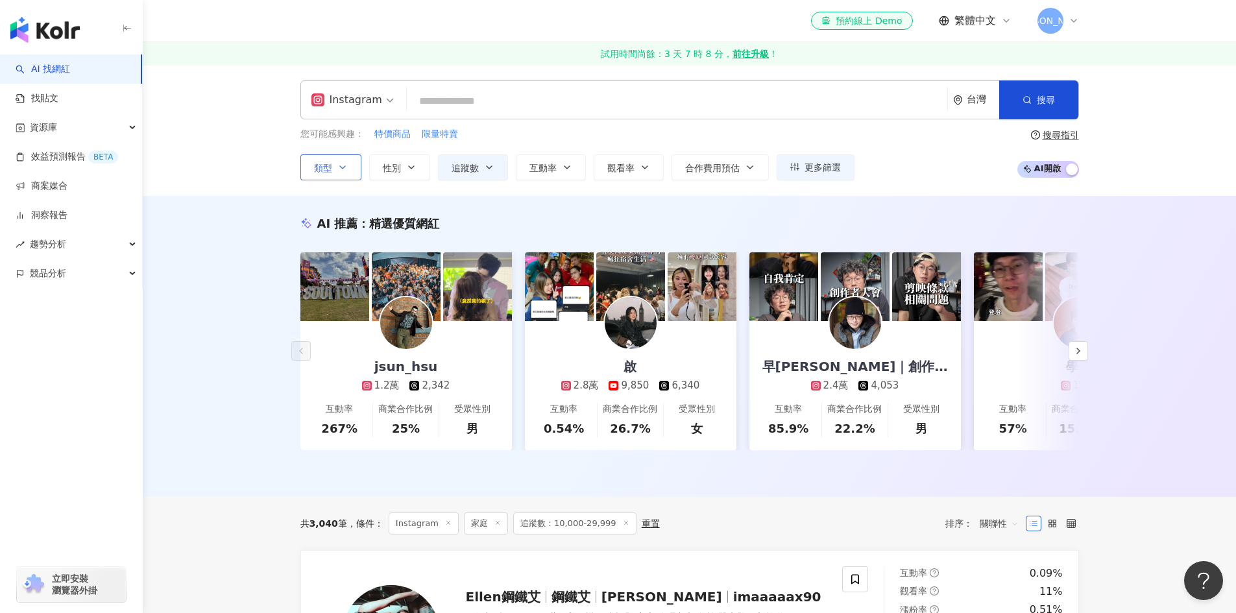
click at [351, 173] on button "類型" at bounding box center [330, 167] width 61 height 26
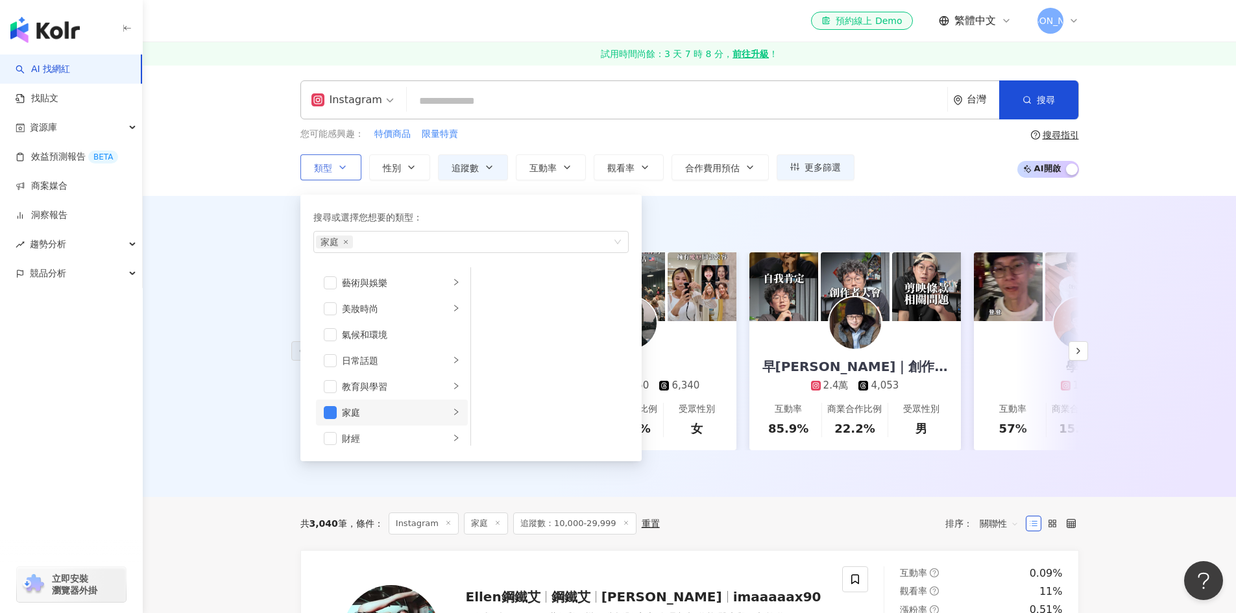
click at [383, 416] on div "家庭" at bounding box center [396, 412] width 108 height 14
drag, startPoint x: 521, startPoint y: 306, endPoint x: 524, endPoint y: 322, distance: 16.5
click at [524, 322] on ul "母嬰 親子" at bounding box center [550, 356] width 158 height 178
click at [481, 307] on span "button" at bounding box center [487, 308] width 13 height 13
click at [226, 376] on div "AI 推薦 ： 精選優質網紅 jsun_hsu 1.2萬 2,342 互動率 267% 商業合作比例 25% 受眾性別 男 啟 2.8萬 9,850 6,34…" at bounding box center [689, 346] width 1093 height 301
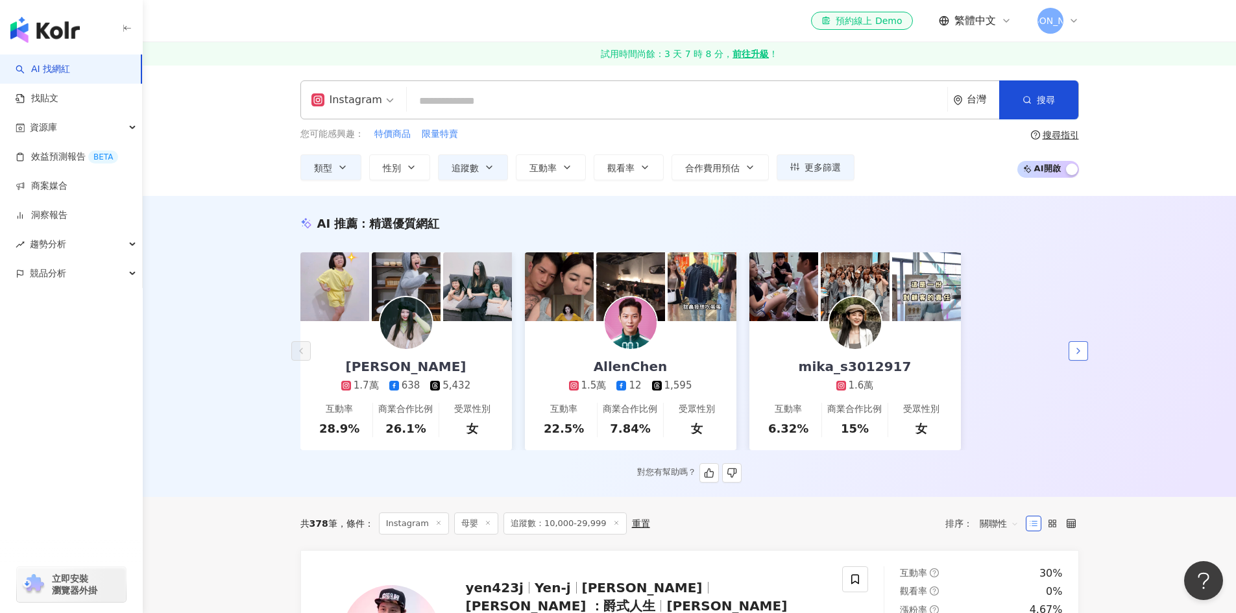
click at [1085, 351] on button "button" at bounding box center [1077, 350] width 19 height 19
click at [1083, 351] on icon "button" at bounding box center [1078, 351] width 10 height 10
click at [1074, 357] on button "button" at bounding box center [1077, 350] width 19 height 19
click at [1081, 352] on icon "button" at bounding box center [1078, 351] width 10 height 10
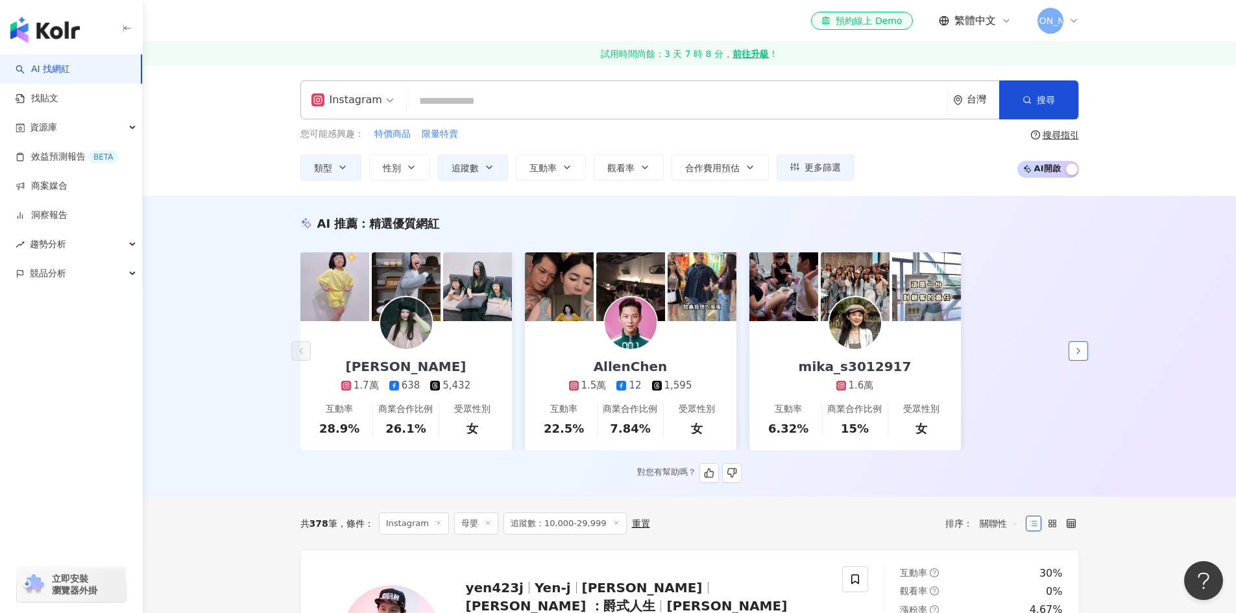
click at [1081, 352] on icon "button" at bounding box center [1078, 351] width 10 height 10
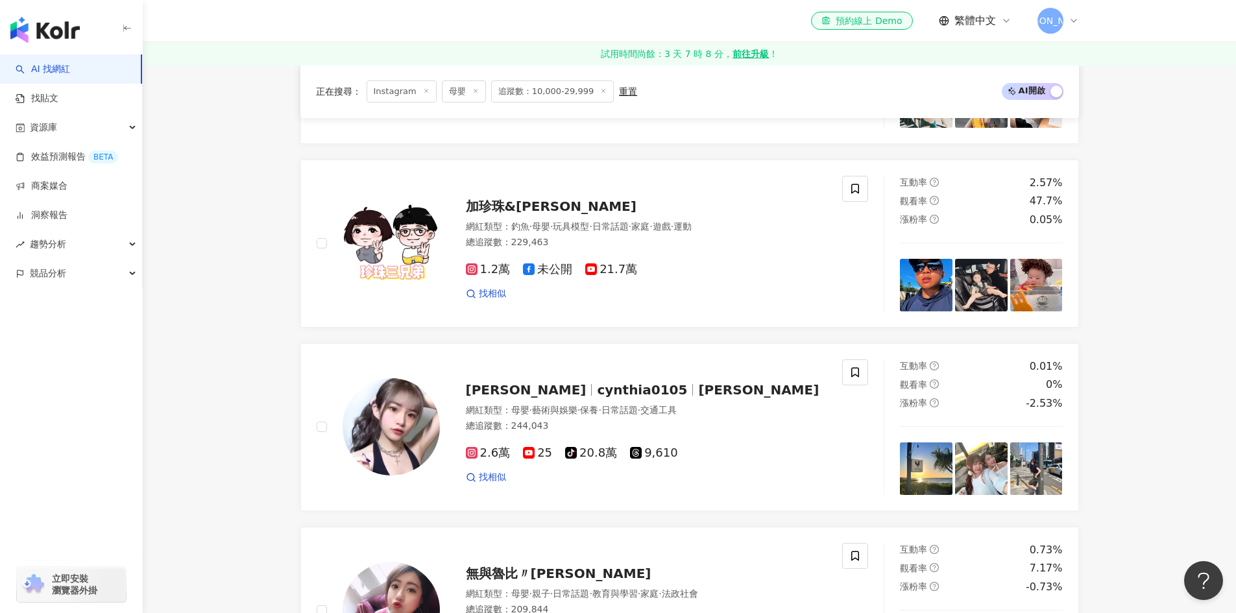
scroll to position [690, 0]
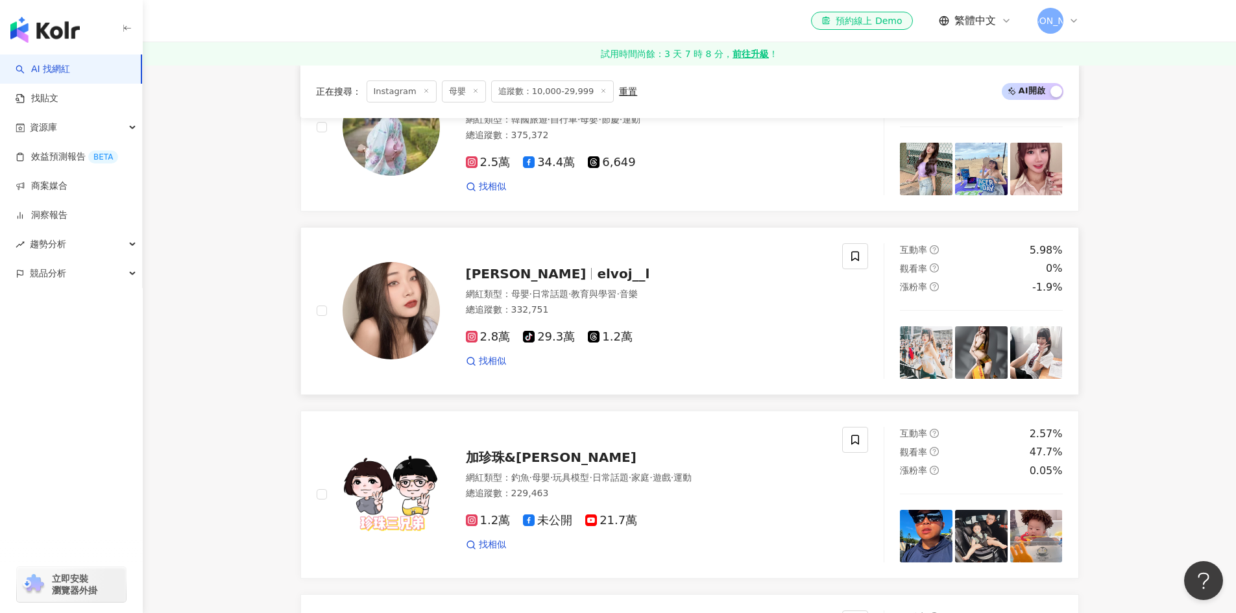
click at [542, 266] on span "임승연 森永" at bounding box center [532, 274] width 132 height 16
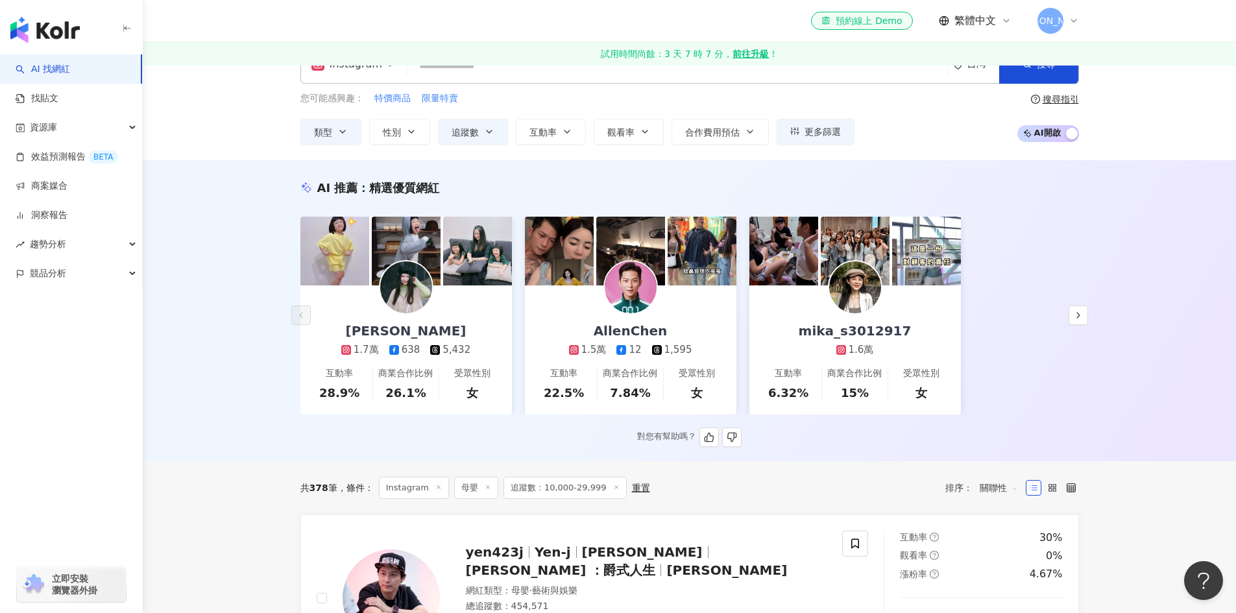
scroll to position [0, 0]
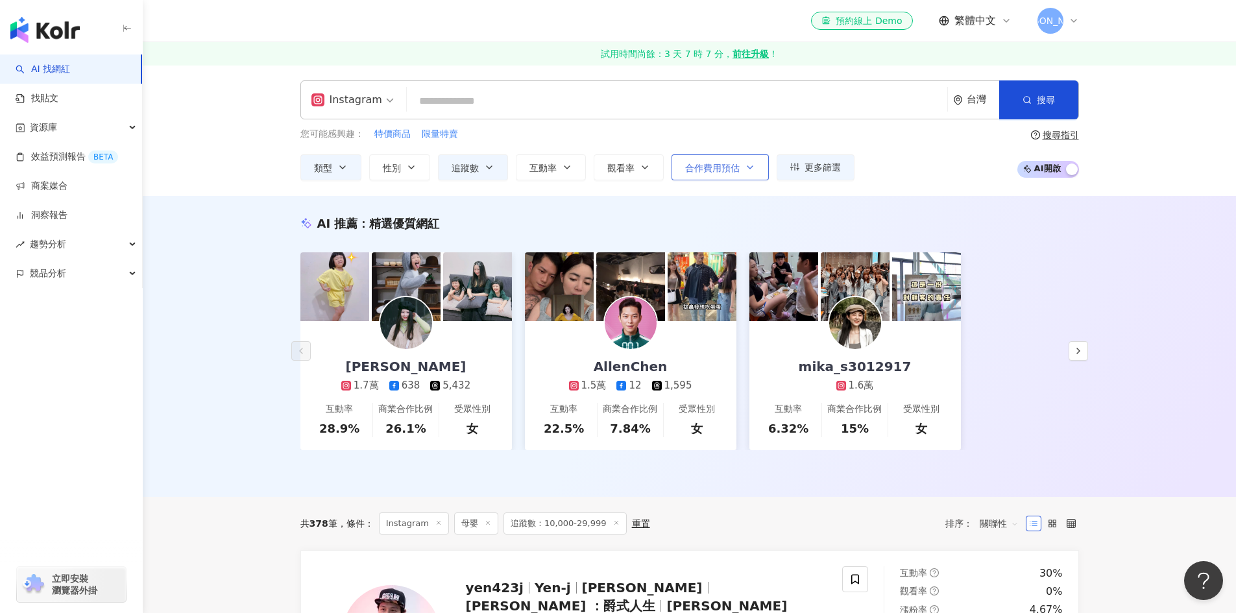
click at [678, 167] on button "合作費用預估" at bounding box center [719, 167] width 97 height 26
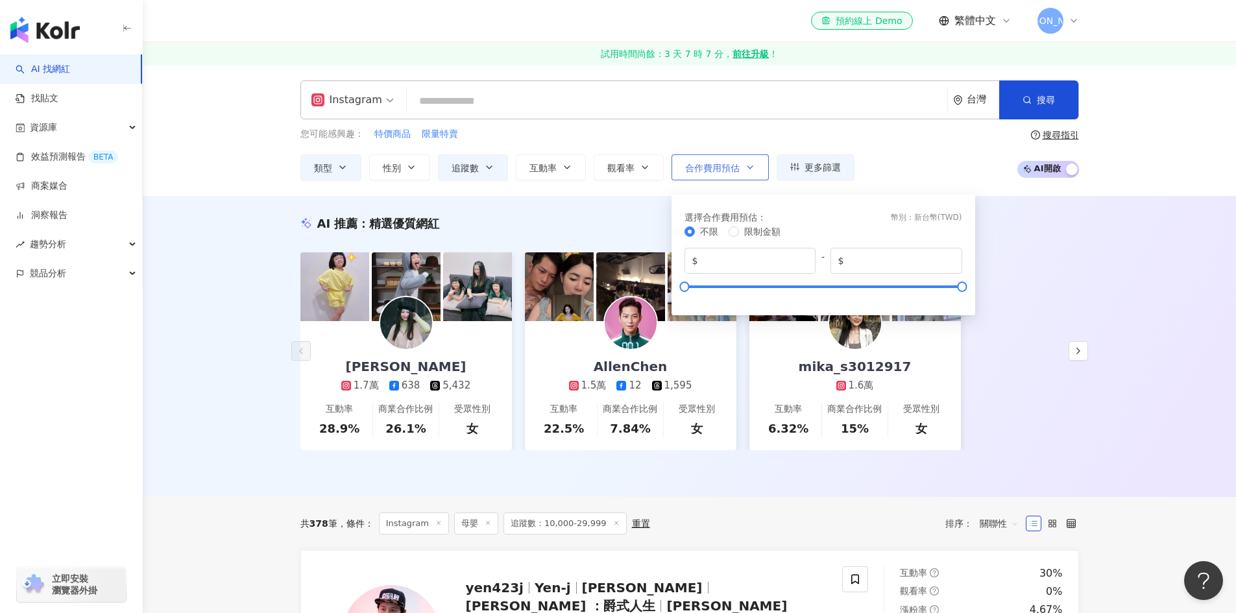
click at [678, 167] on button "合作費用預估" at bounding box center [719, 167] width 97 height 26
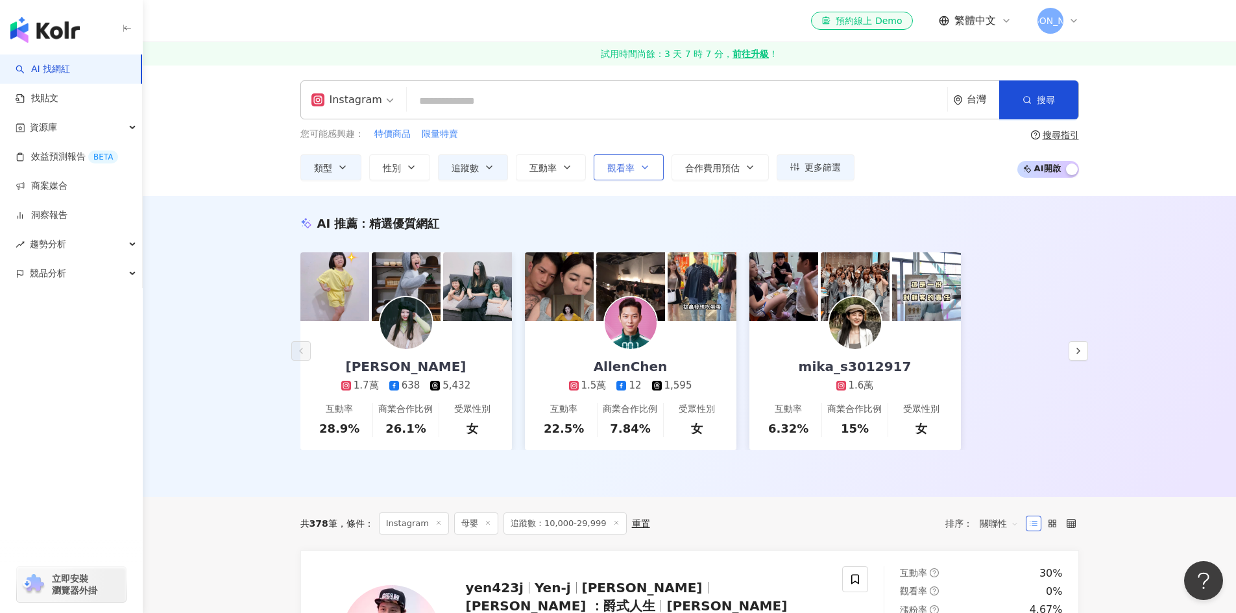
click at [627, 167] on span "觀看率" at bounding box center [620, 168] width 27 height 10
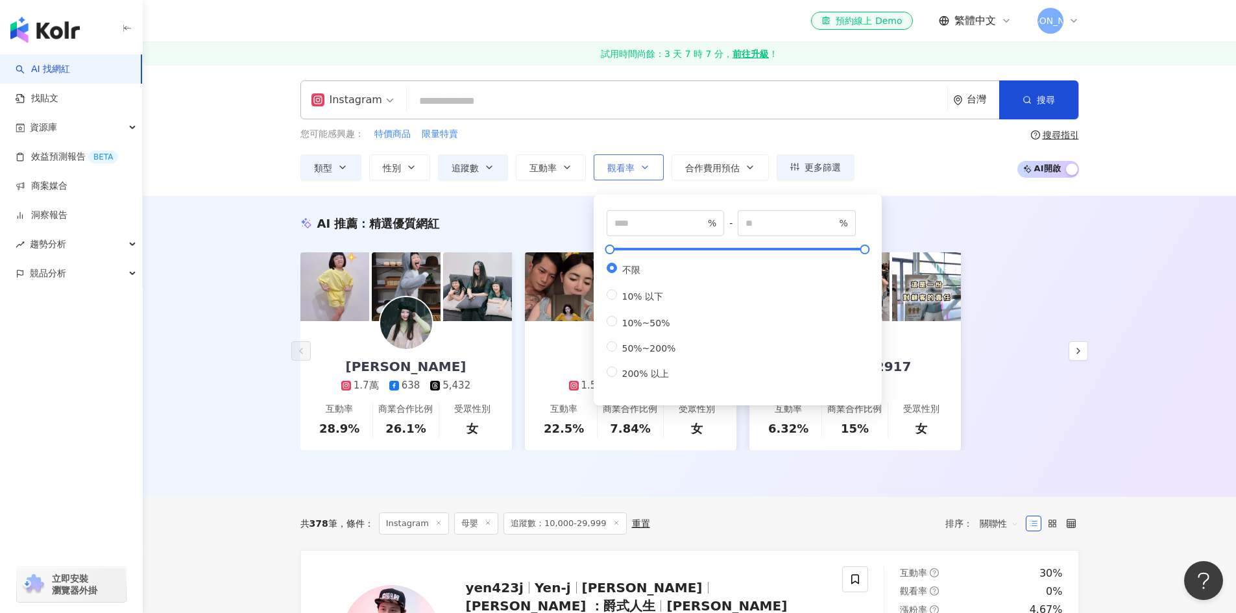
click at [627, 167] on span "觀看率" at bounding box center [620, 168] width 27 height 10
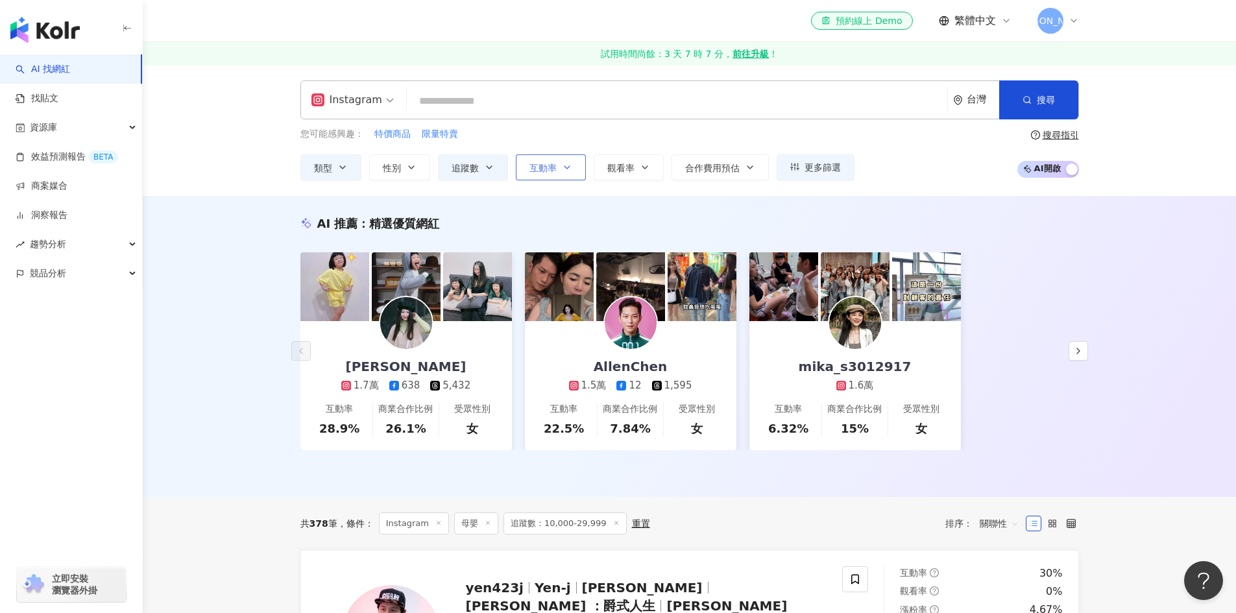
click at [573, 167] on button "互動率" at bounding box center [551, 167] width 70 height 26
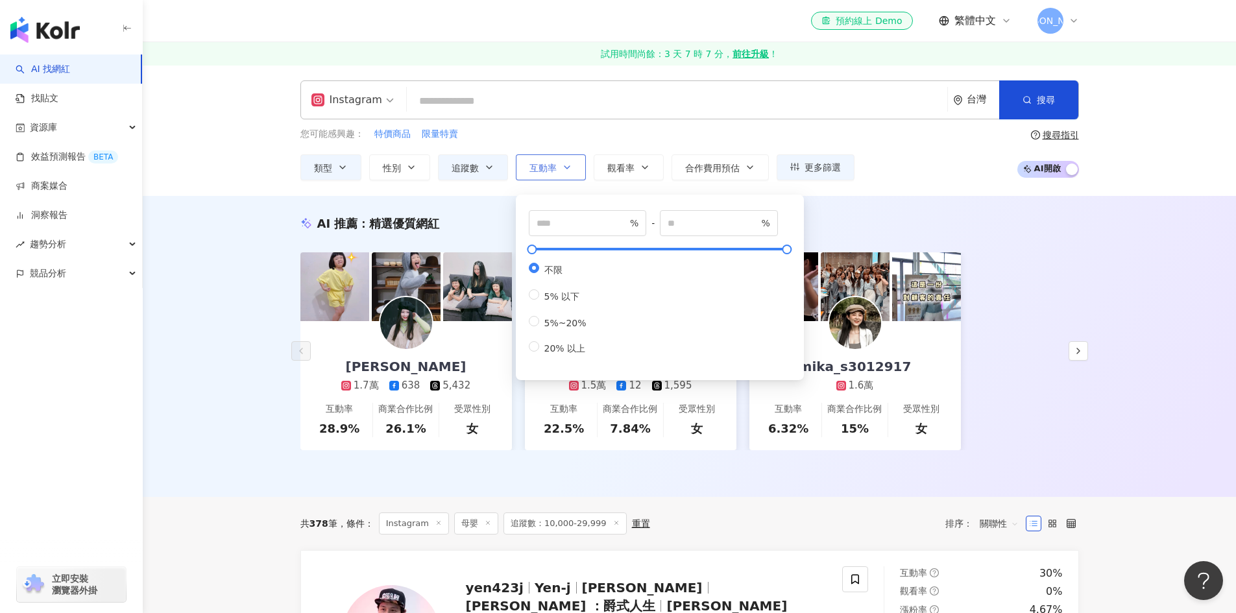
click at [573, 167] on button "互動率" at bounding box center [551, 167] width 70 height 26
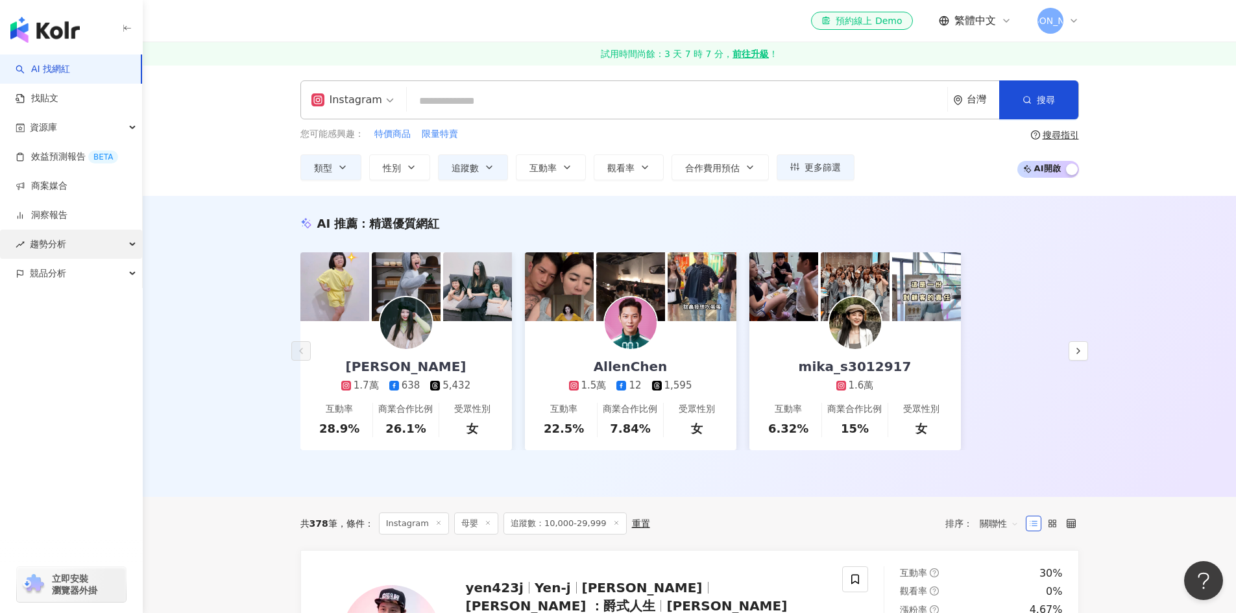
click at [105, 241] on div "趨勢分析" at bounding box center [71, 244] width 142 height 29
click at [104, 242] on div "趨勢分析" at bounding box center [71, 244] width 142 height 29
click at [67, 209] on link "洞察報告" at bounding box center [42, 215] width 52 height 13
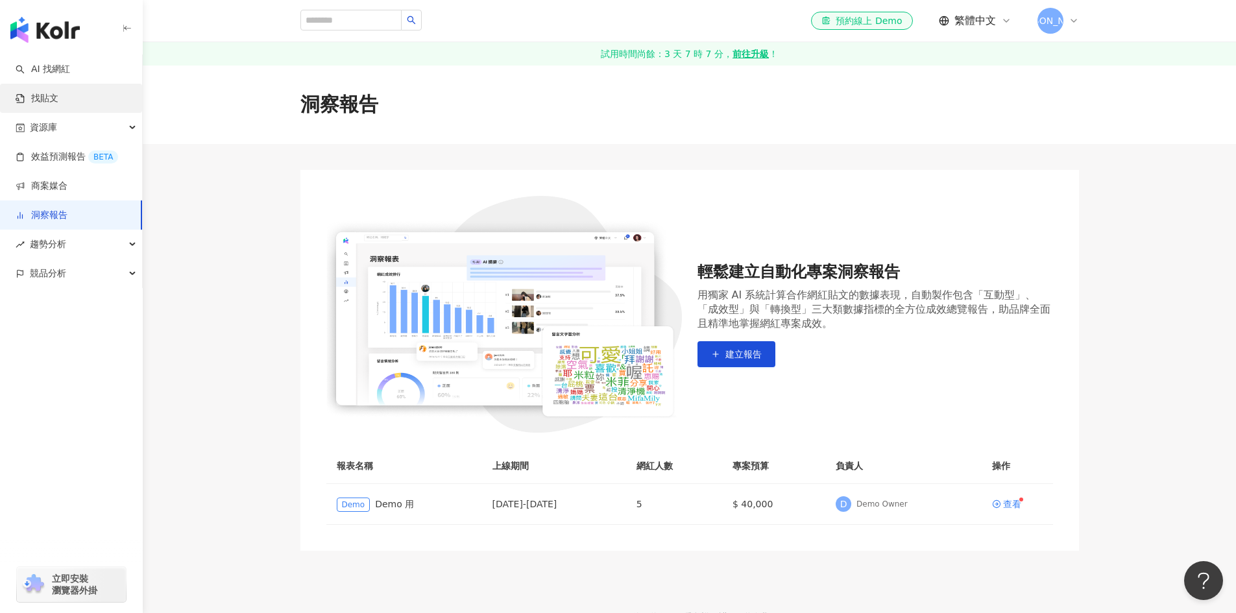
click at [58, 95] on link "找貼文" at bounding box center [37, 98] width 43 height 13
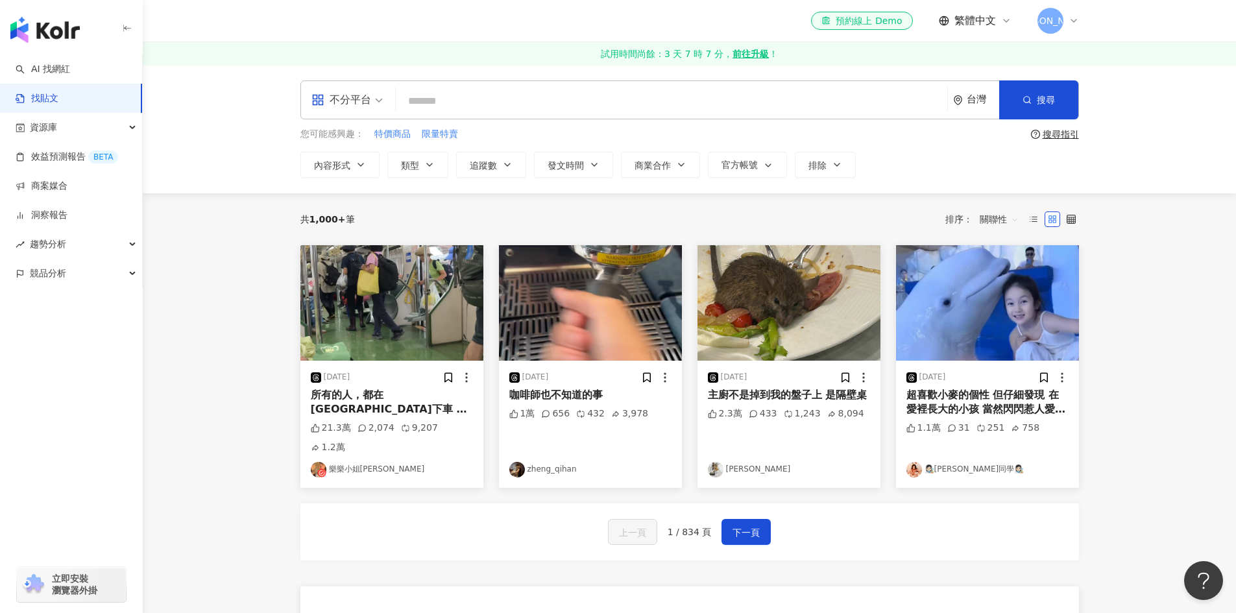
click at [604, 91] on input "search" at bounding box center [671, 101] width 541 height 28
type input "****"
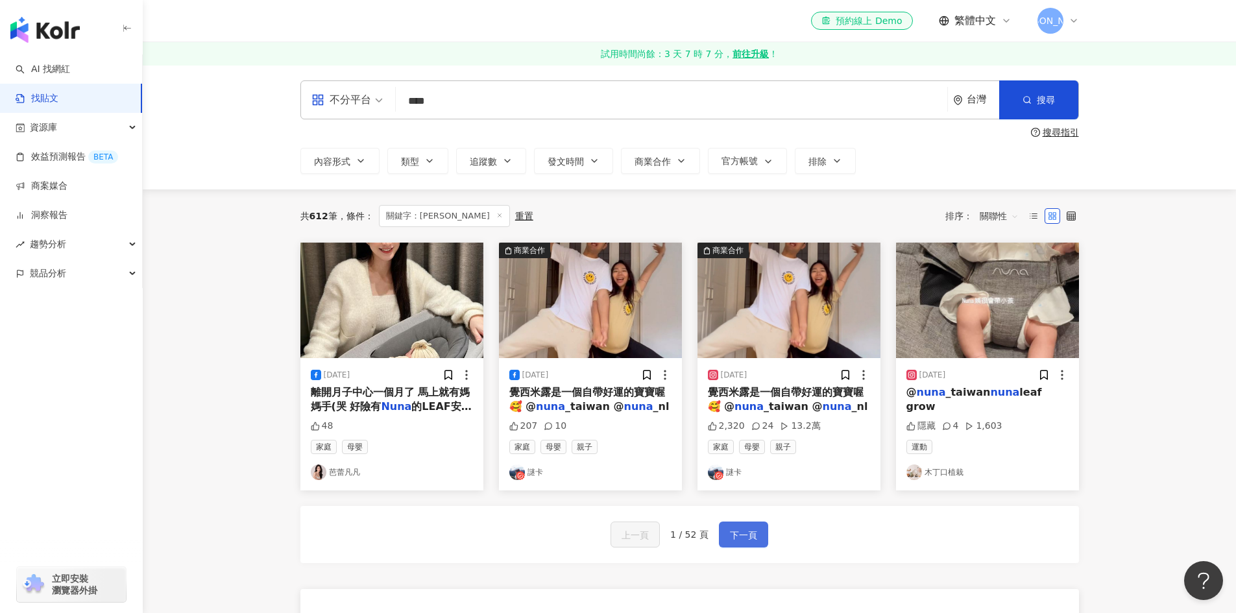
click at [745, 540] on span "下一頁" at bounding box center [743, 535] width 27 height 16
click at [952, 476] on link "木丁口植栽" at bounding box center [987, 472] width 162 height 16
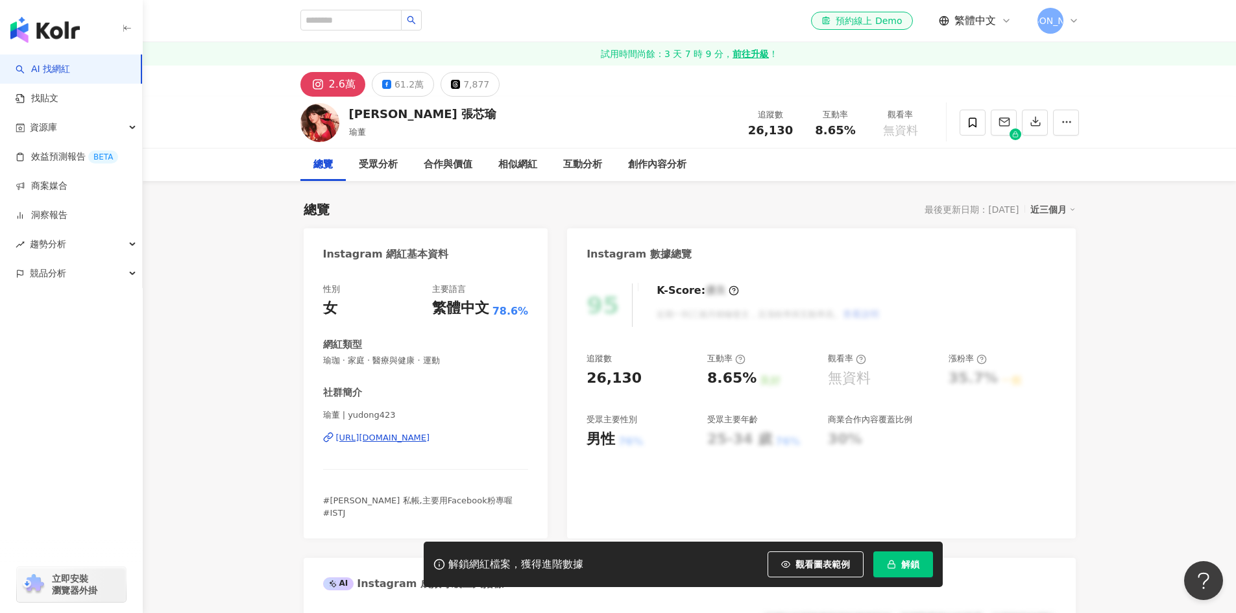
click at [387, 437] on div "[URL][DOMAIN_NAME]" at bounding box center [383, 438] width 94 height 12
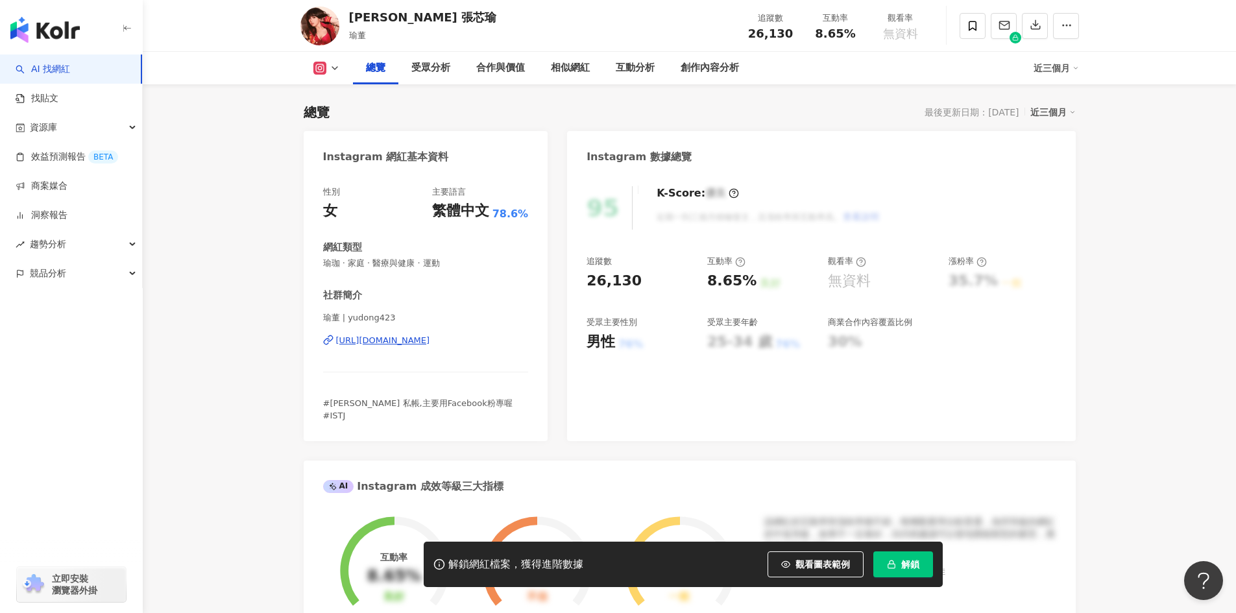
scroll to position [130, 0]
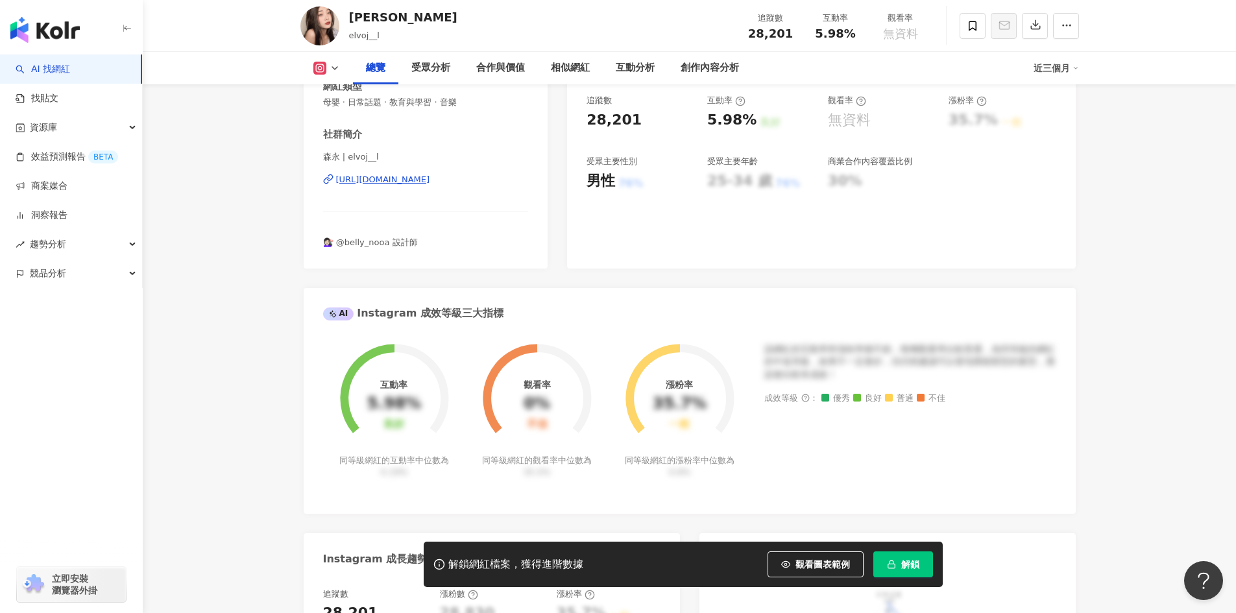
scroll to position [259, 0]
click at [430, 176] on div "https://www.instagram.com/elvoj__l/" at bounding box center [383, 179] width 94 height 12
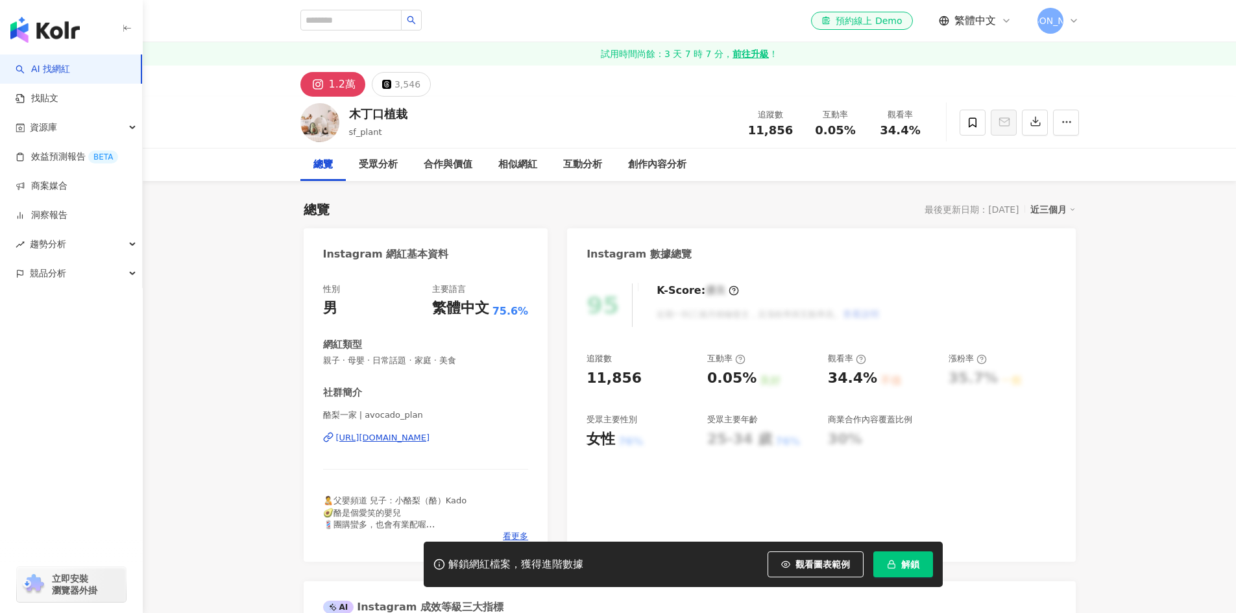
click at [396, 440] on div "https://www.instagram.com/avocado_plan/" at bounding box center [383, 438] width 94 height 12
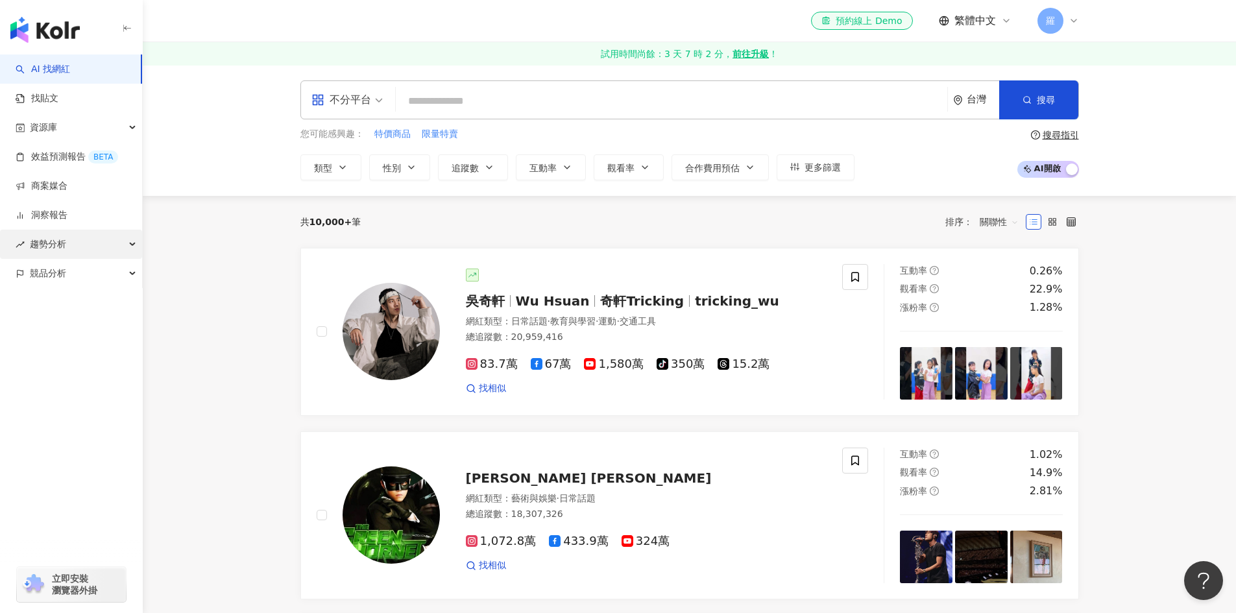
click at [104, 244] on div "趨勢分析" at bounding box center [71, 244] width 142 height 29
click at [78, 32] on img "button" at bounding box center [44, 30] width 69 height 26
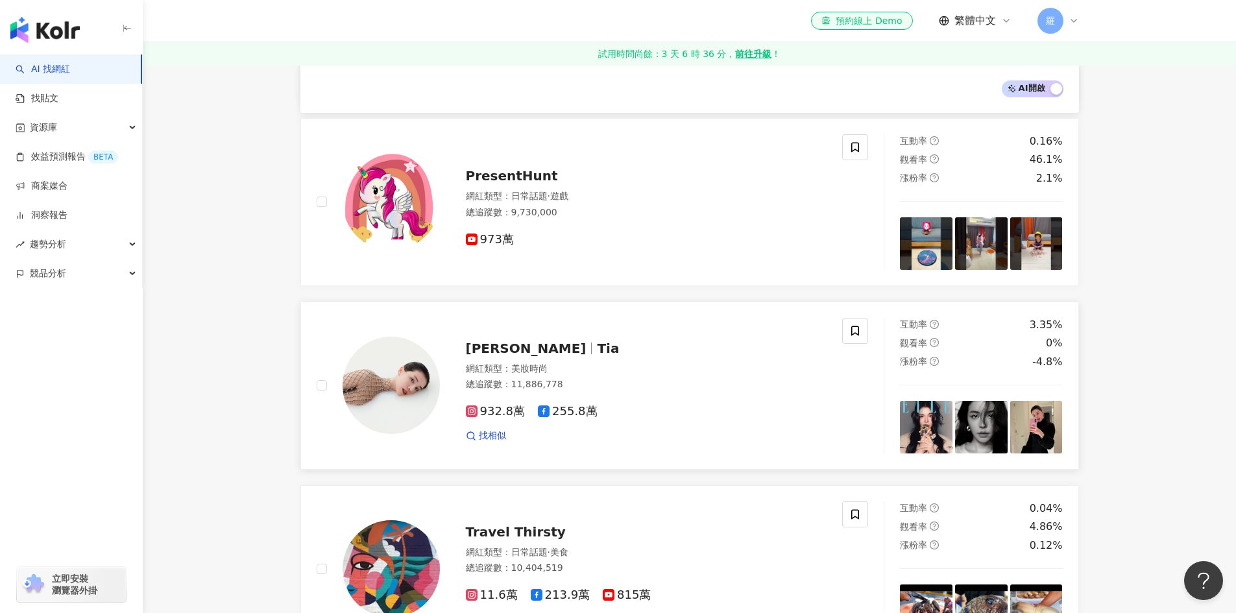
scroll to position [519, 0]
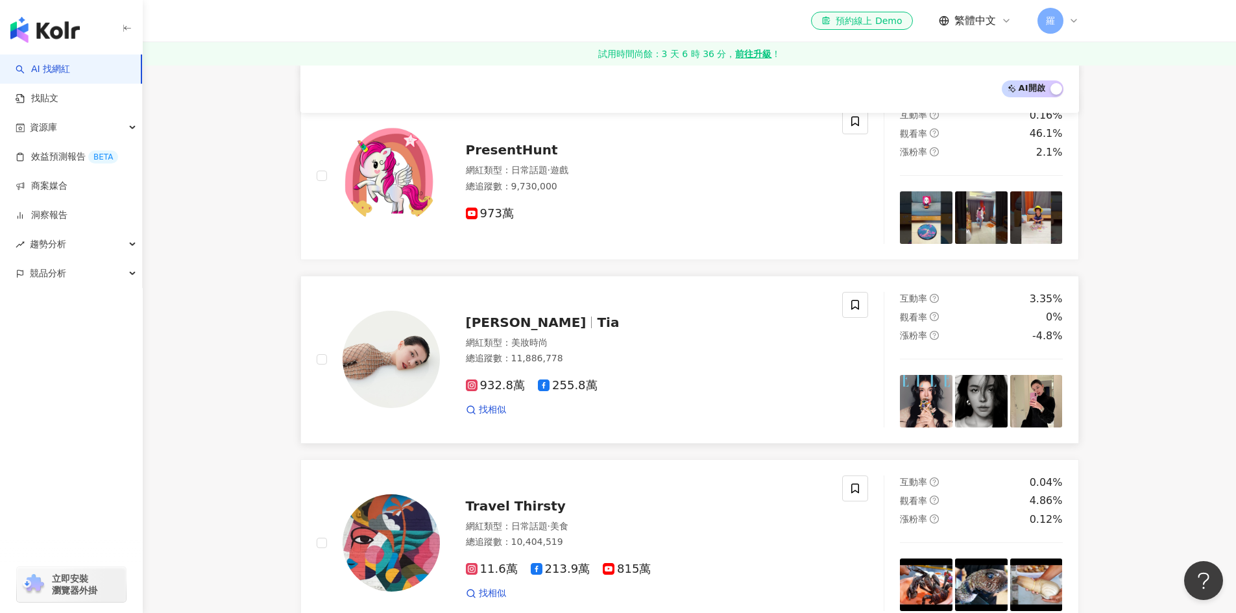
click at [410, 381] on img at bounding box center [390, 359] width 97 height 97
click at [84, 128] on div "資源庫" at bounding box center [71, 127] width 142 height 29
click at [67, 187] on link "網紅收藏" at bounding box center [49, 186] width 36 height 13
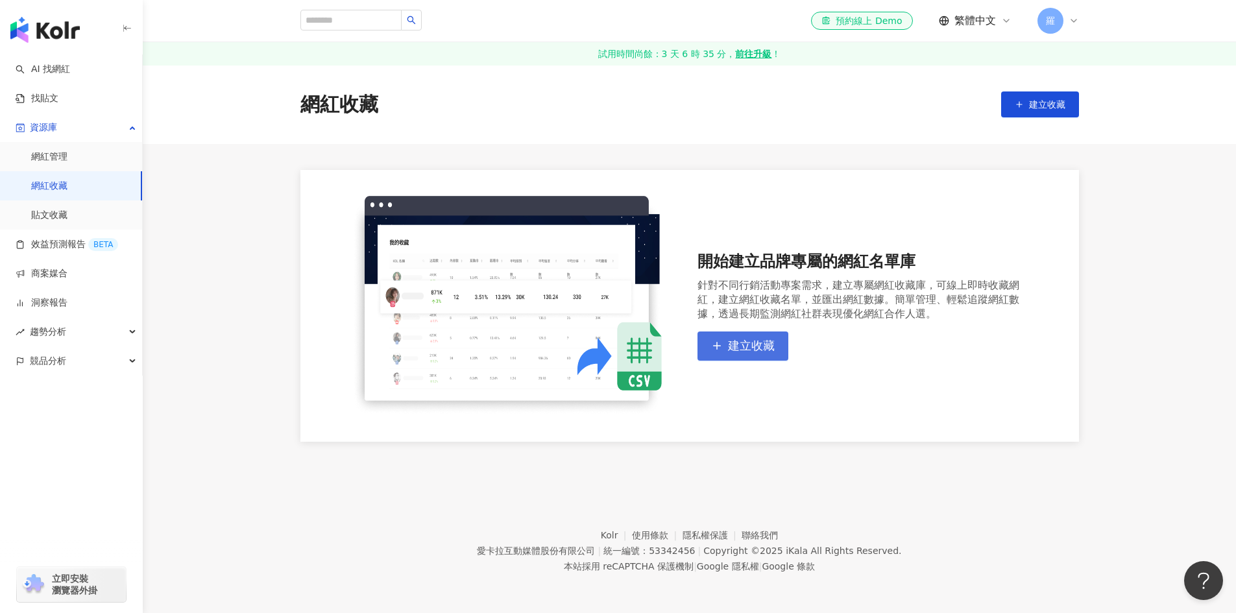
click at [736, 339] on span "建立收藏" at bounding box center [751, 346] width 47 height 14
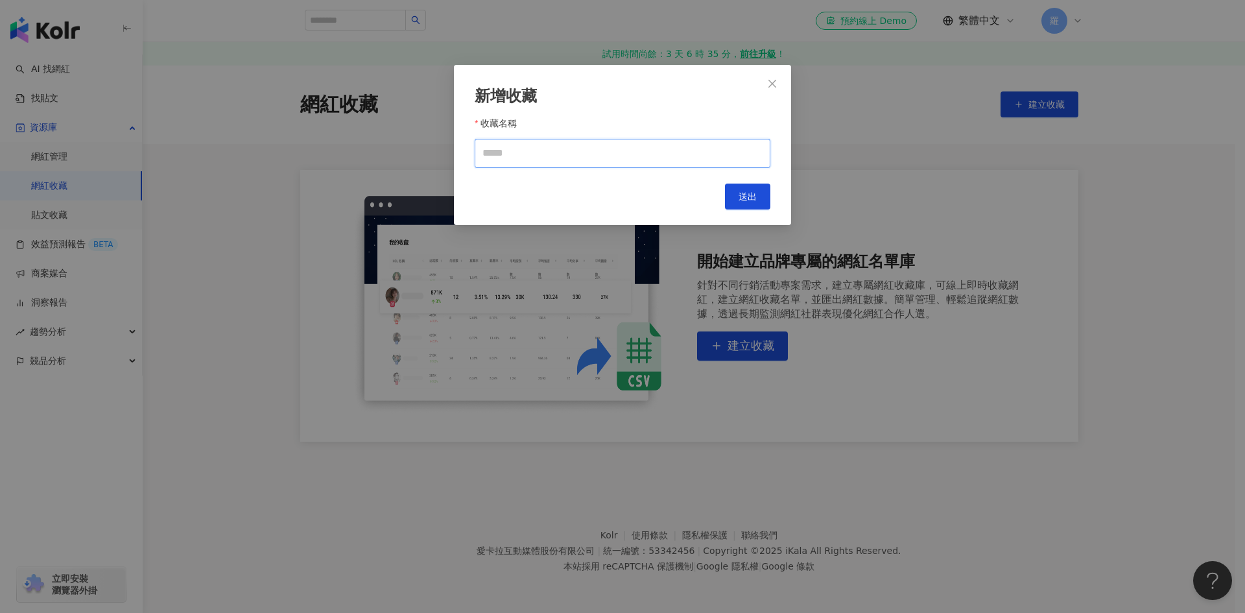
click at [584, 158] on input "收藏名稱" at bounding box center [623, 153] width 296 height 29
type input "**"
click at [757, 195] on button "送出" at bounding box center [747, 197] width 45 height 26
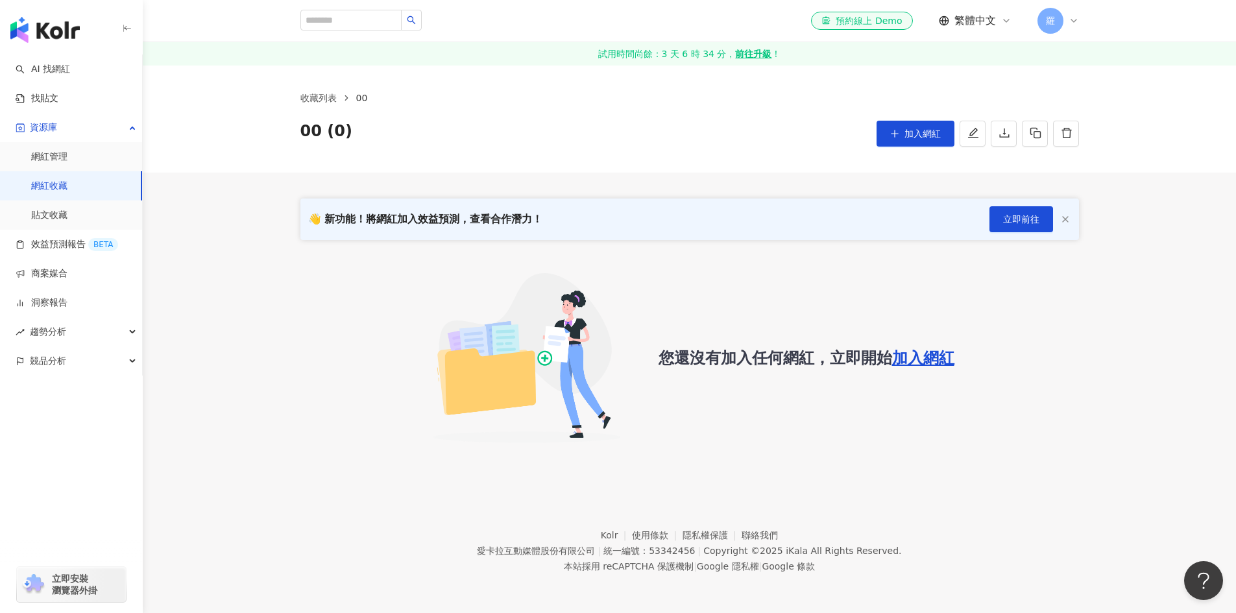
click at [933, 354] on span "加入網紅" at bounding box center [923, 358] width 62 height 18
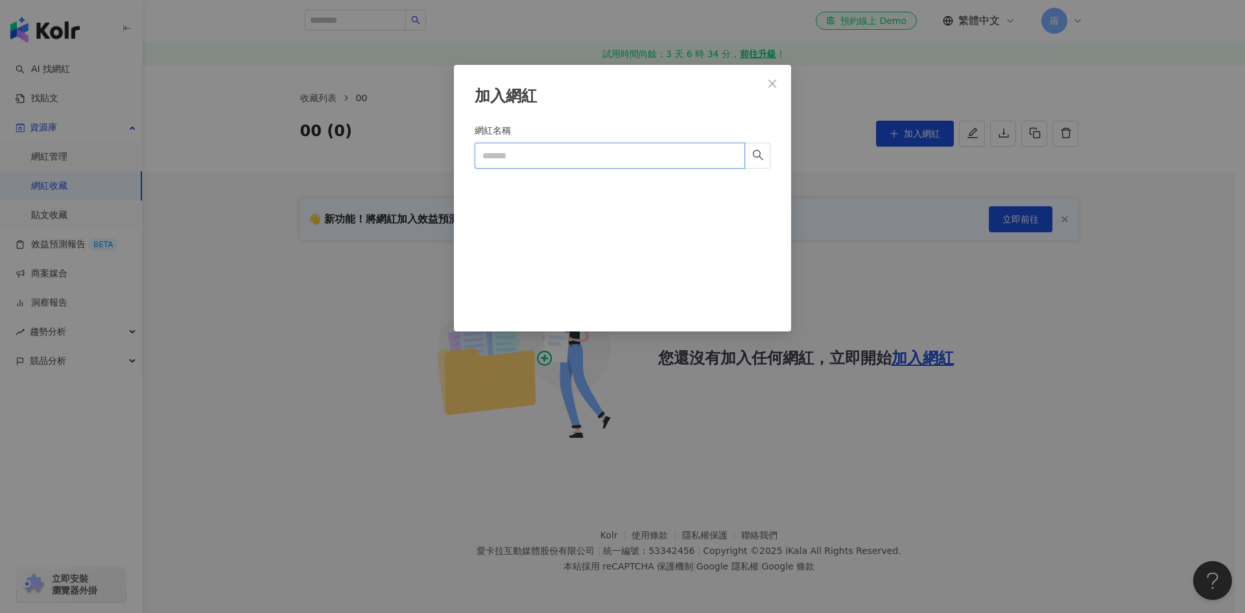
click at [535, 146] on input "網紅名稱" at bounding box center [610, 156] width 270 height 26
type input "*"
type input "***"
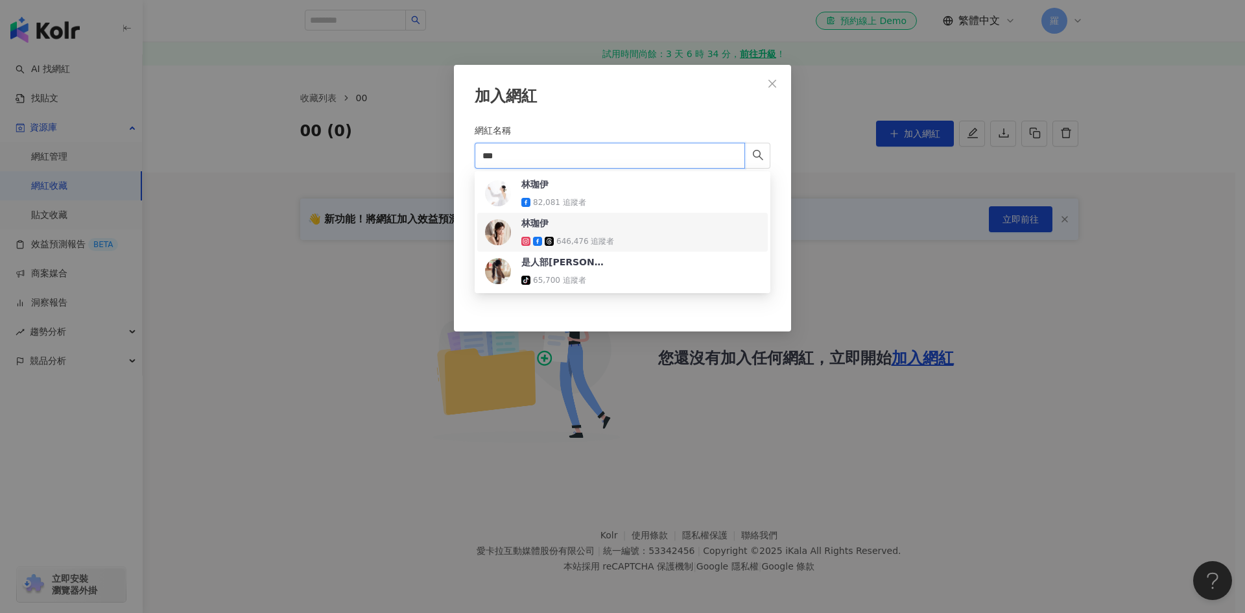
click at [574, 240] on div "646,476 追蹤者" at bounding box center [586, 241] width 58 height 11
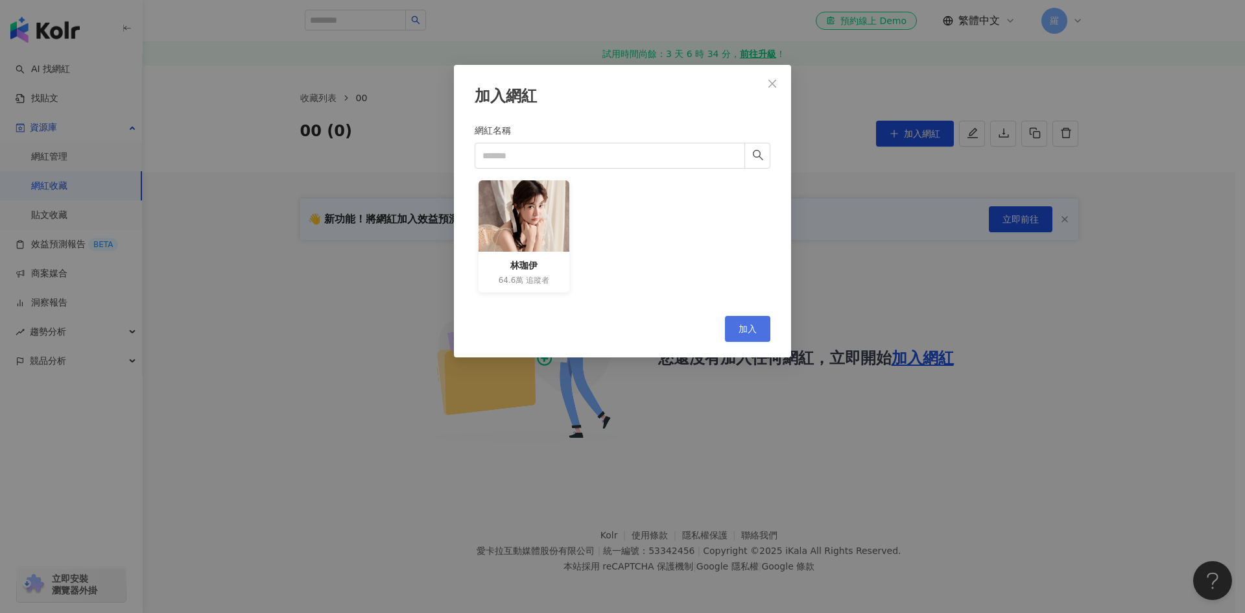
click at [744, 330] on span "加入" at bounding box center [748, 329] width 18 height 10
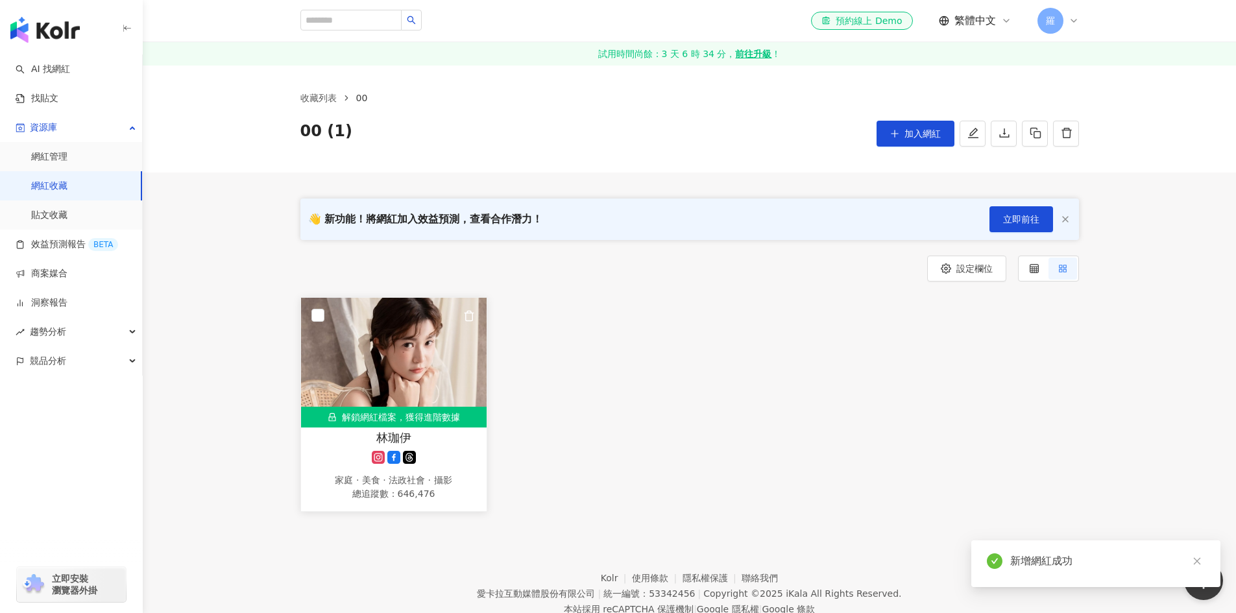
click at [397, 391] on img at bounding box center [394, 363] width 186 height 130
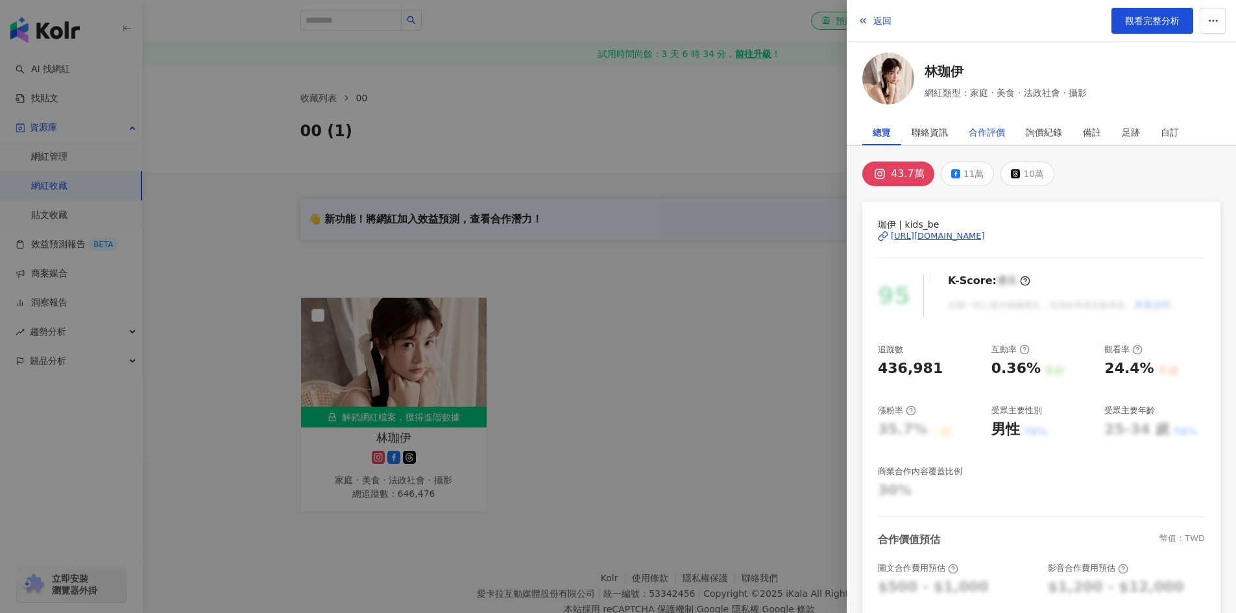
click at [992, 134] on div "合作評價" at bounding box center [986, 132] width 36 height 26
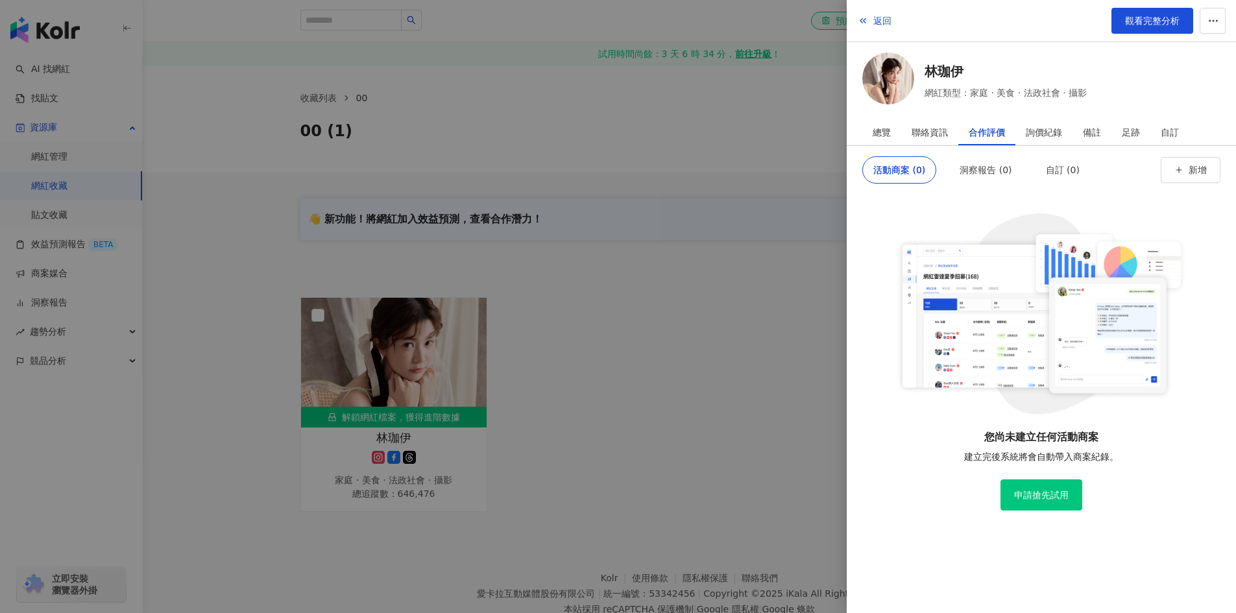
click at [1093, 339] on img at bounding box center [1041, 313] width 292 height 201
click at [975, 169] on div "洞察報告 (0)" at bounding box center [985, 170] width 52 height 26
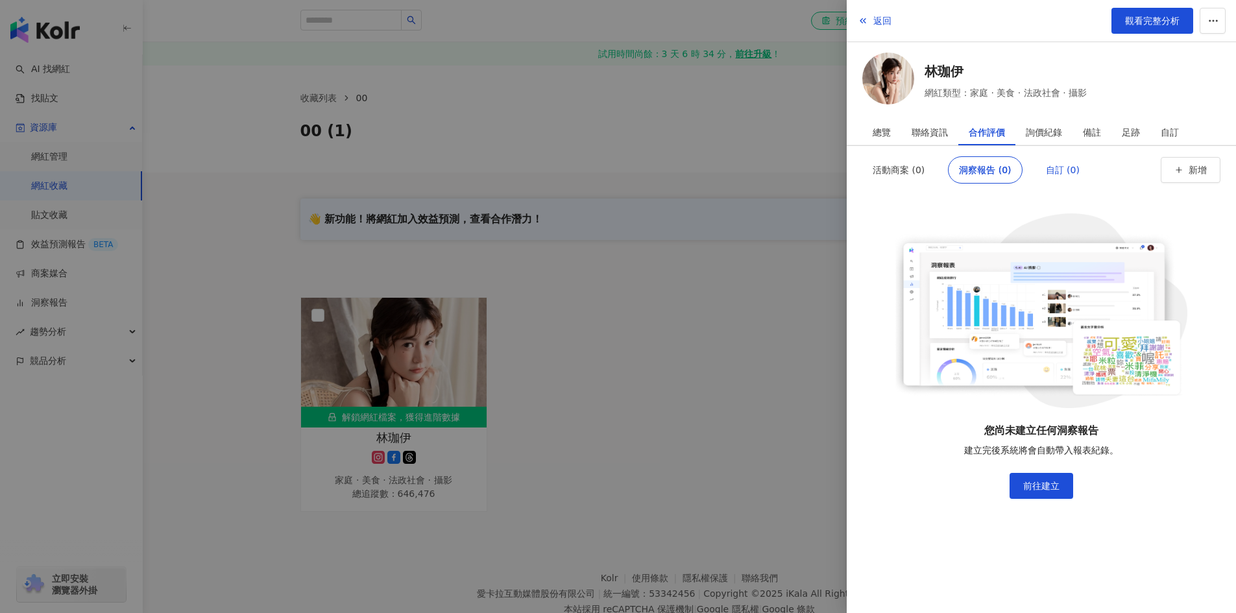
click at [1046, 167] on div "自訂 (0)" at bounding box center [1063, 170] width 34 height 26
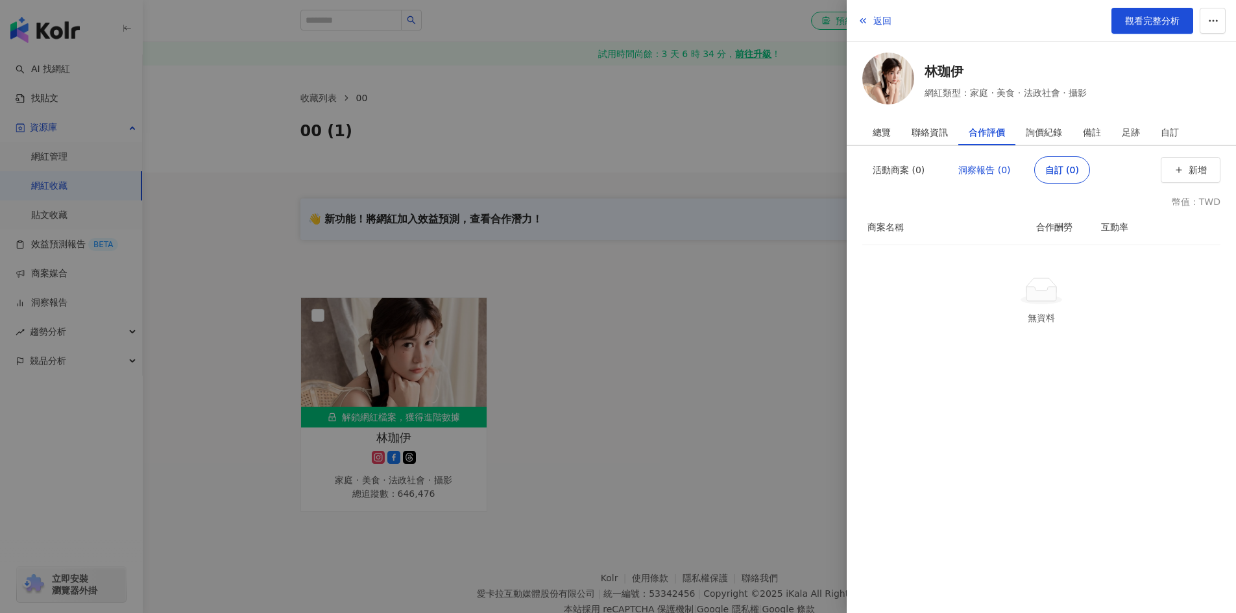
click at [961, 167] on div "洞察報告 (0)" at bounding box center [984, 170] width 52 height 26
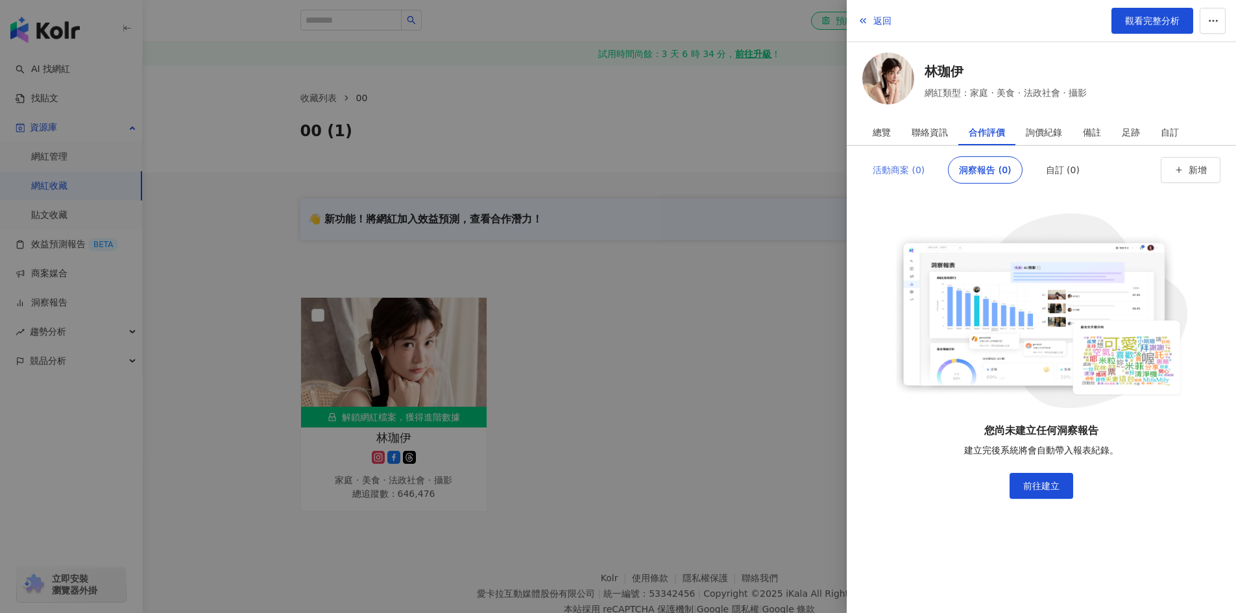
click at [929, 167] on div "活動商案 (0)" at bounding box center [898, 169] width 73 height 27
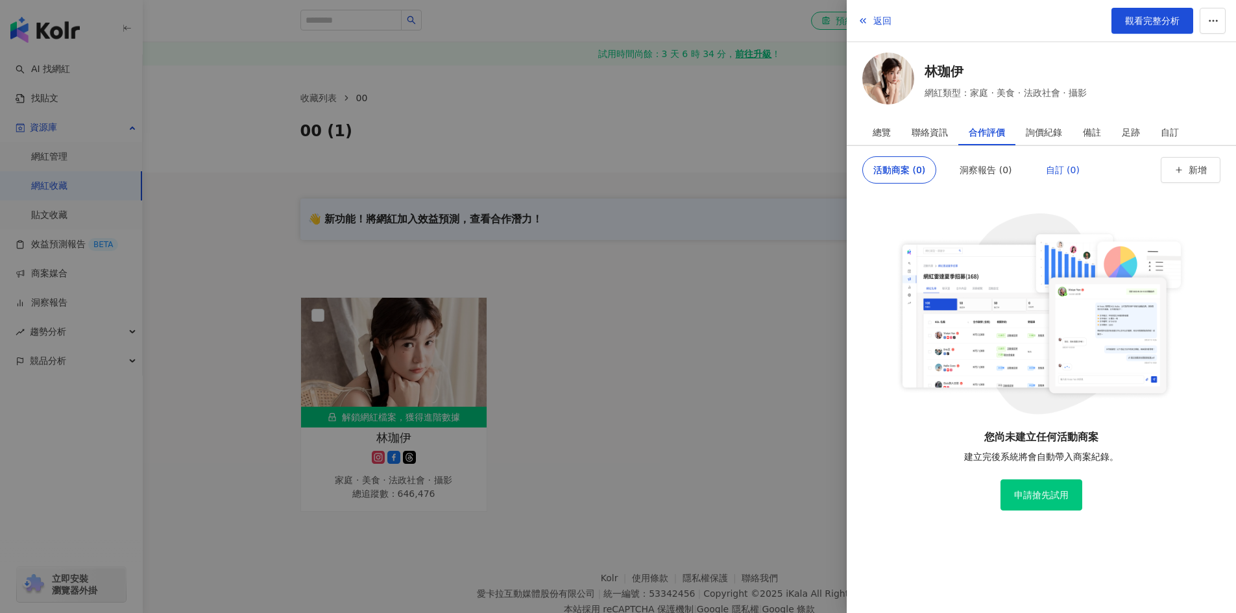
click at [1070, 163] on div "自訂 (0)" at bounding box center [1063, 170] width 34 height 26
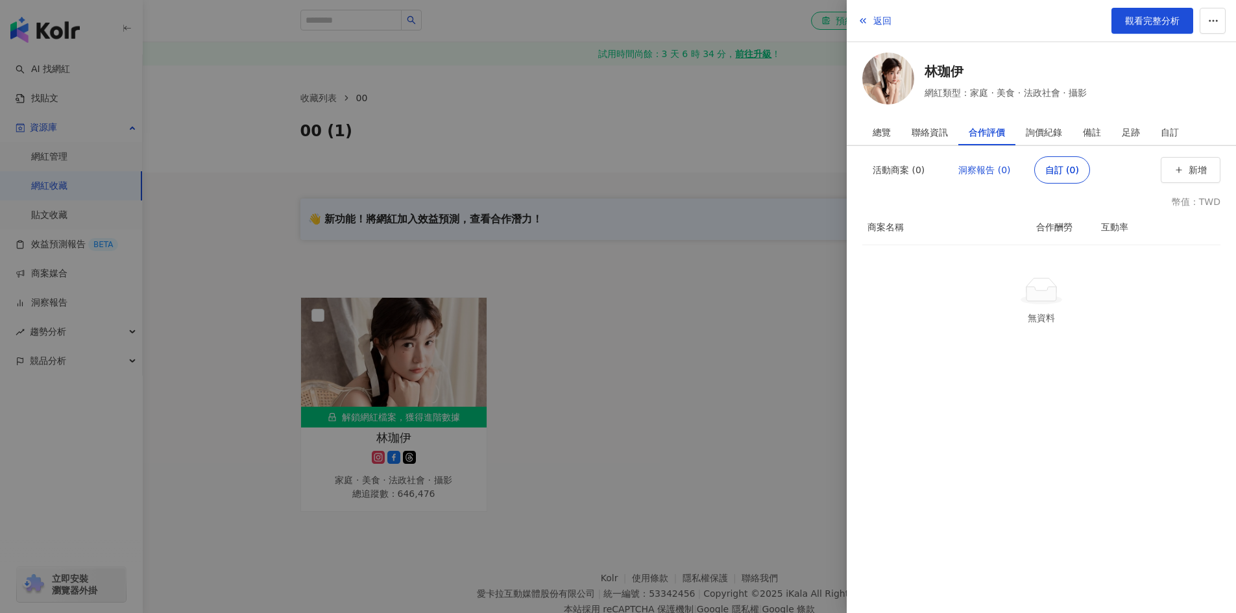
click at [967, 163] on div "洞察報告 (0)" at bounding box center [984, 170] width 52 height 26
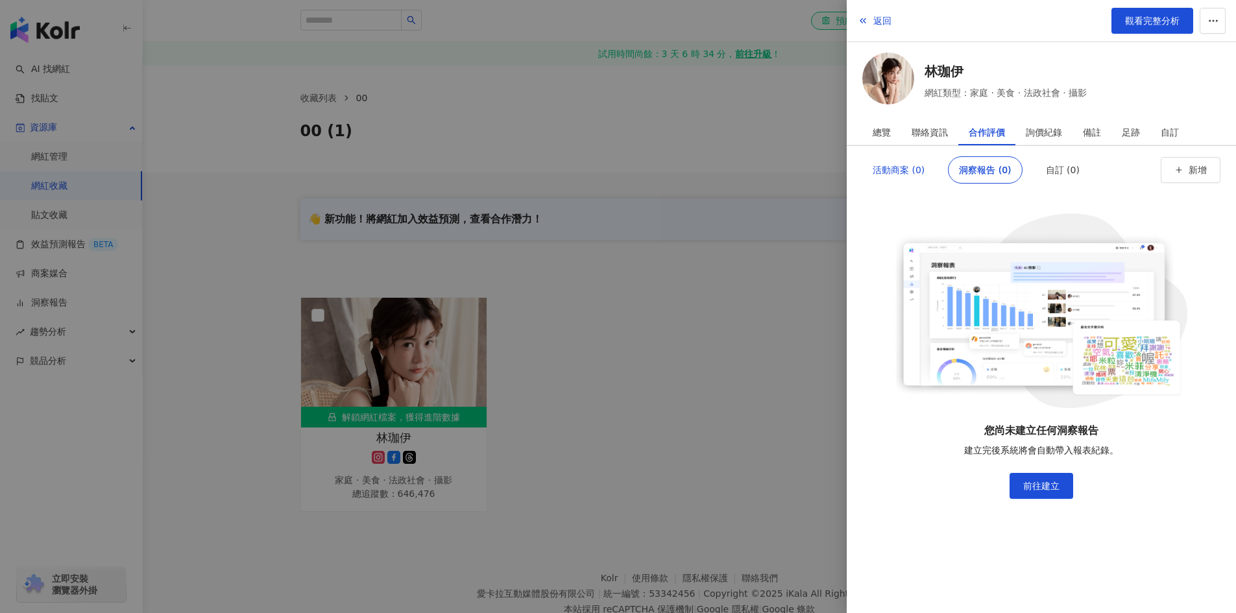
click at [901, 166] on div "活動商案 (0)" at bounding box center [898, 170] width 52 height 26
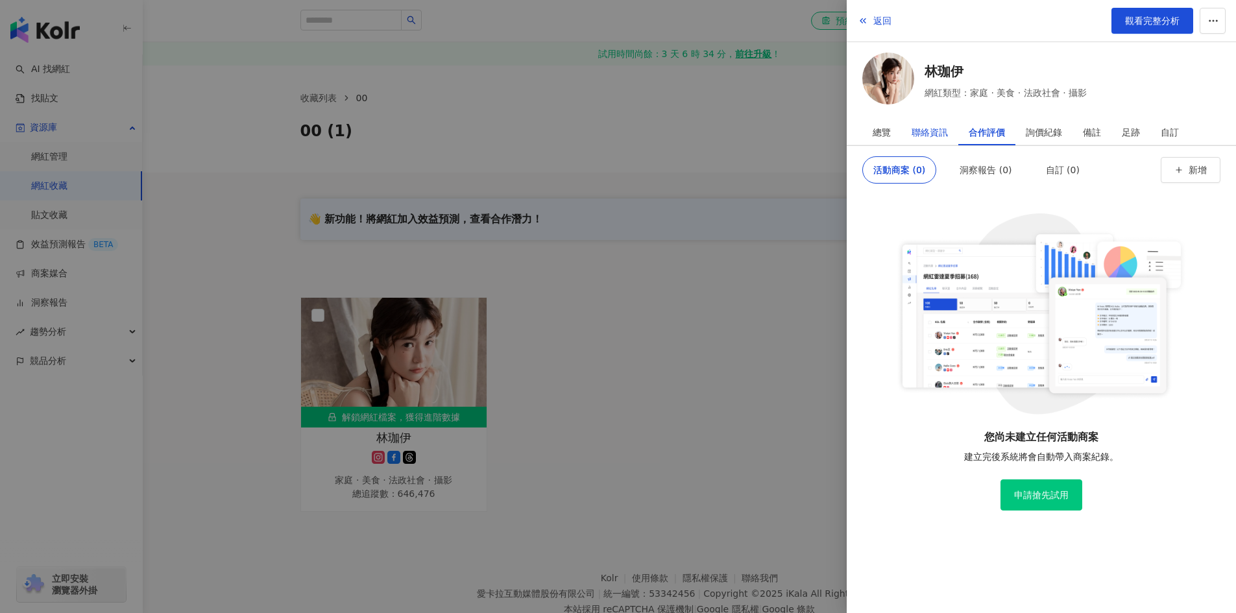
click at [920, 135] on div "聯絡資訊" at bounding box center [929, 132] width 36 height 26
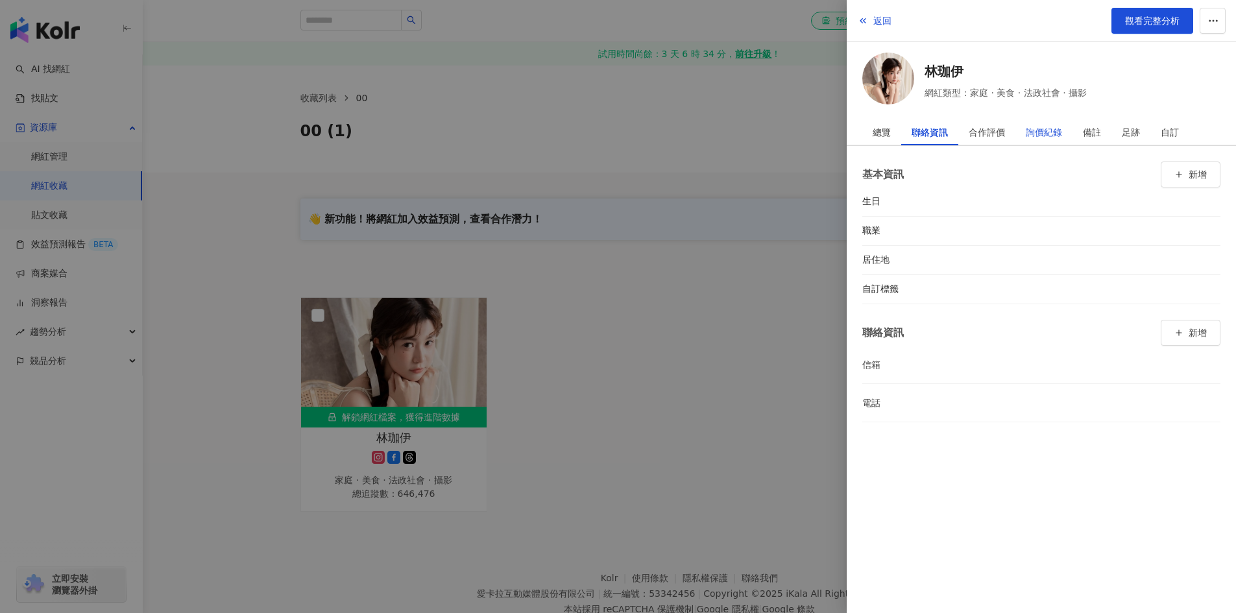
click at [1029, 135] on div "詢價紀錄" at bounding box center [1043, 132] width 36 height 26
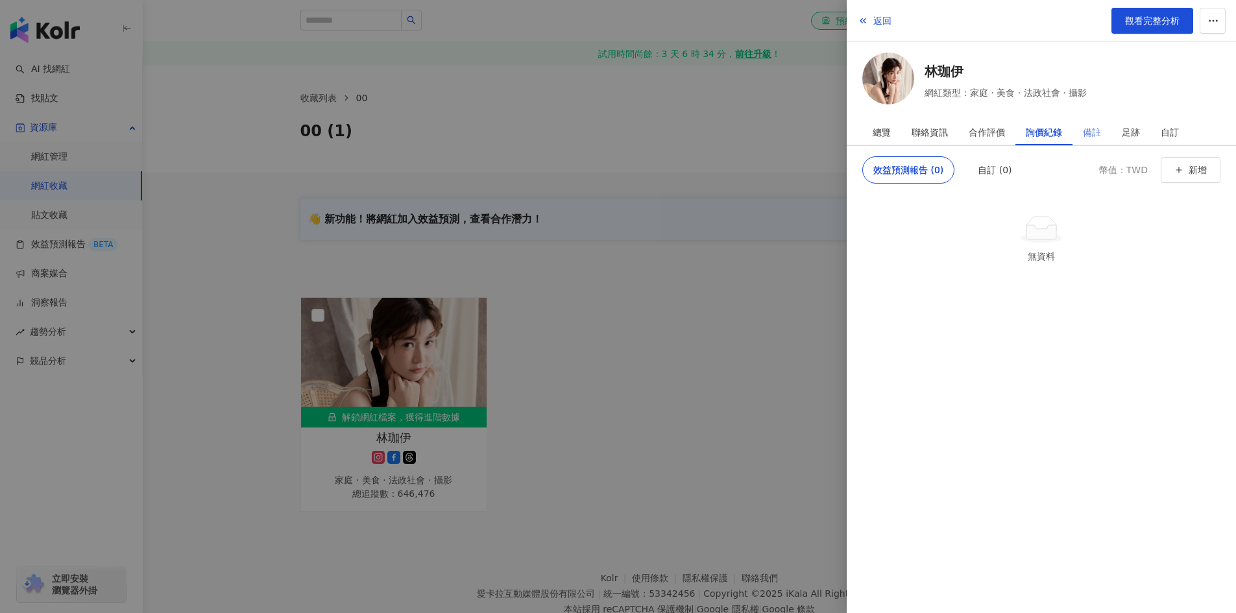
click at [1079, 135] on div "備註" at bounding box center [1091, 132] width 39 height 26
click at [1124, 129] on div "足跡" at bounding box center [1130, 132] width 18 height 26
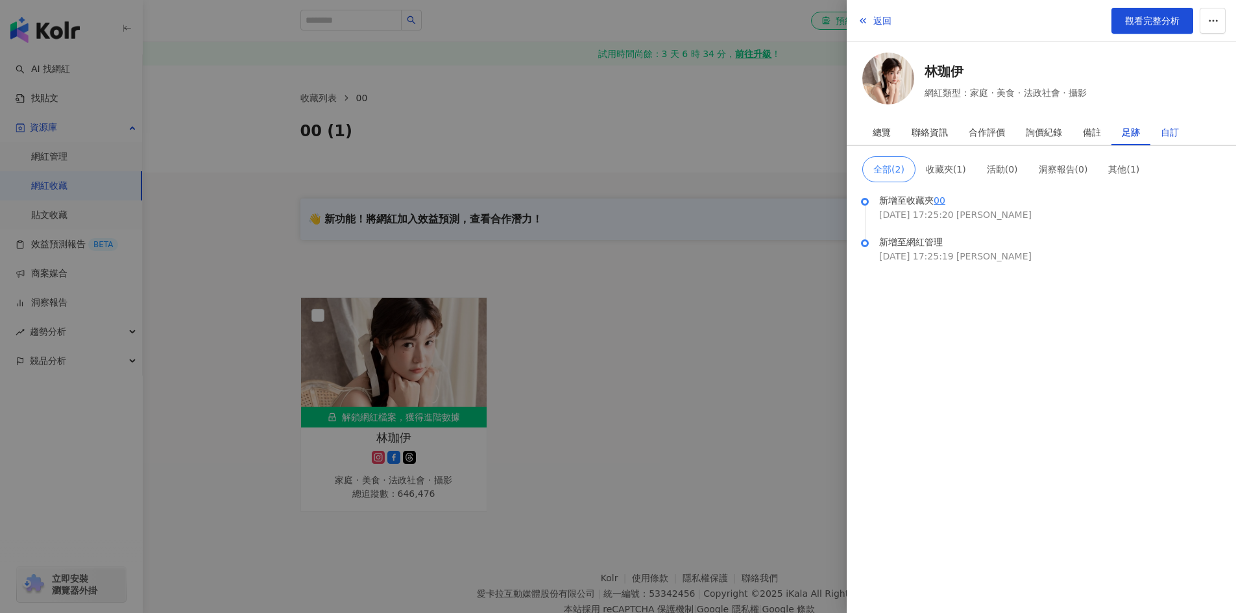
click at [1169, 132] on div "自訂" at bounding box center [1169, 132] width 18 height 26
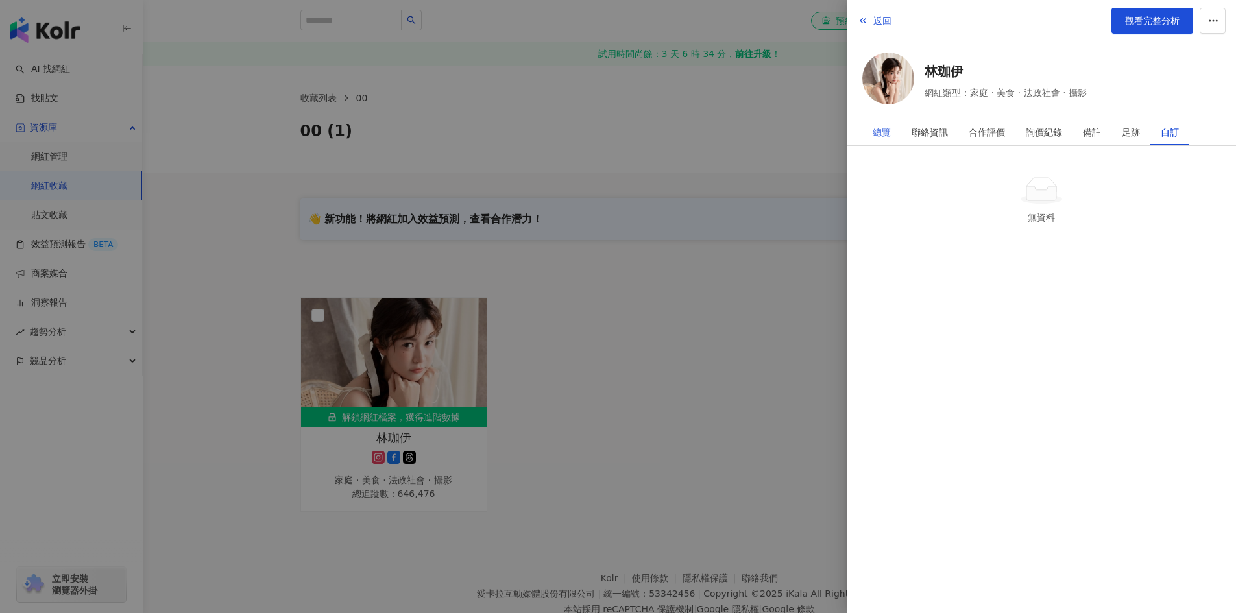
click at [898, 130] on div "總覽" at bounding box center [881, 132] width 39 height 26
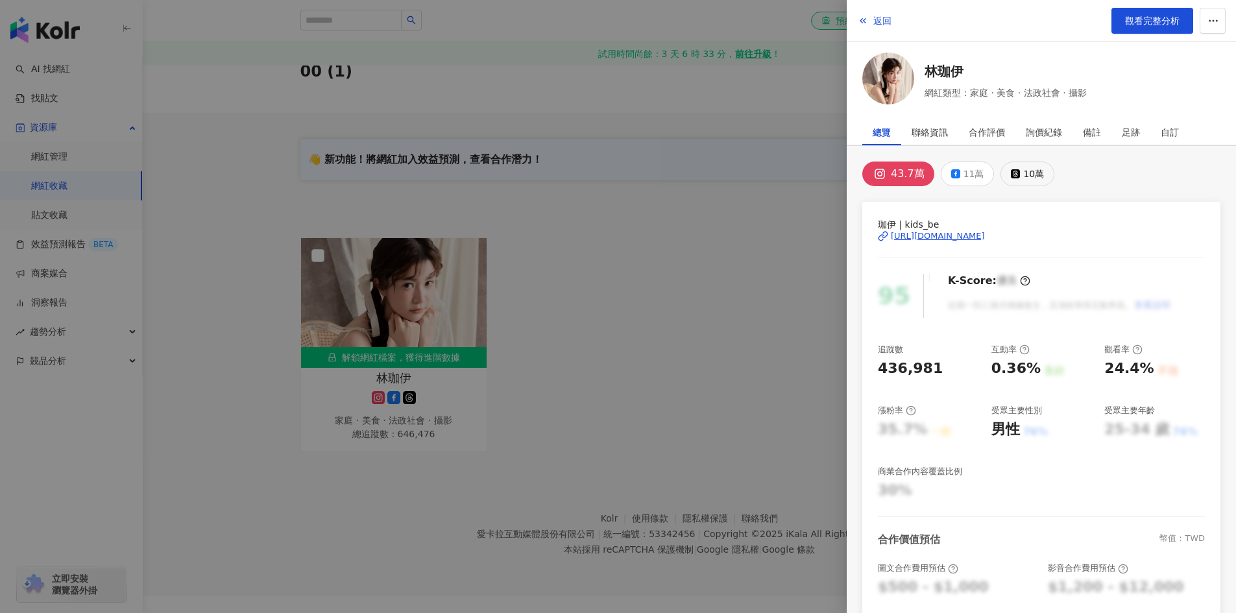
click at [1036, 172] on div "10萬" at bounding box center [1033, 174] width 21 height 18
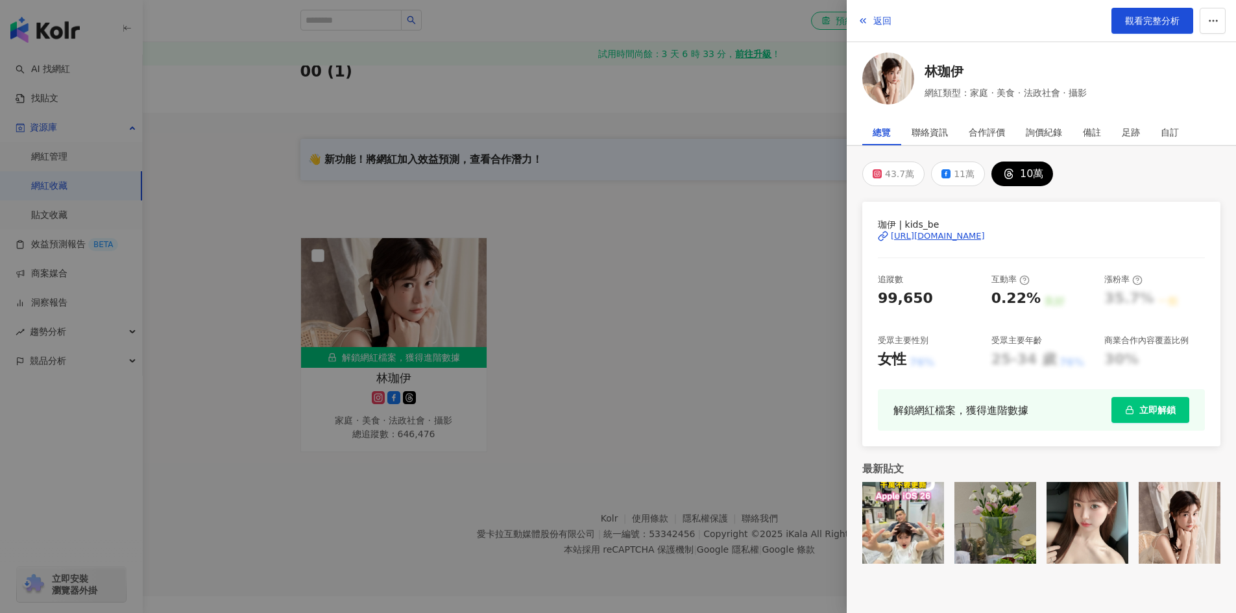
click at [641, 288] on div at bounding box center [618, 306] width 1236 height 613
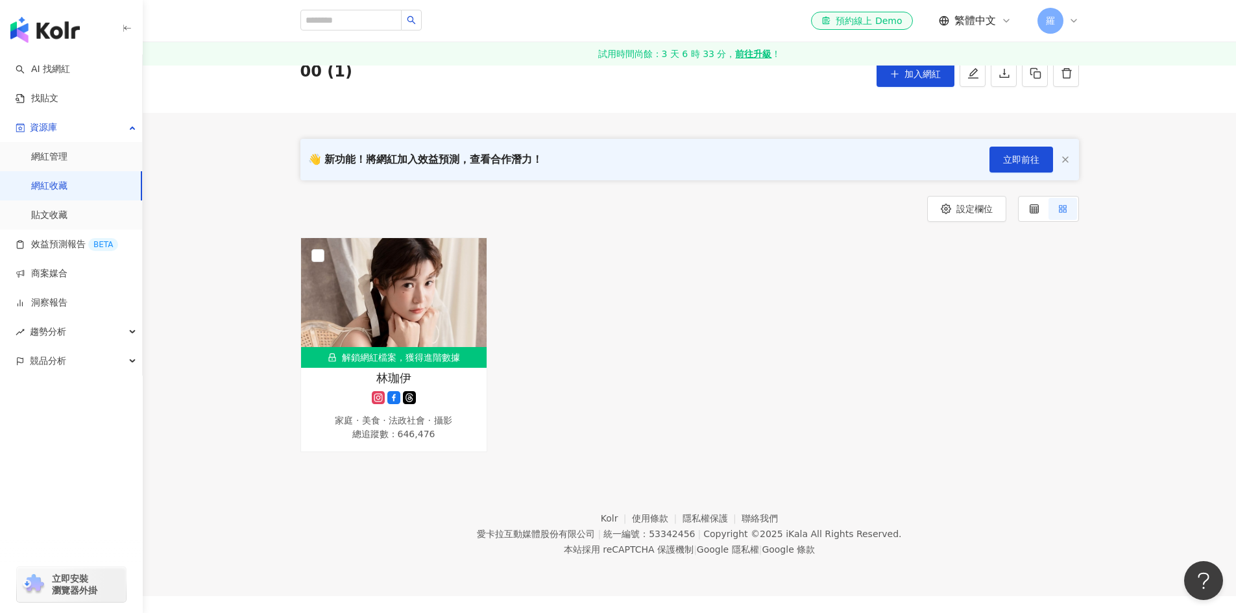
click at [42, 35] on img "button" at bounding box center [44, 30] width 69 height 26
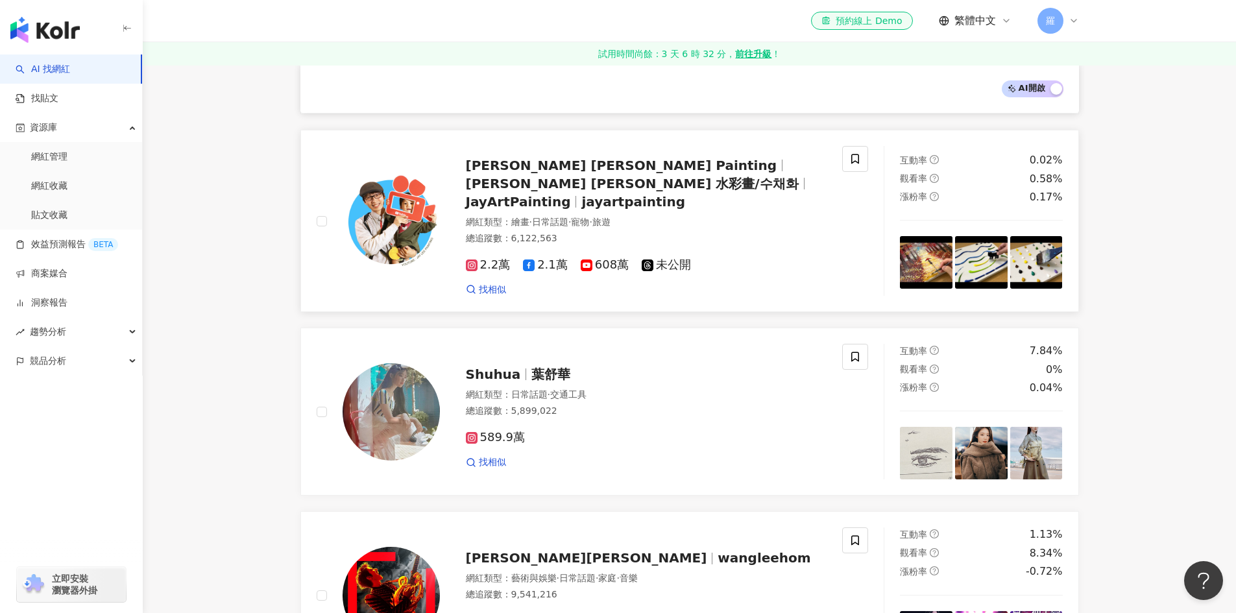
scroll to position [1769, 0]
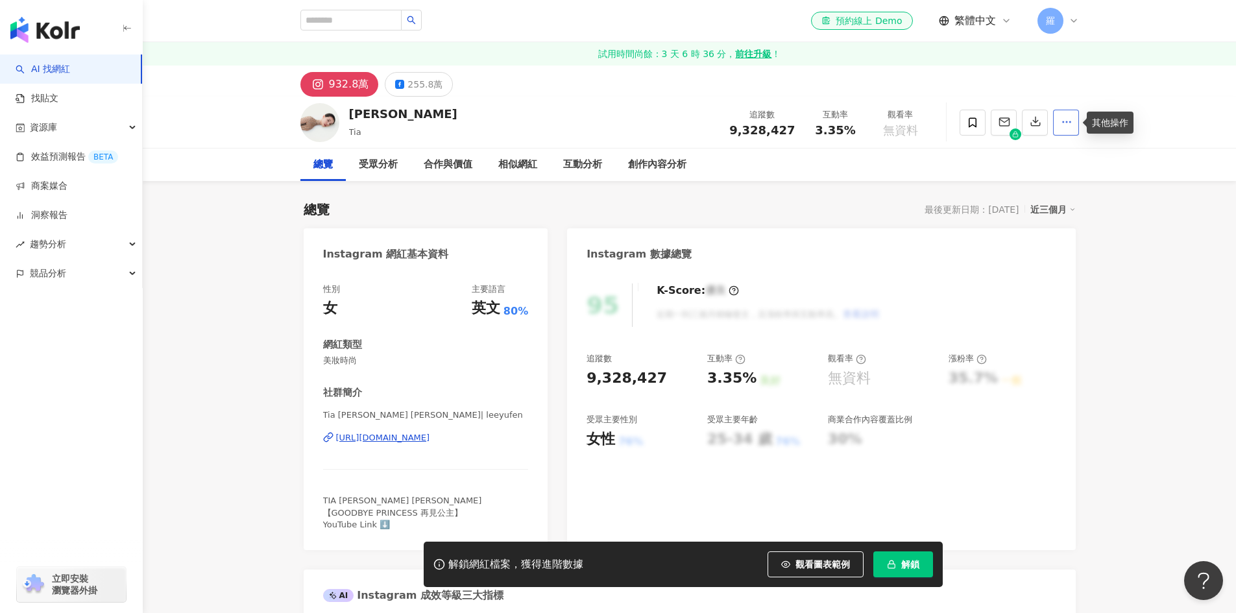
click at [1058, 122] on button "button" at bounding box center [1066, 123] width 26 height 26
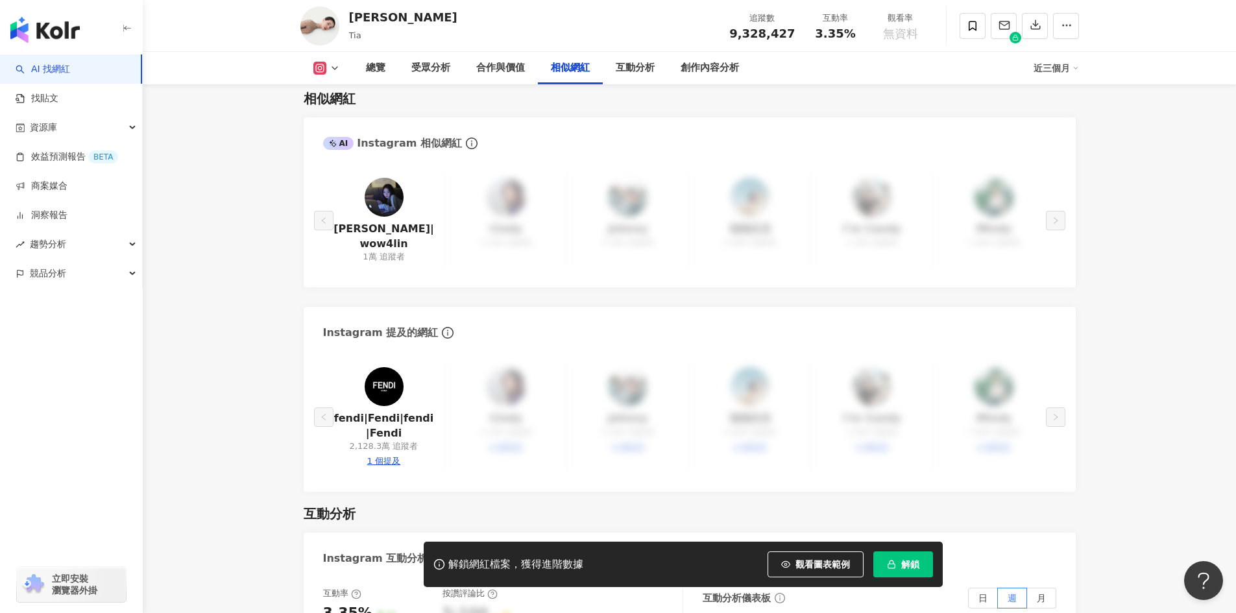
scroll to position [2414, 0]
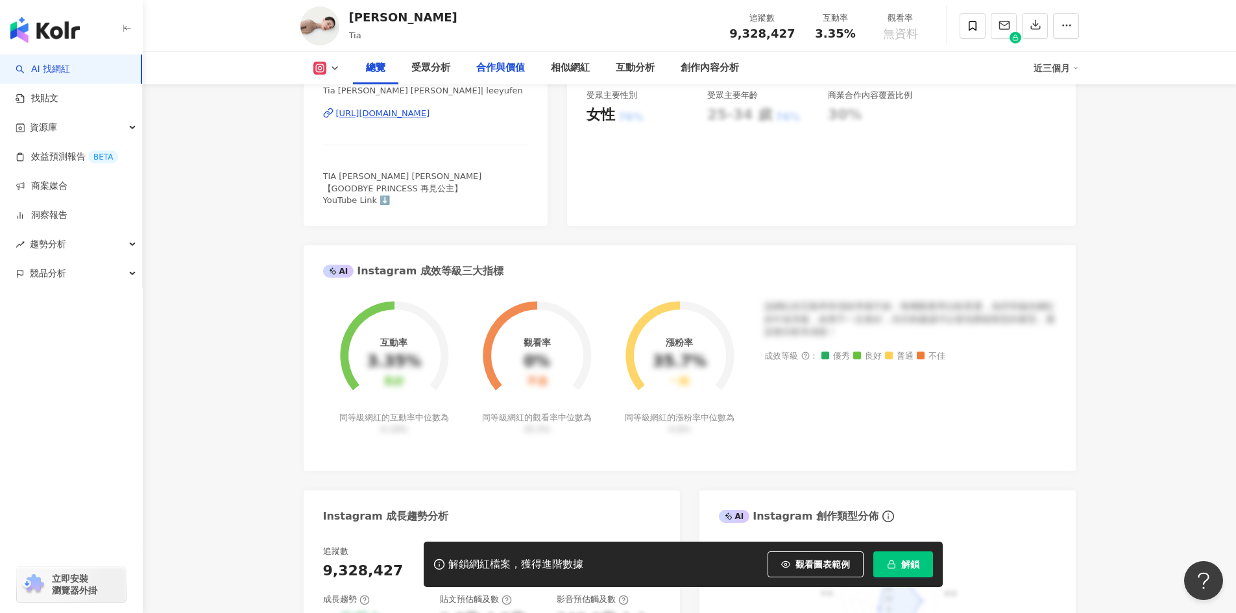
click at [508, 68] on div "合作與價值" at bounding box center [500, 68] width 49 height 16
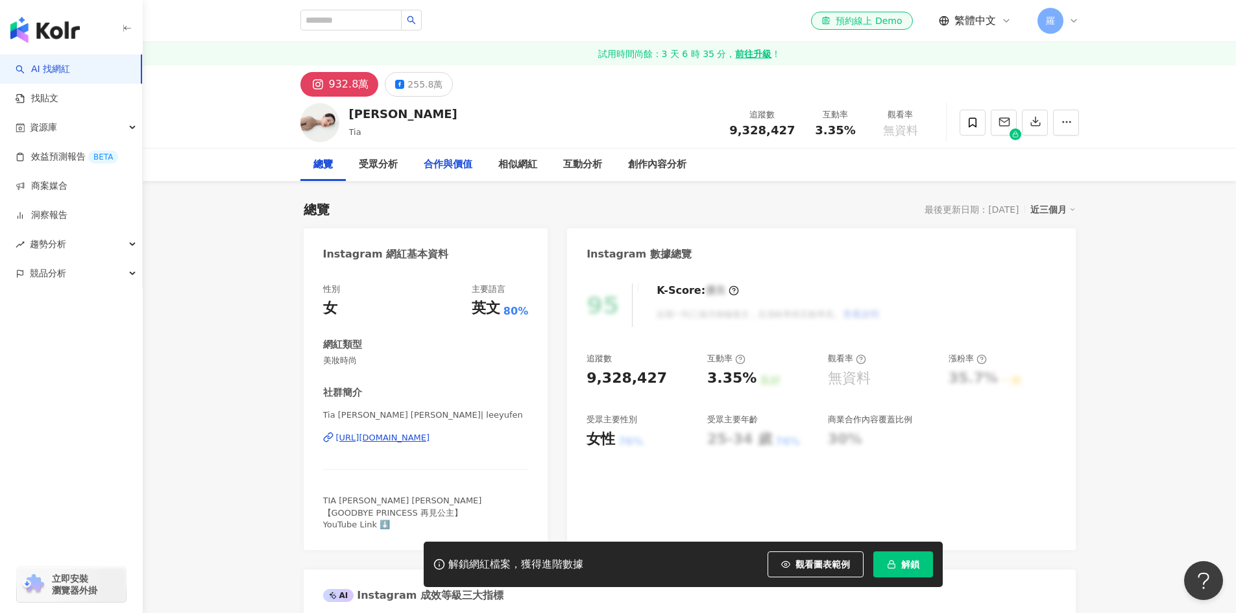
click at [437, 163] on div "合作與價值" at bounding box center [448, 165] width 49 height 16
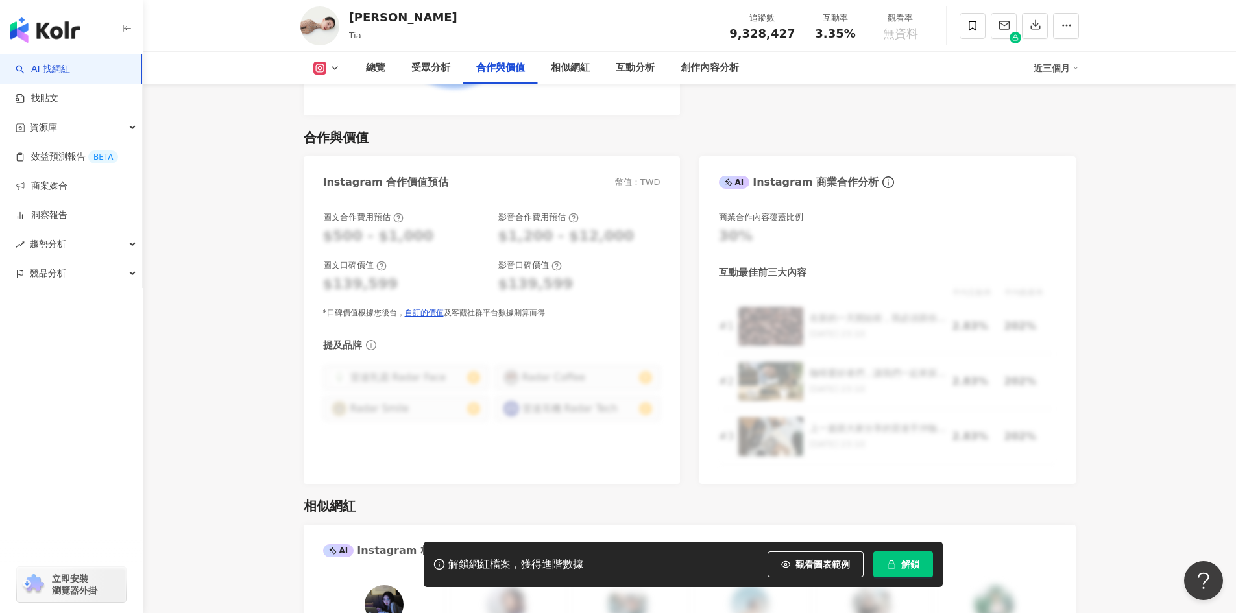
click at [518, 60] on div "合作與價值" at bounding box center [500, 68] width 75 height 32
click at [559, 60] on div "相似網紅" at bounding box center [570, 68] width 65 height 32
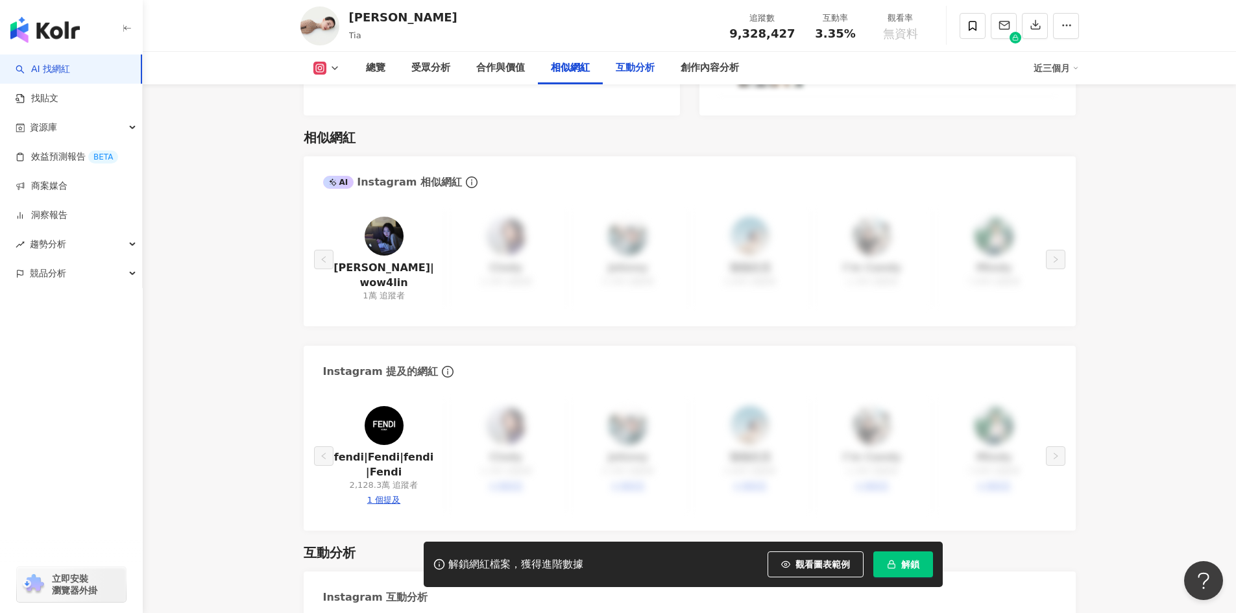
click at [630, 70] on div "互動分析" at bounding box center [635, 68] width 39 height 16
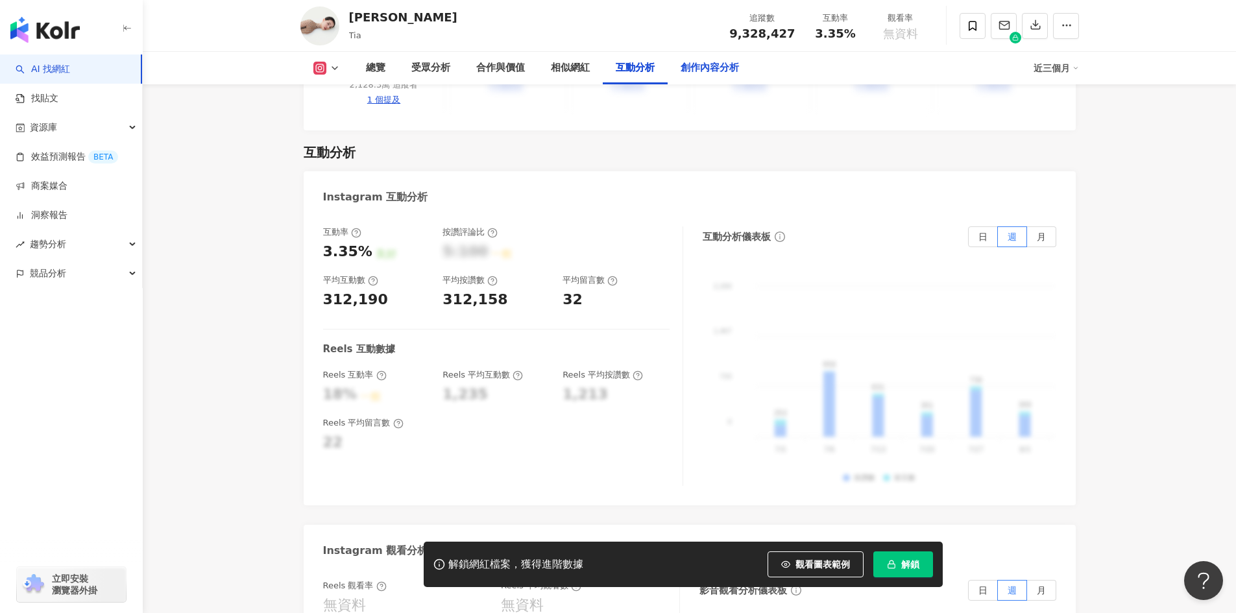
click at [703, 84] on div "創作內容分析" at bounding box center [709, 68] width 84 height 32
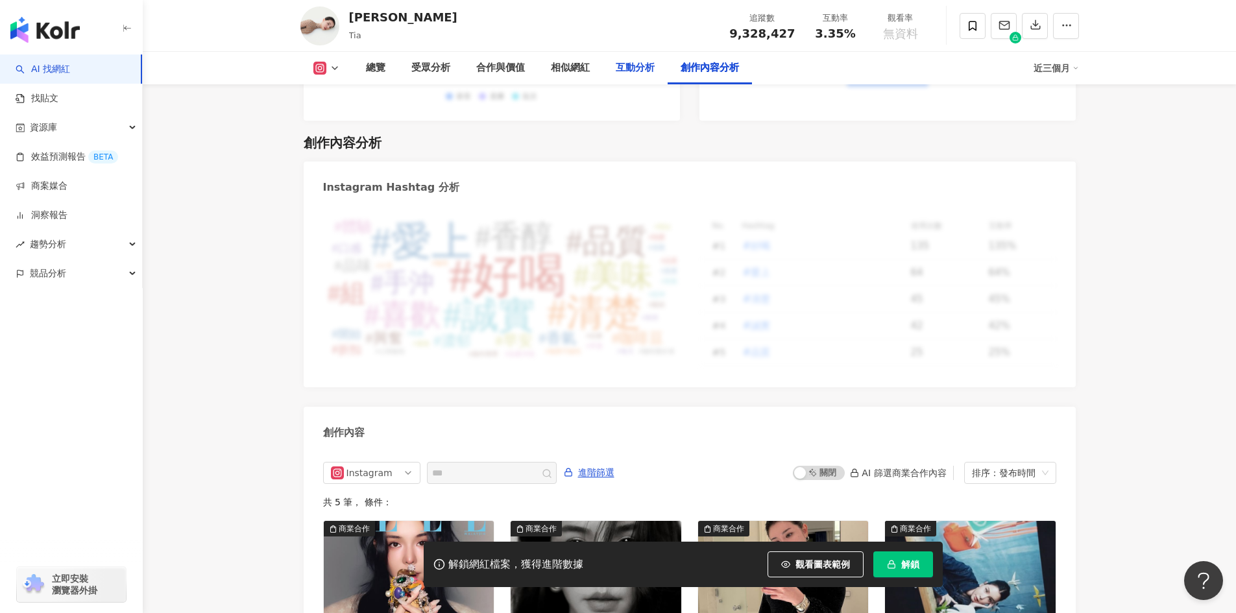
click at [627, 71] on div "互動分析" at bounding box center [635, 68] width 39 height 16
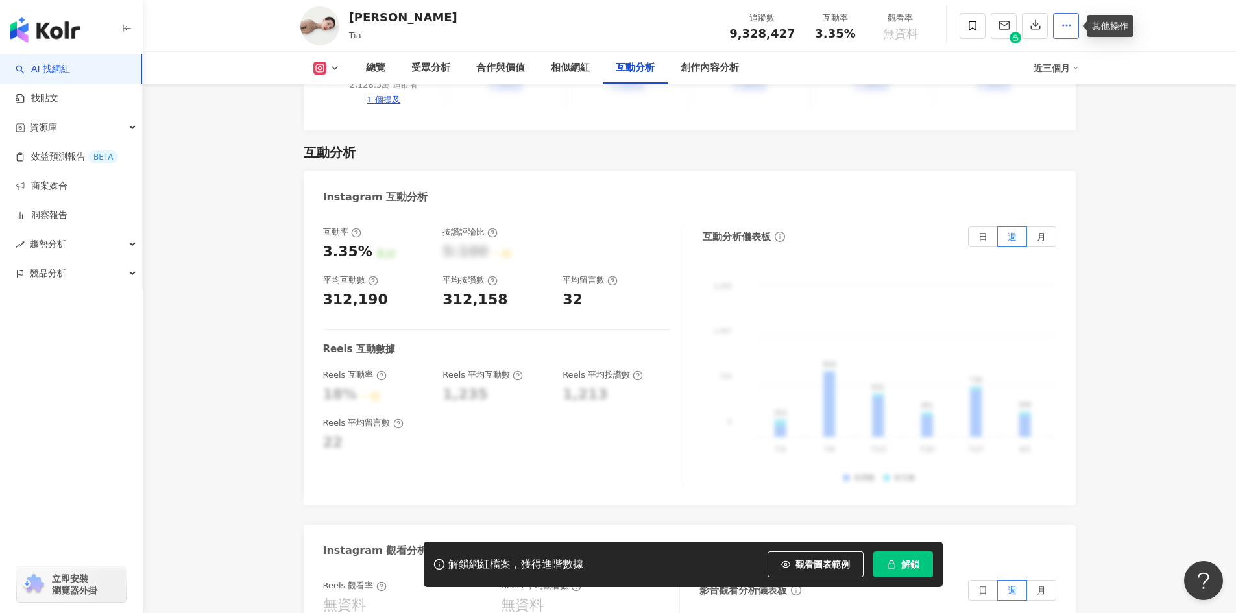
click at [1063, 26] on circle "button" at bounding box center [1062, 25] width 1 height 1
click at [333, 65] on icon at bounding box center [334, 68] width 10 height 10
click at [76, 130] on div "資源庫" at bounding box center [71, 127] width 142 height 29
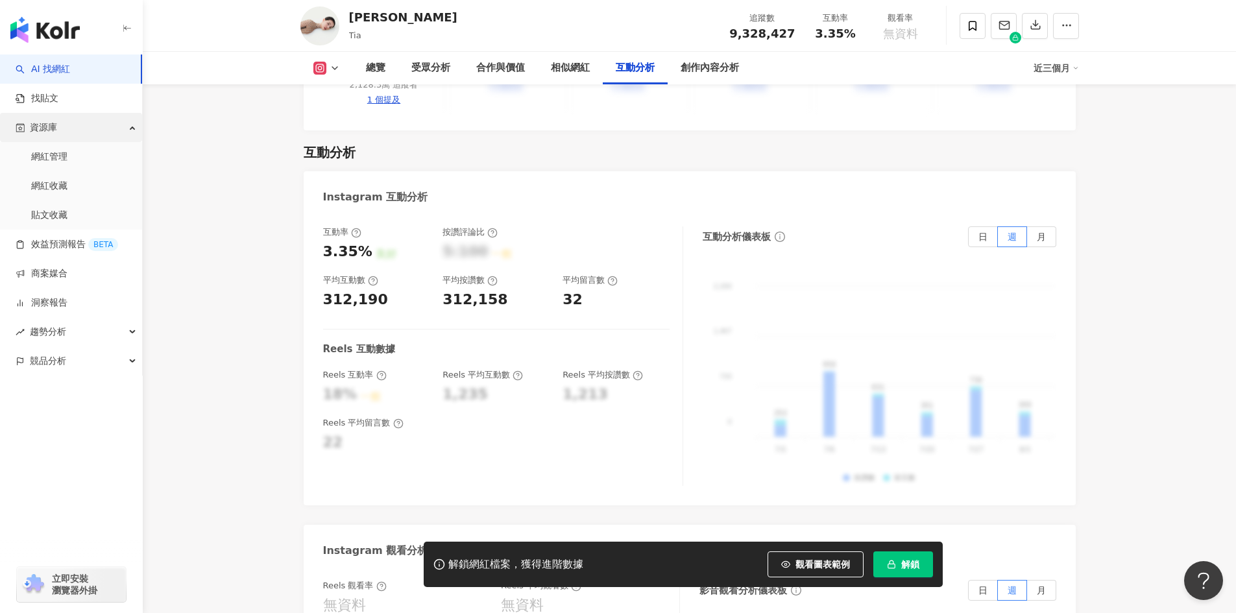
click at [76, 130] on div "資源庫" at bounding box center [71, 127] width 142 height 29
click at [72, 241] on div "趨勢分析" at bounding box center [71, 244] width 142 height 29
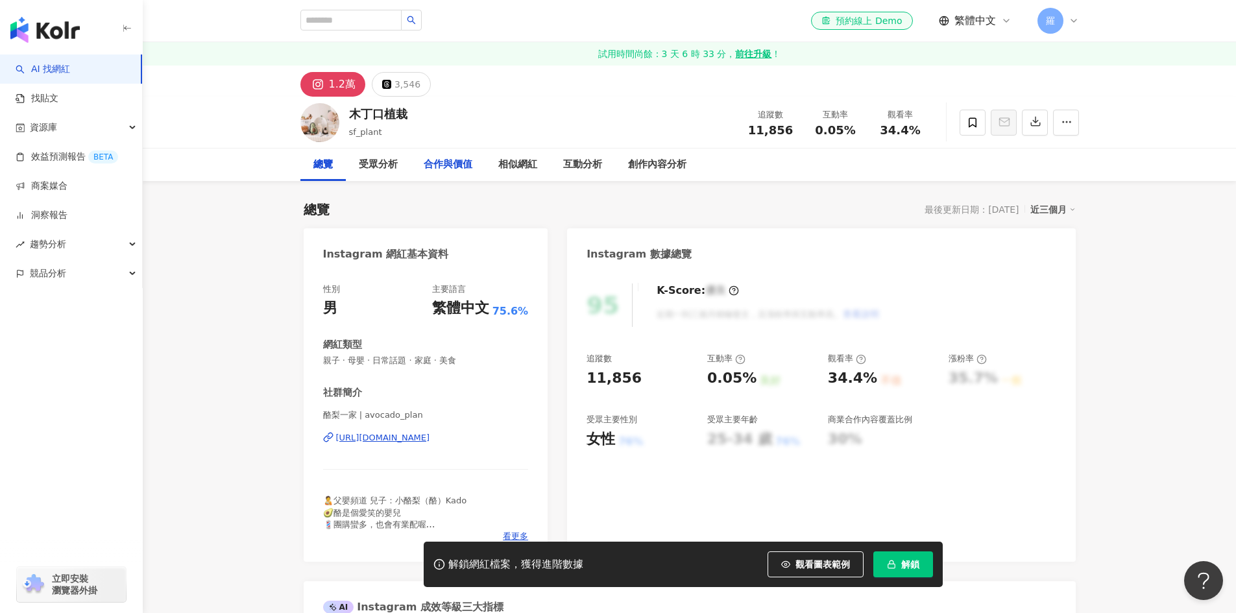
click at [455, 167] on div "合作與價值" at bounding box center [448, 165] width 49 height 16
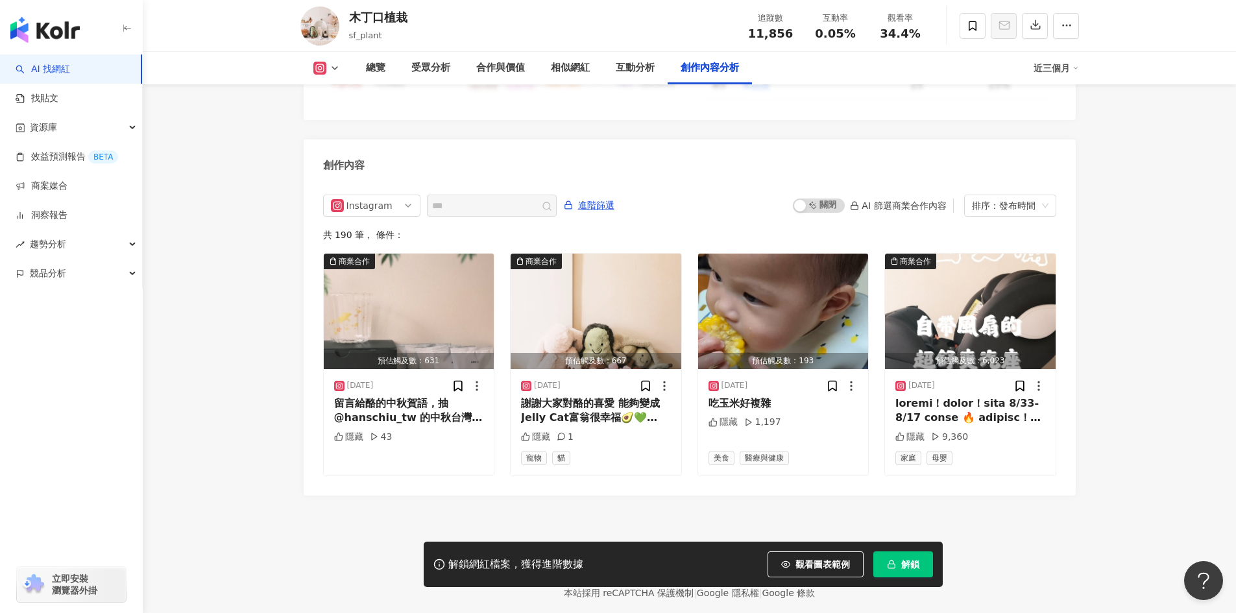
scroll to position [3938, 0]
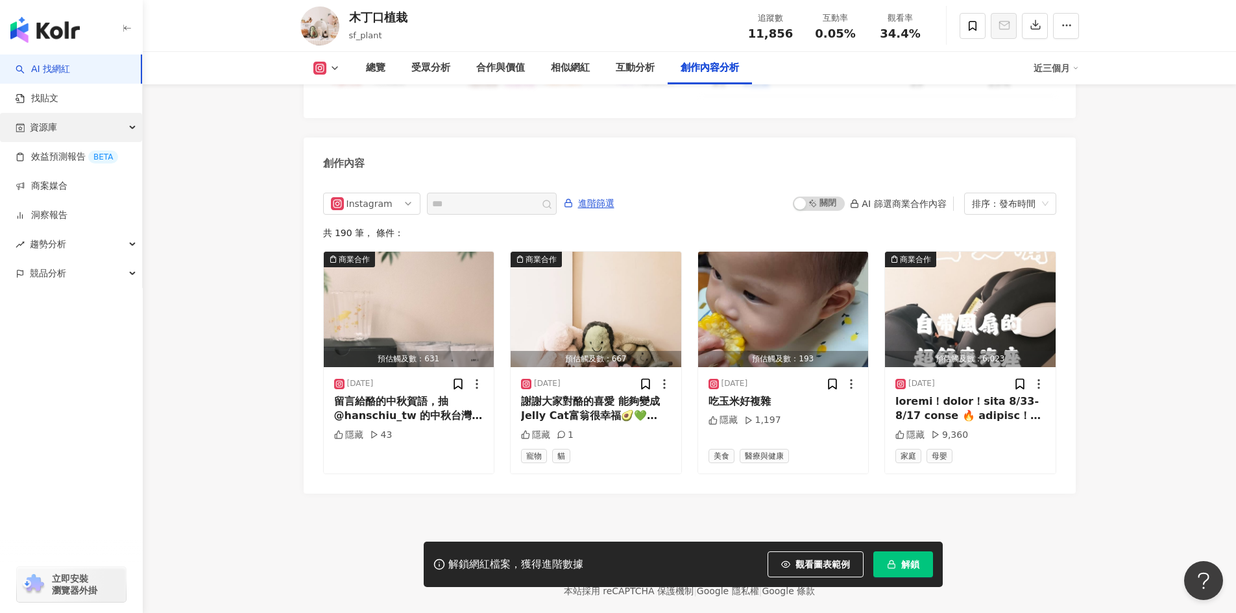
click at [91, 125] on div "資源庫" at bounding box center [71, 127] width 142 height 29
click at [91, 270] on div "競品分析" at bounding box center [71, 273] width 142 height 29
click at [93, 248] on div "趨勢分析" at bounding box center [71, 244] width 142 height 29
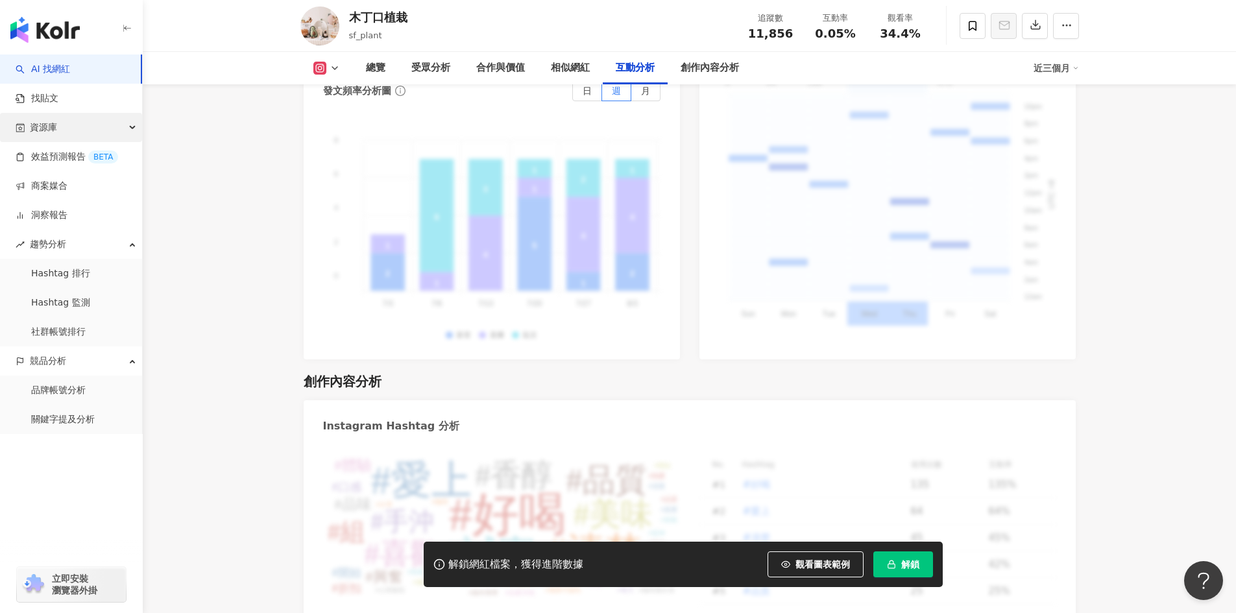
scroll to position [3289, 0]
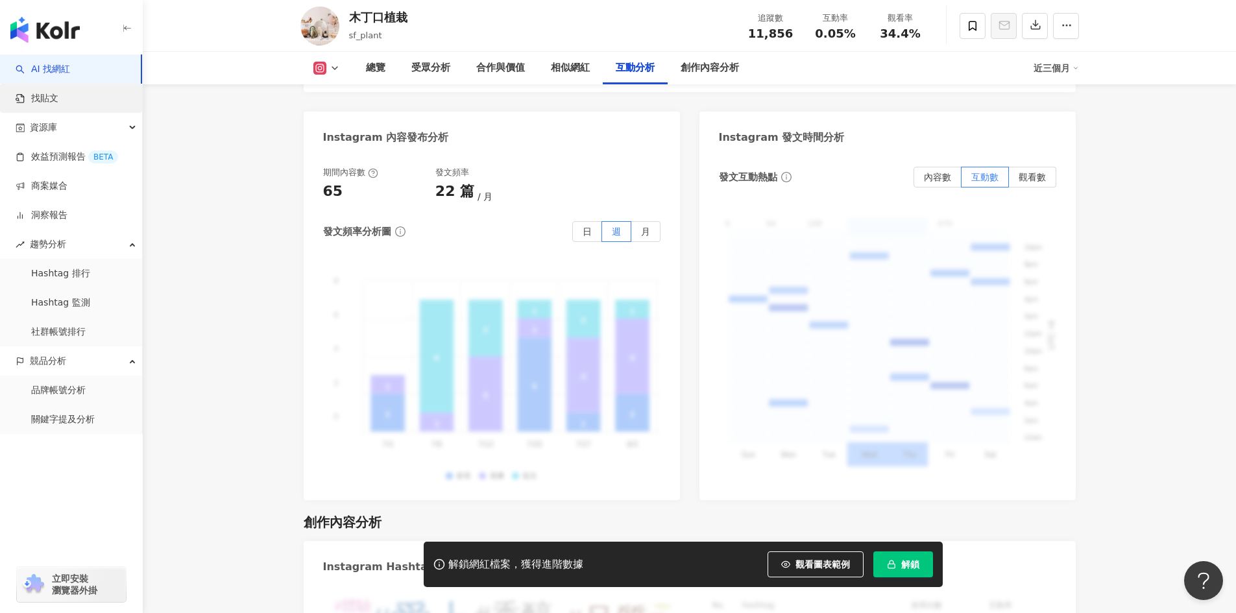
click at [58, 95] on link "找貼文" at bounding box center [37, 98] width 43 height 13
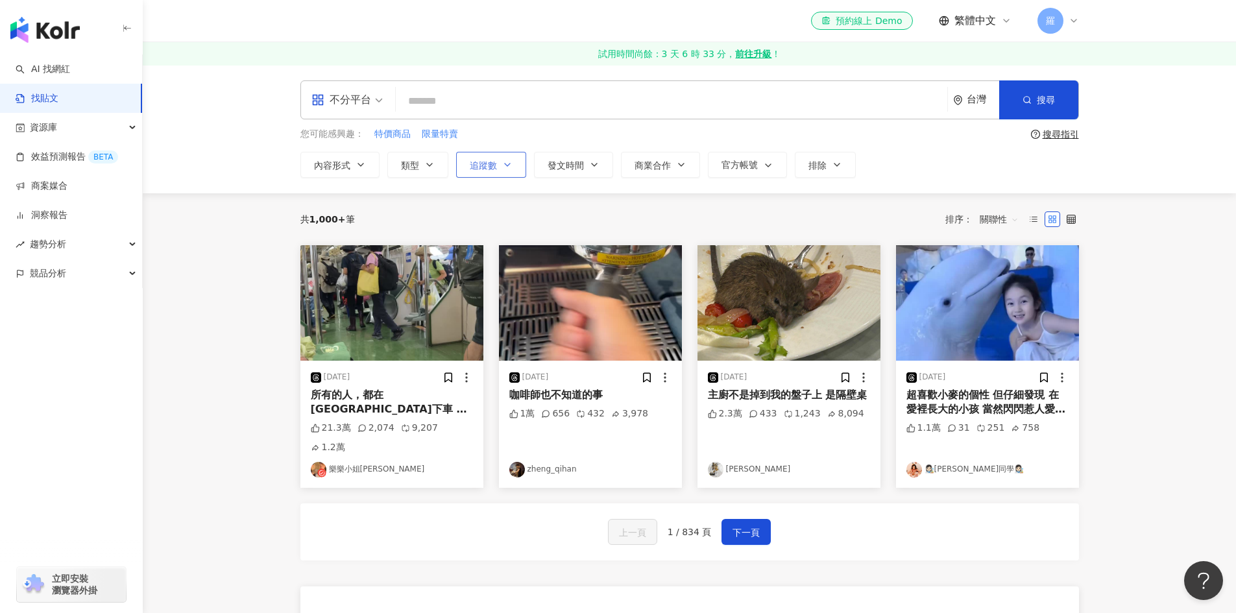
click at [480, 173] on button "追蹤數" at bounding box center [491, 165] width 70 height 26
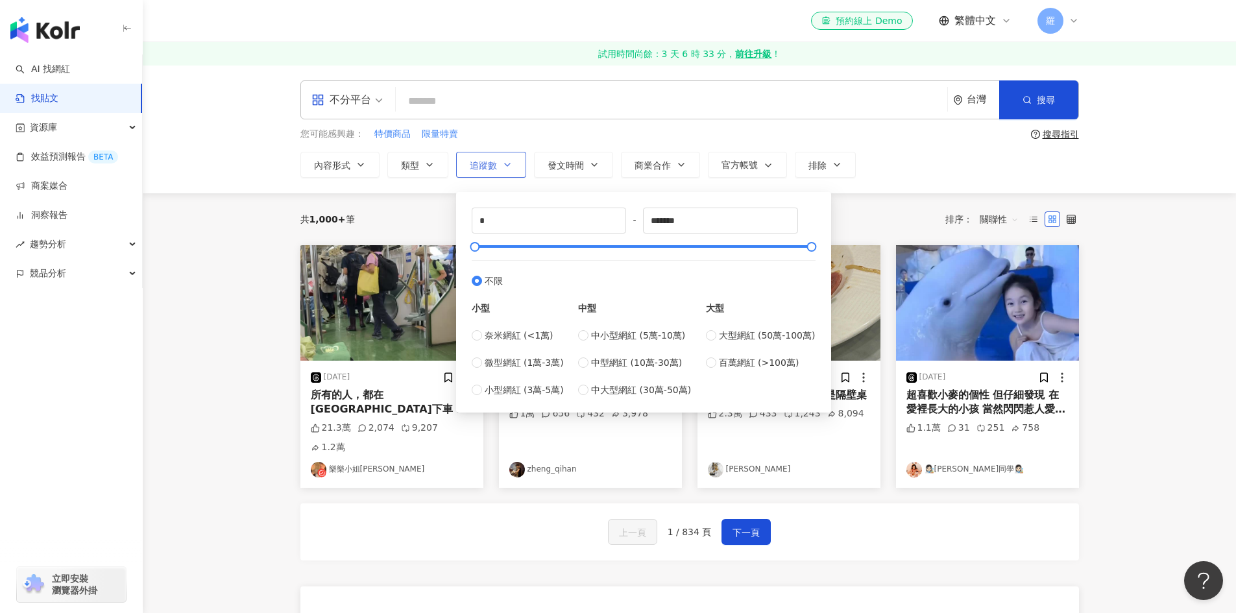
click at [480, 173] on button "追蹤數" at bounding box center [491, 165] width 70 height 26
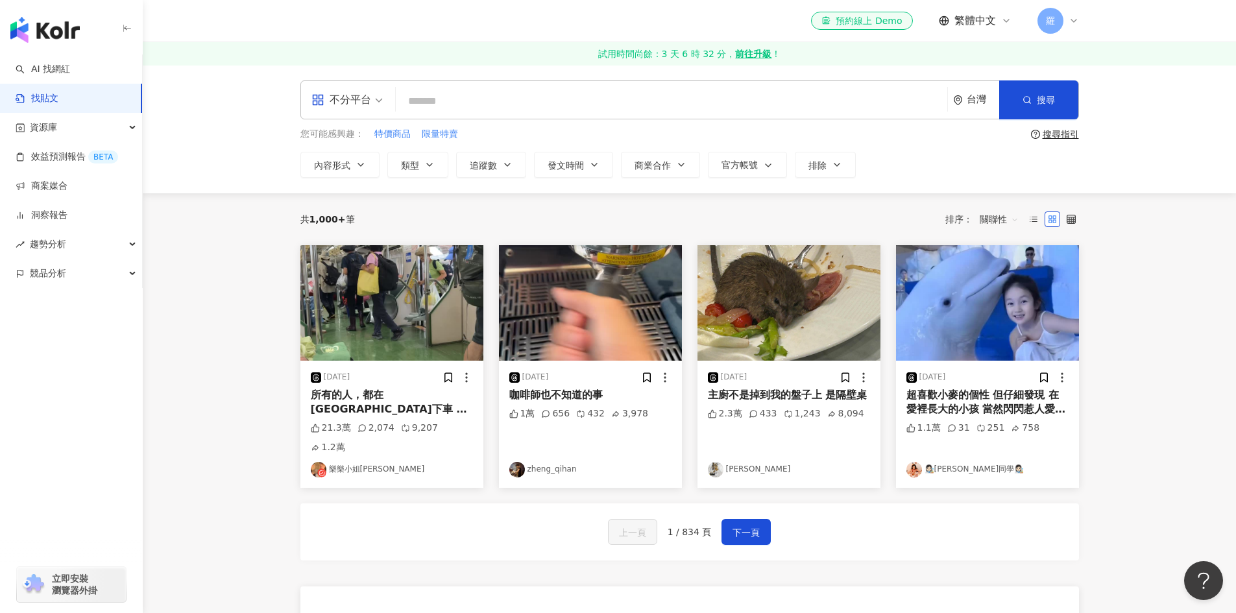
click at [42, 23] on img "button" at bounding box center [44, 30] width 69 height 26
